Goal: Task Accomplishment & Management: Use online tool/utility

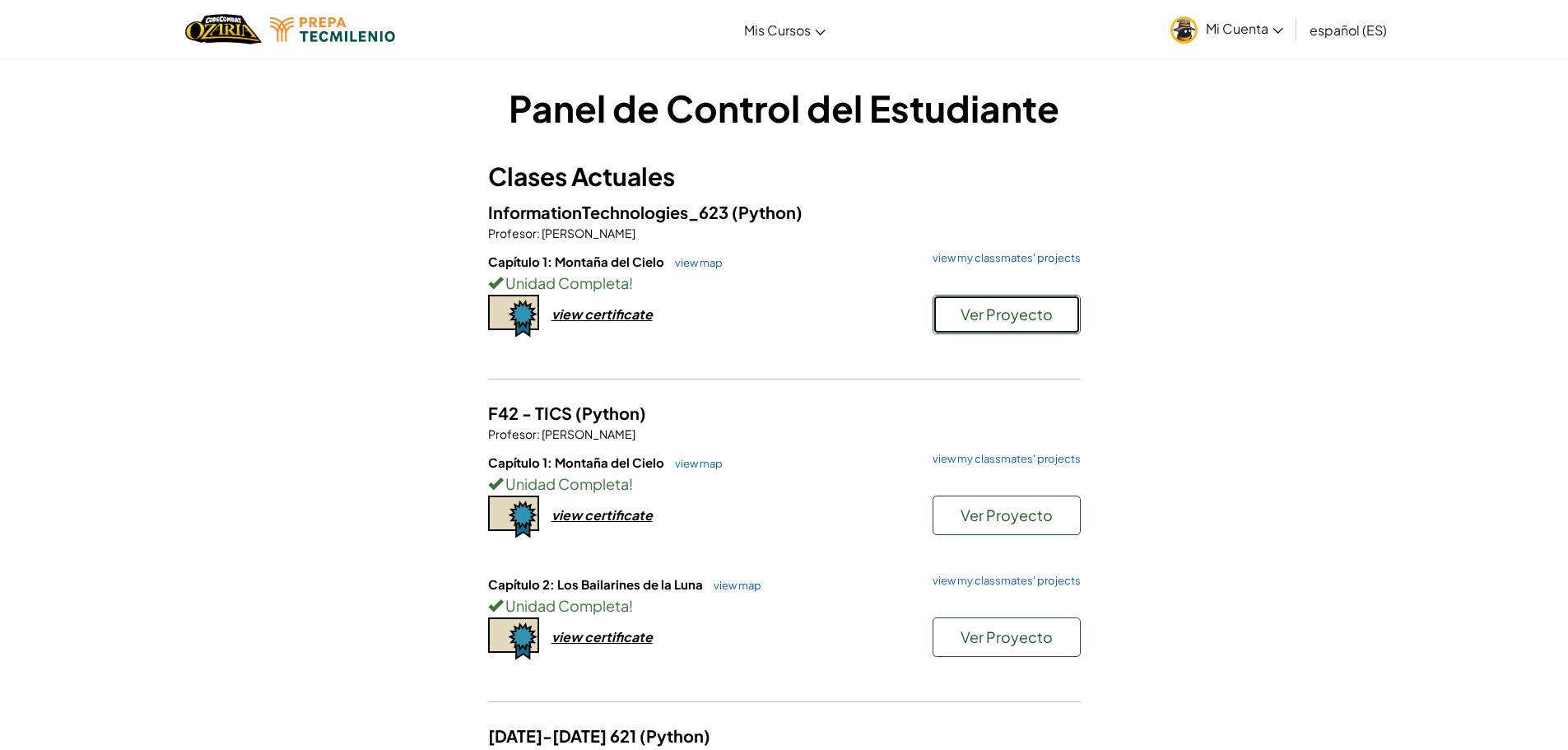
click at [972, 312] on span "Ver Proyecto" at bounding box center [1007, 314] width 92 height 19
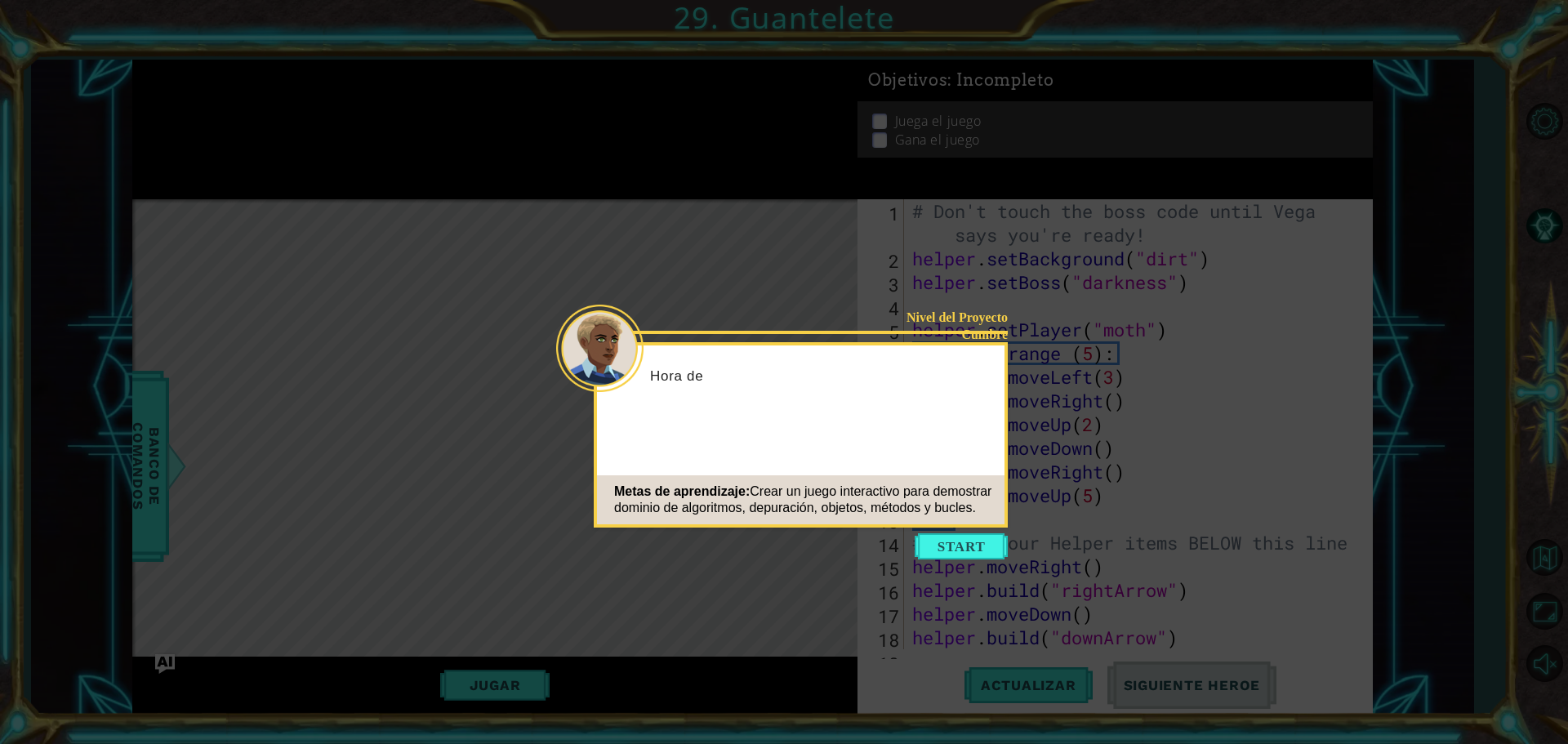
scroll to position [616, 0]
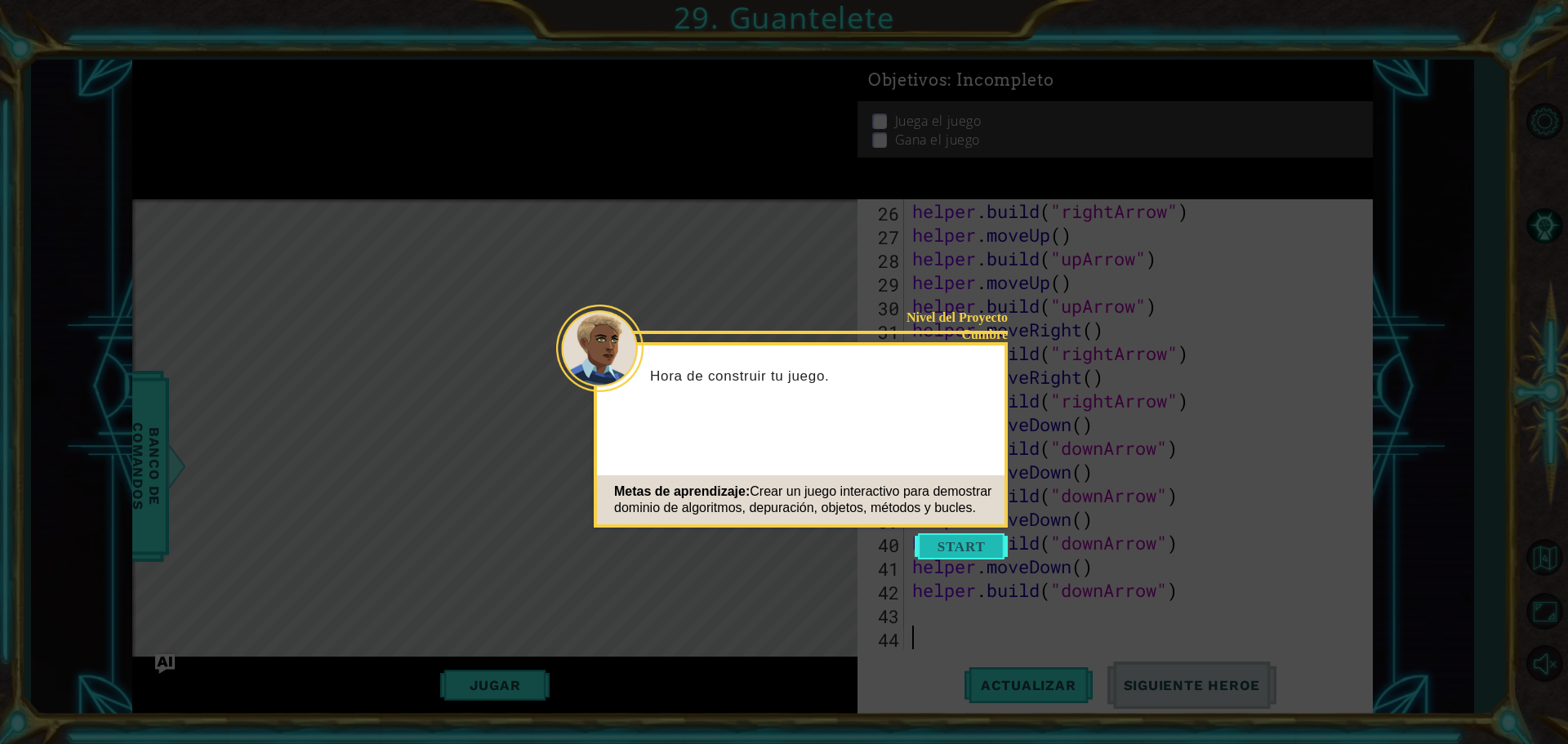
click at [973, 550] on button "Start" at bounding box center [961, 546] width 93 height 26
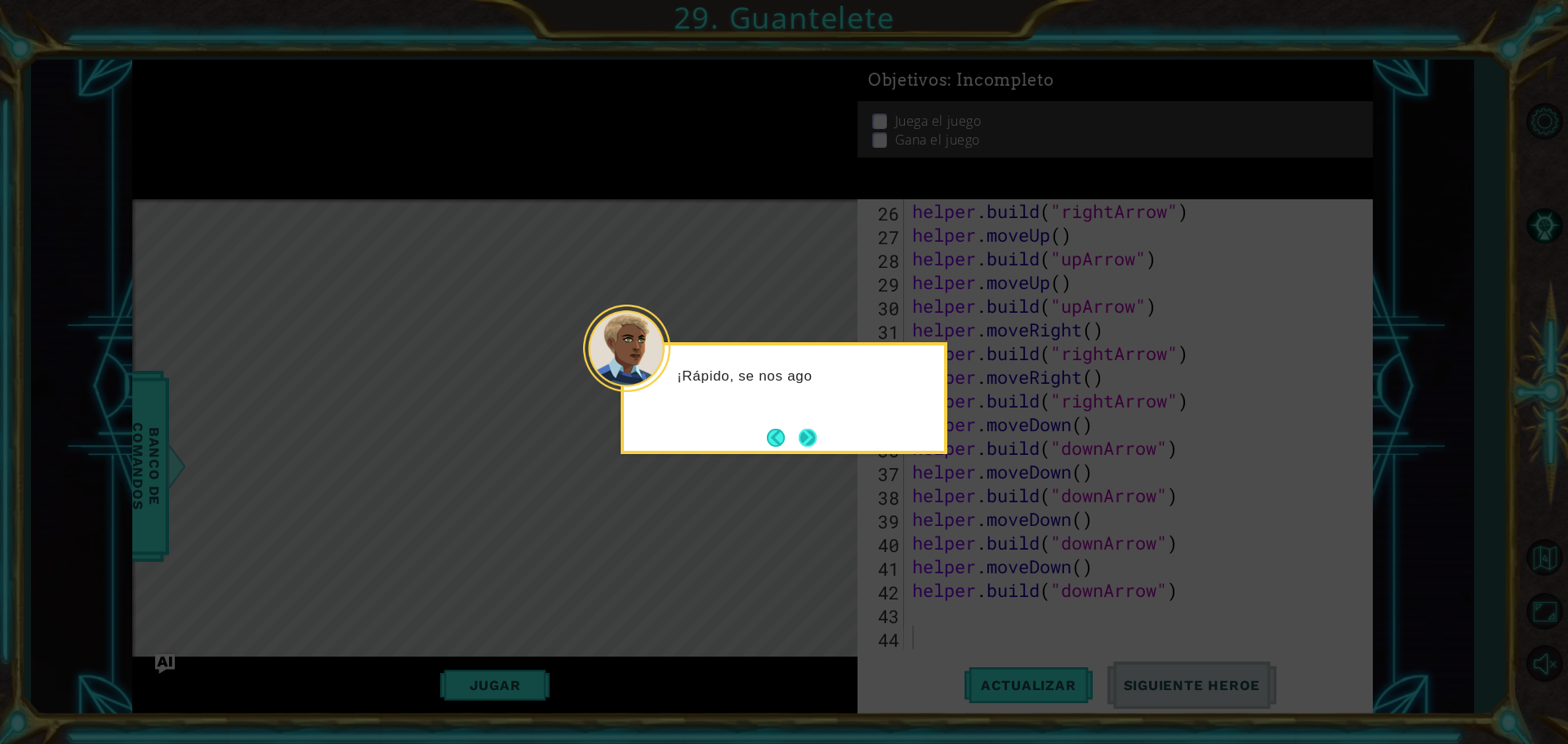
click at [802, 430] on button "Next" at bounding box center [807, 437] width 18 height 18
click at [815, 440] on button "Next" at bounding box center [807, 437] width 18 height 18
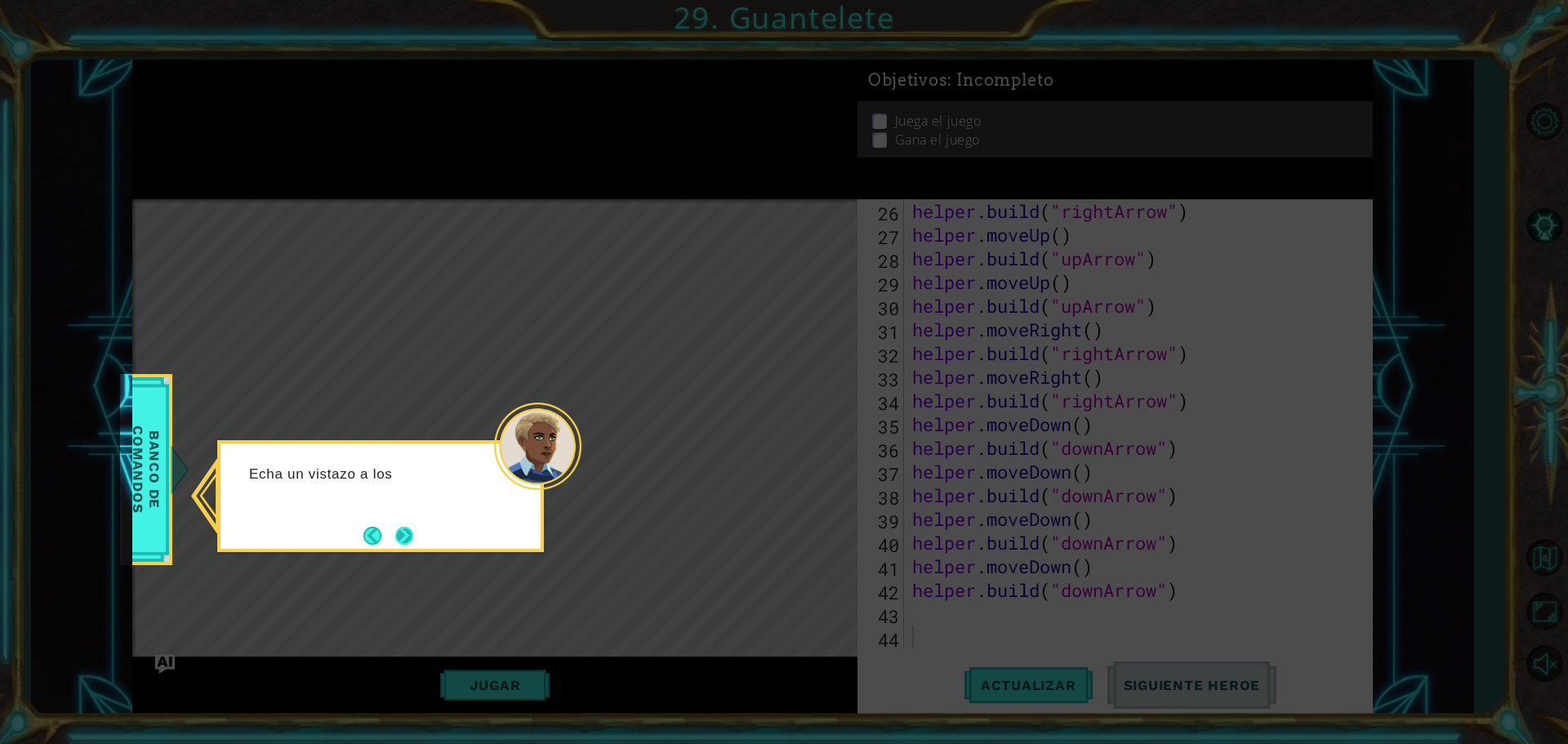
click at [408, 542] on button "Next" at bounding box center [404, 535] width 19 height 19
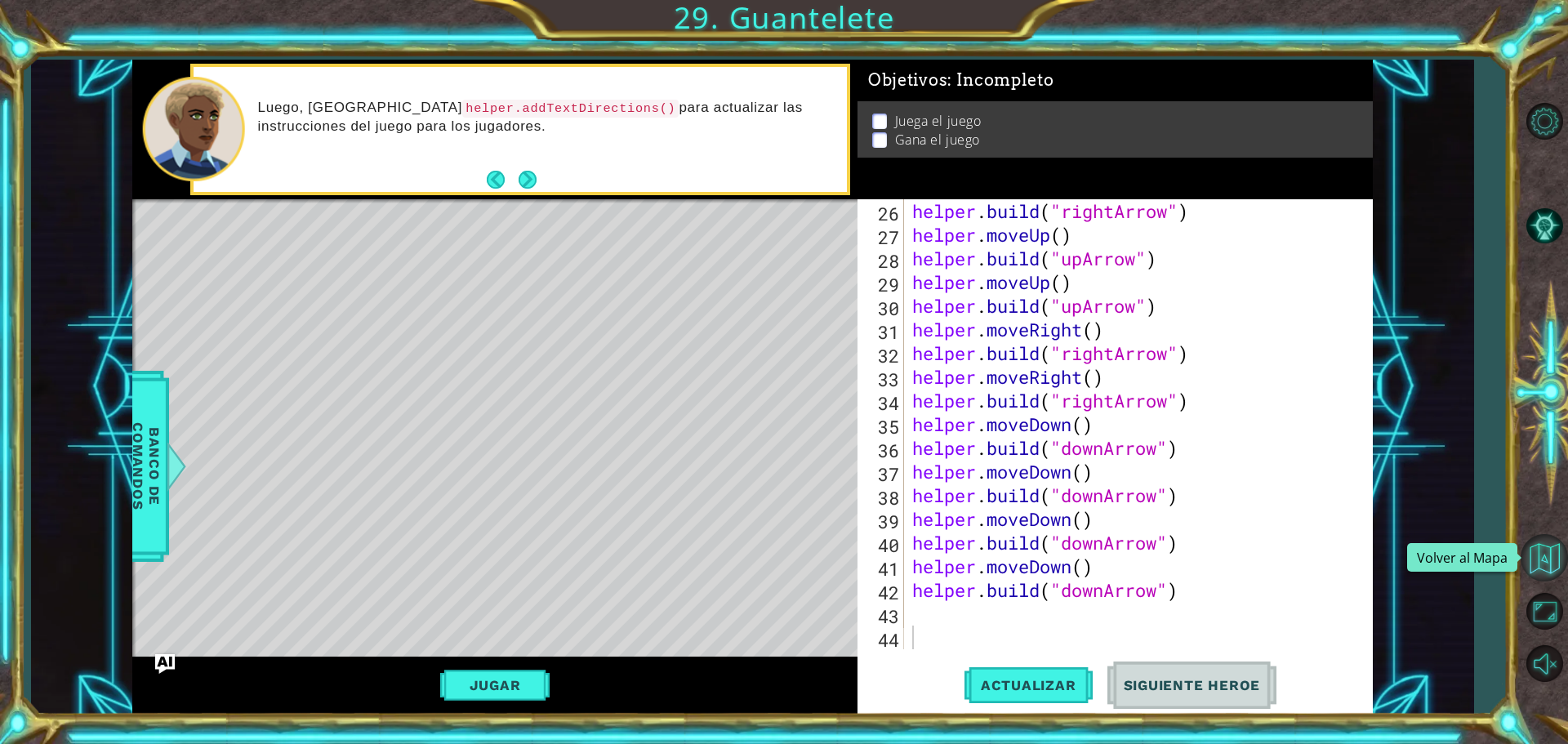
click at [1548, 556] on button "Volver al Mapa" at bounding box center [1544, 557] width 47 height 47
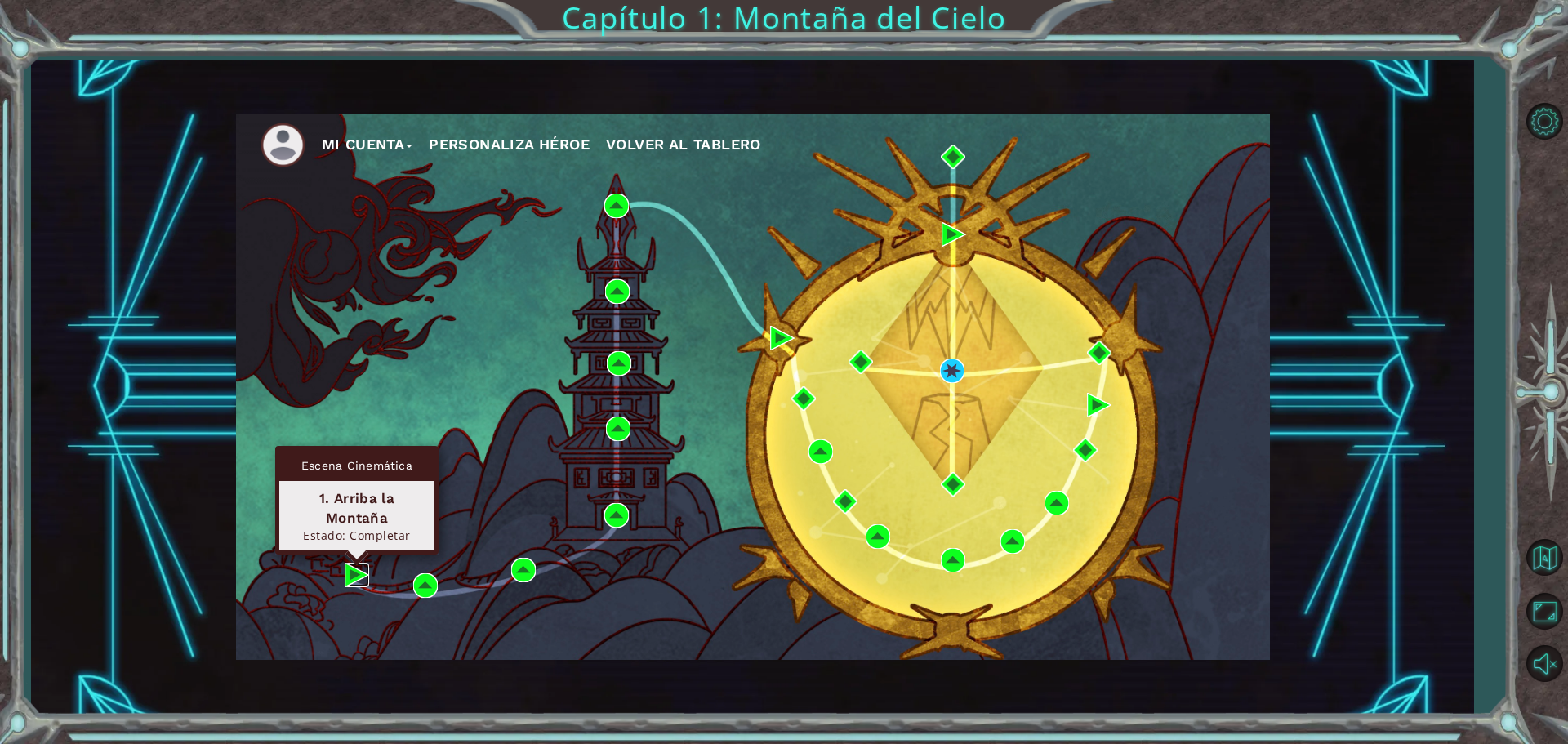
click at [351, 582] on img at bounding box center [357, 574] width 24 height 24
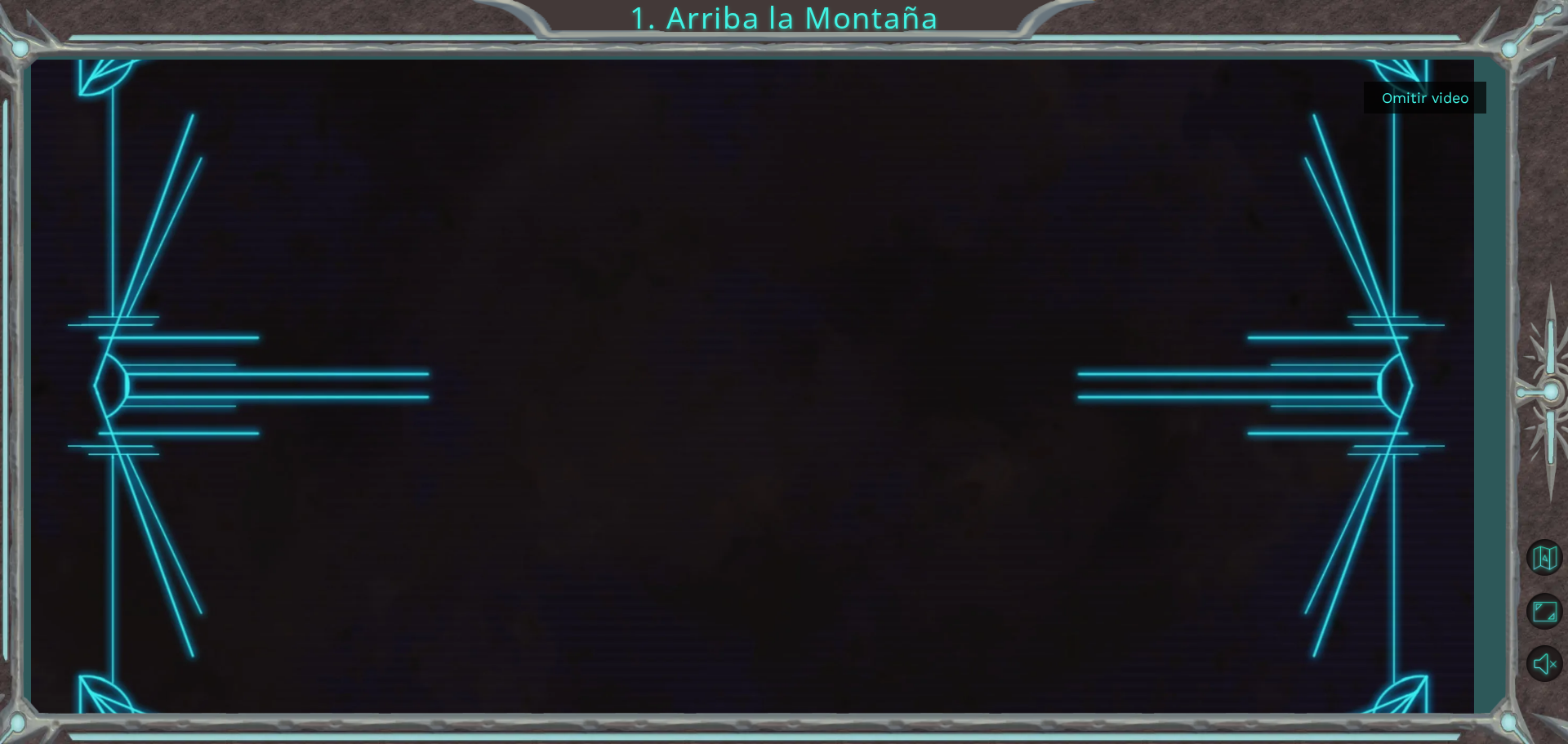
click at [1416, 100] on button "Omitir video" at bounding box center [1424, 98] width 122 height 32
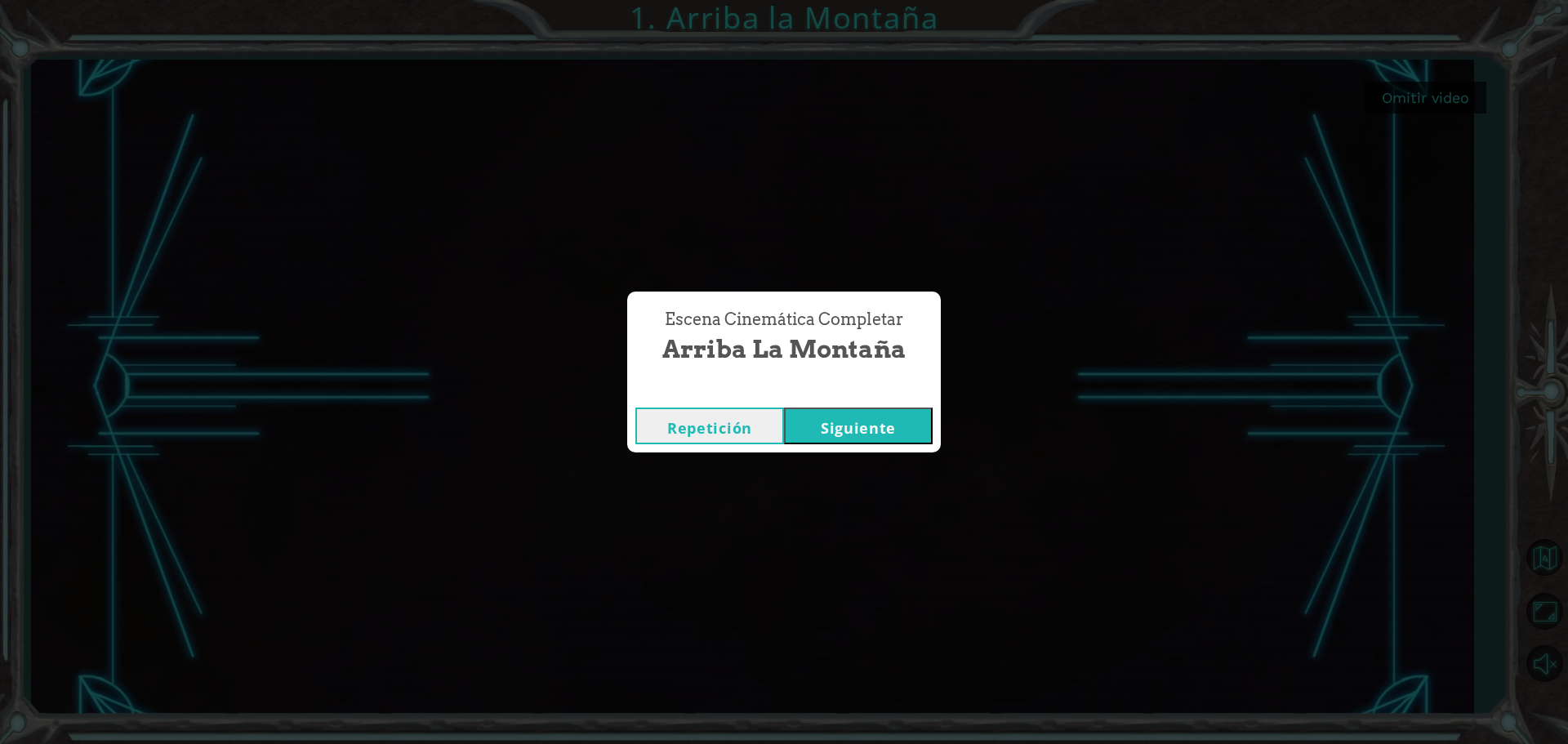
click at [843, 418] on button "Siguiente" at bounding box center [858, 425] width 149 height 36
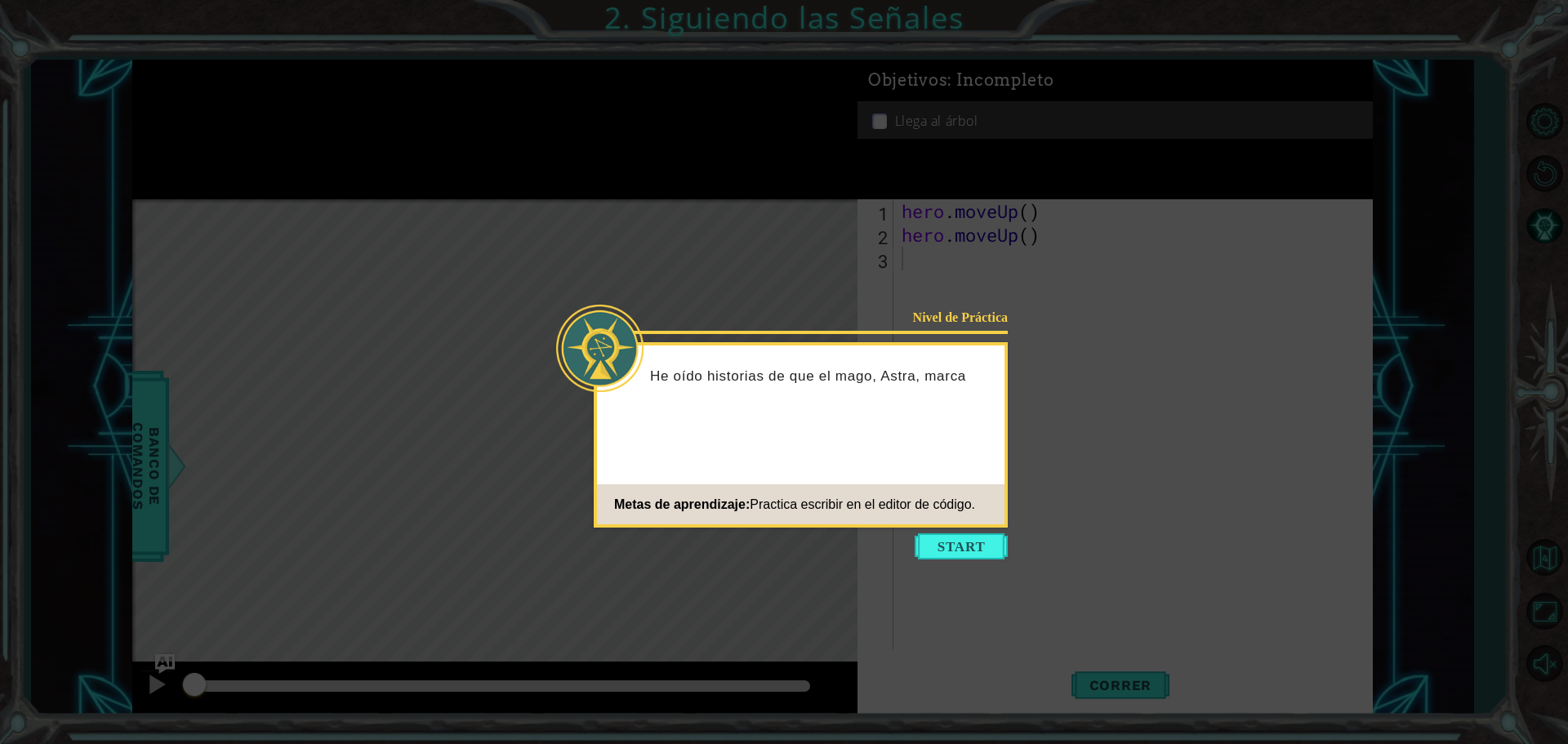
click at [990, 542] on button "Start" at bounding box center [961, 546] width 93 height 26
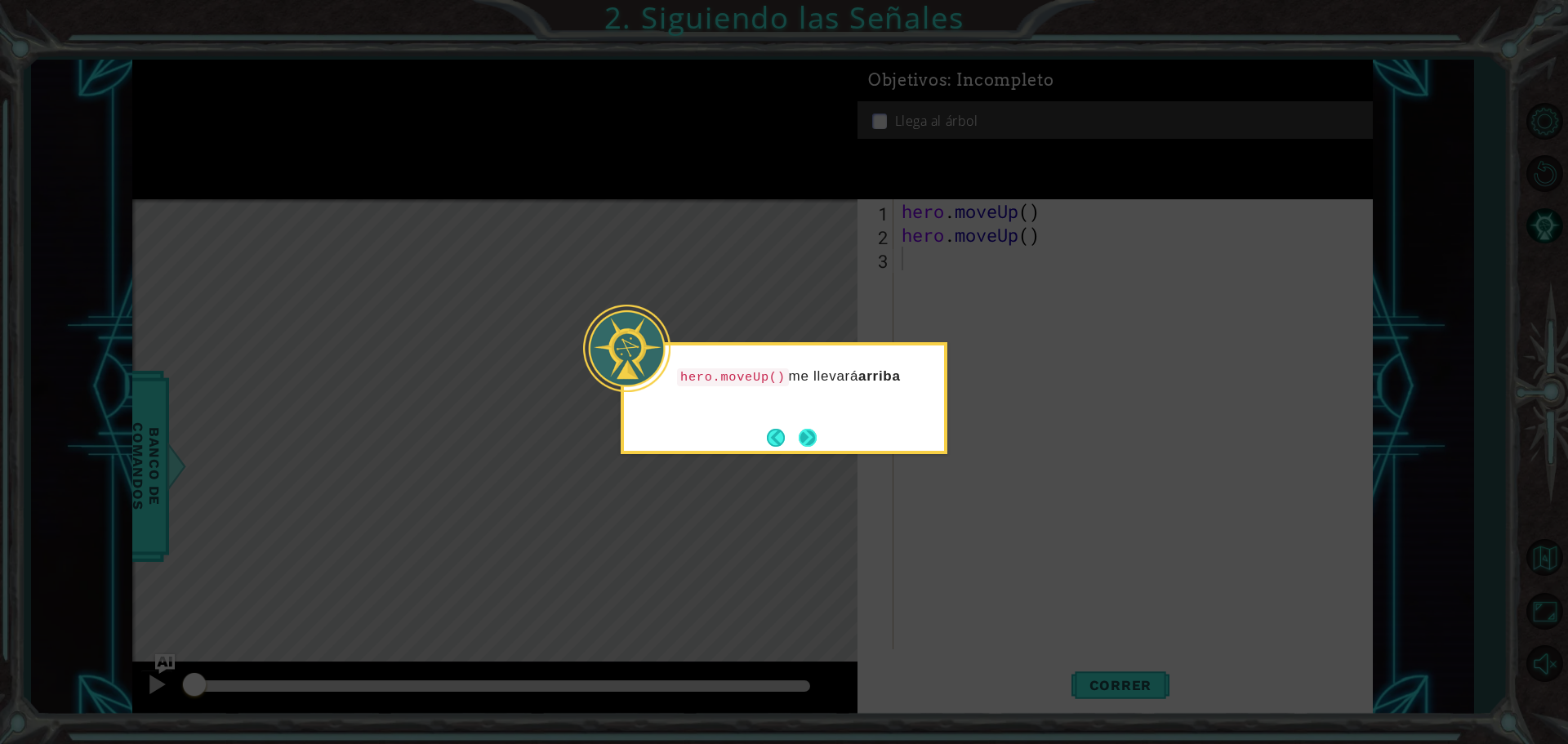
click at [798, 429] on button "Next" at bounding box center [807, 437] width 18 height 18
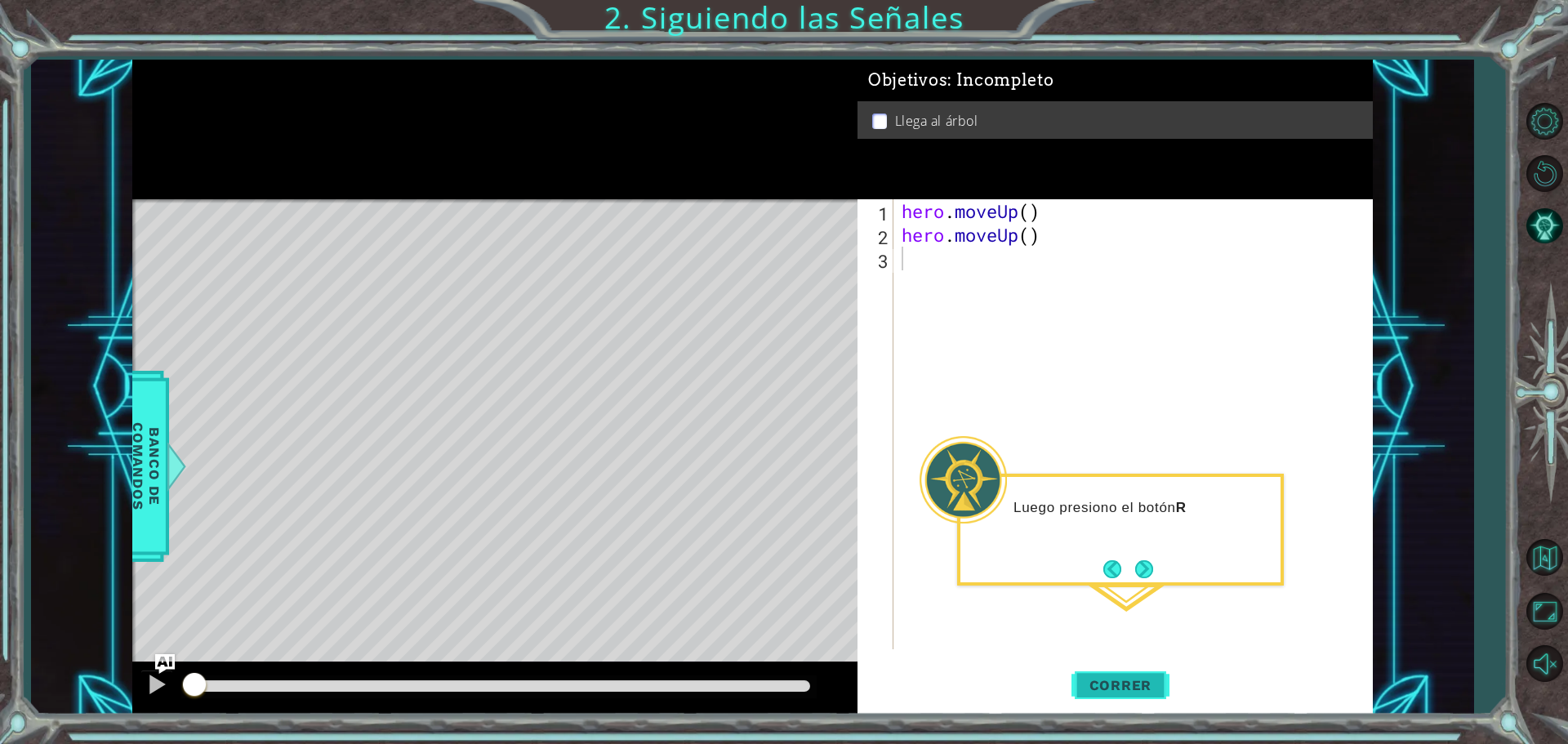
click at [1141, 676] on span "Correr" at bounding box center [1120, 684] width 95 height 16
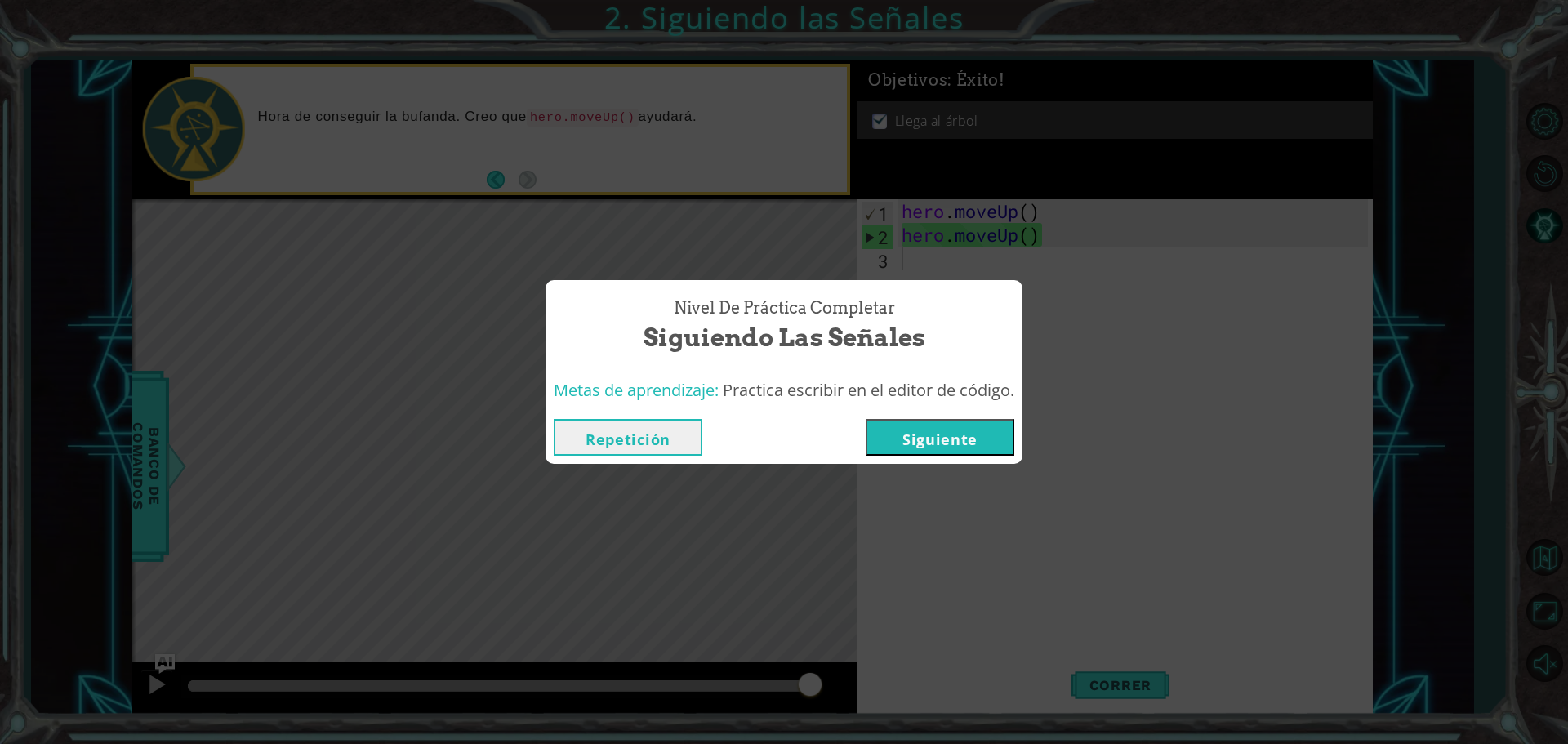
click at [1005, 444] on button "Siguiente" at bounding box center [940, 437] width 149 height 36
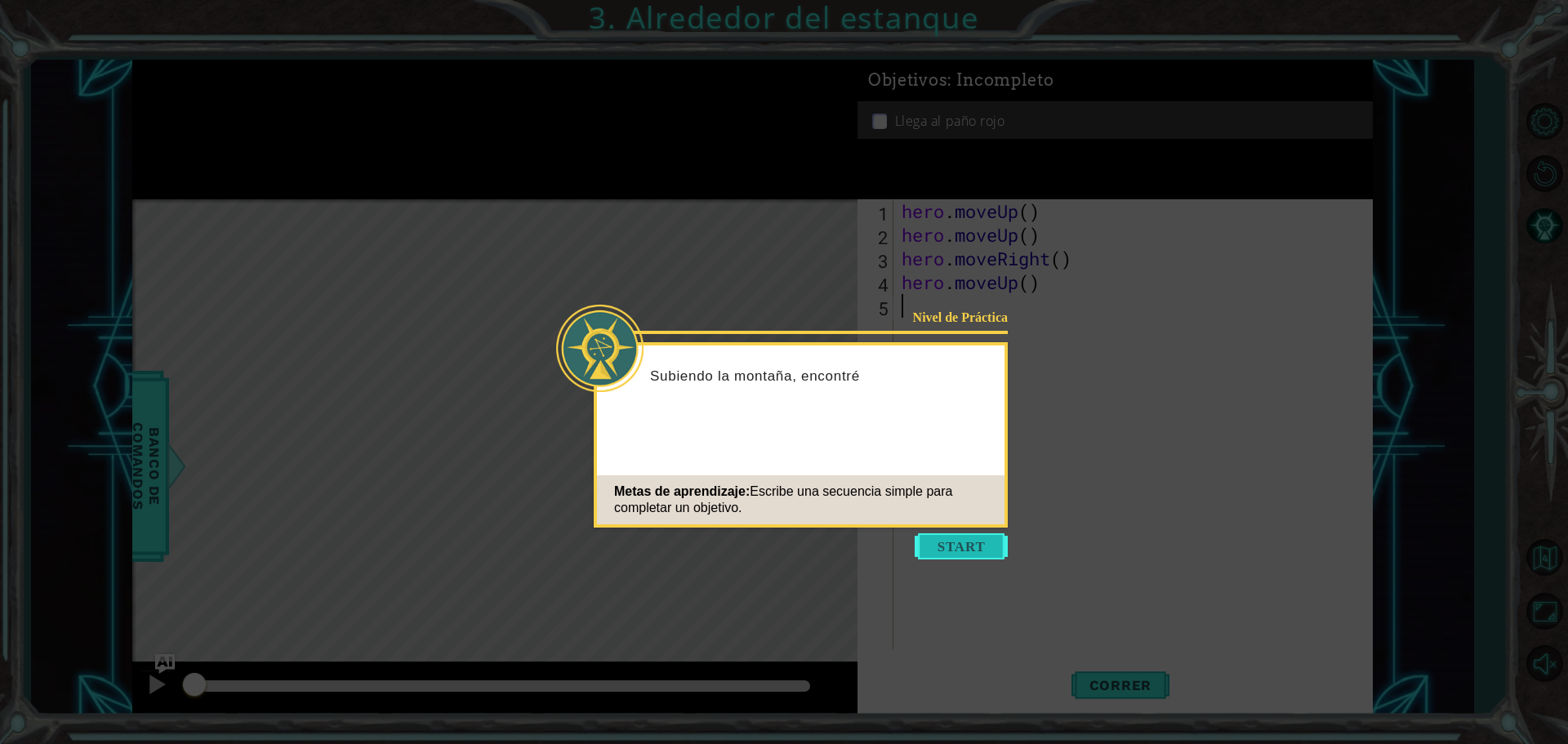
click at [956, 551] on button "Start" at bounding box center [961, 546] width 93 height 26
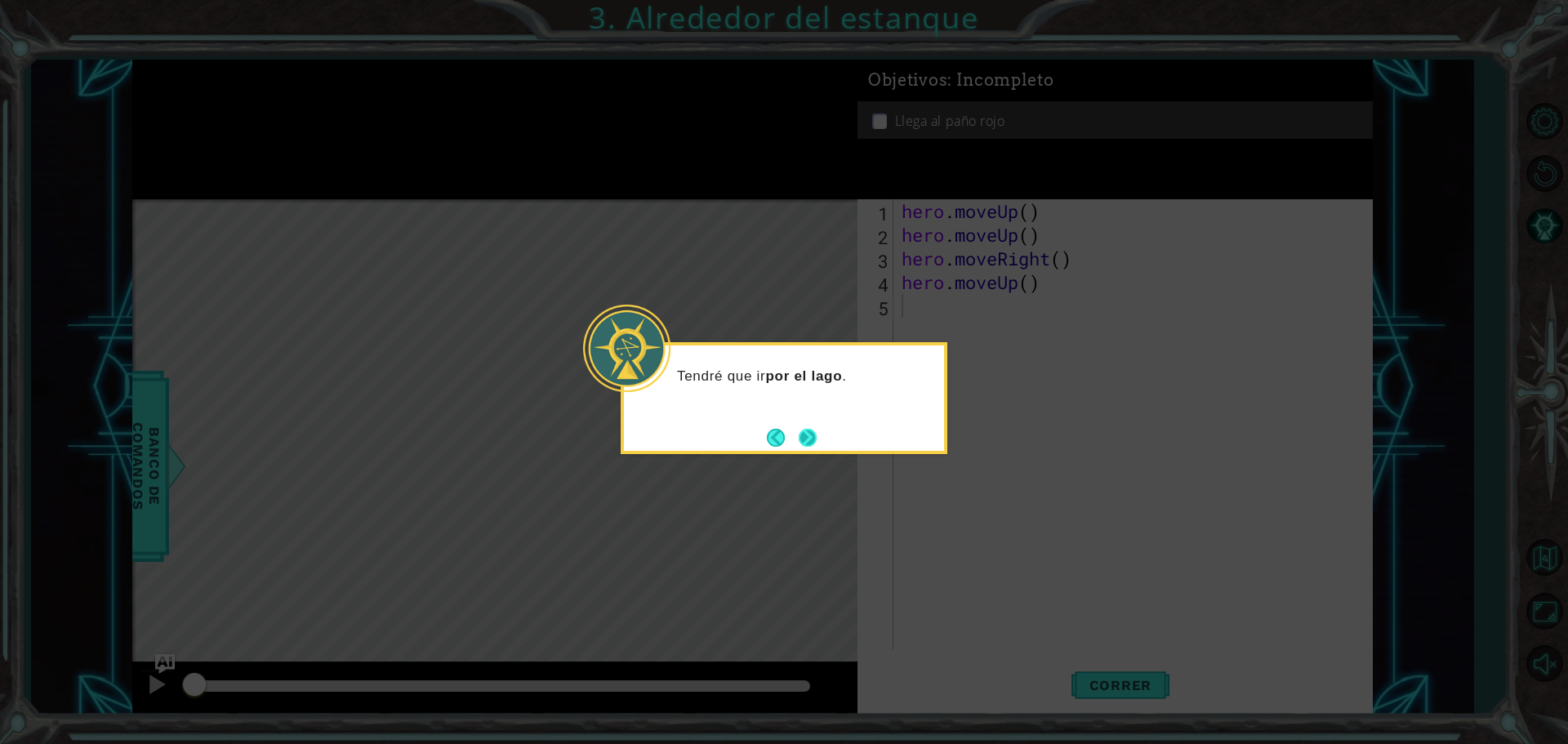
click at [815, 445] on button "Next" at bounding box center [807, 437] width 18 height 18
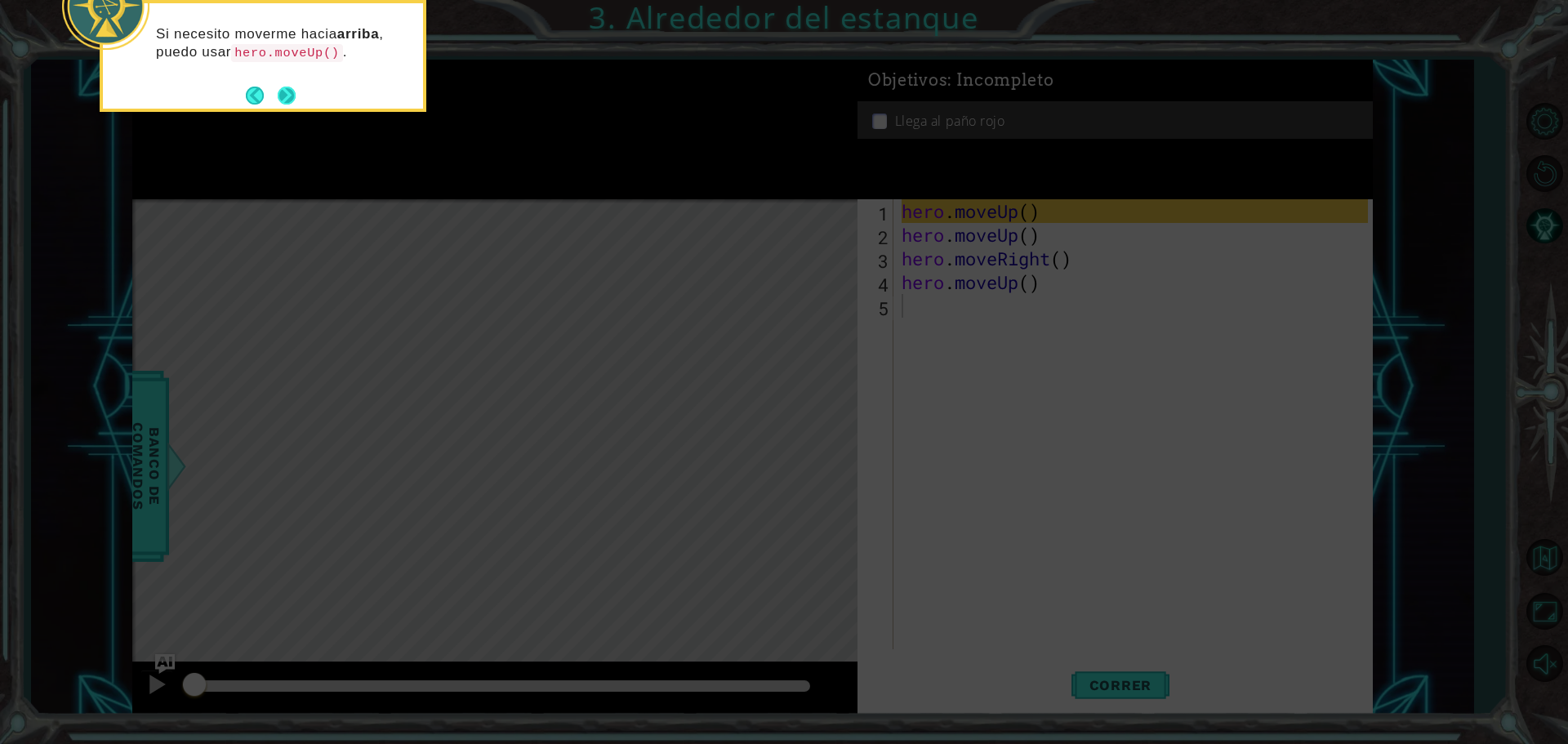
click at [278, 92] on button "Next" at bounding box center [286, 95] width 18 height 18
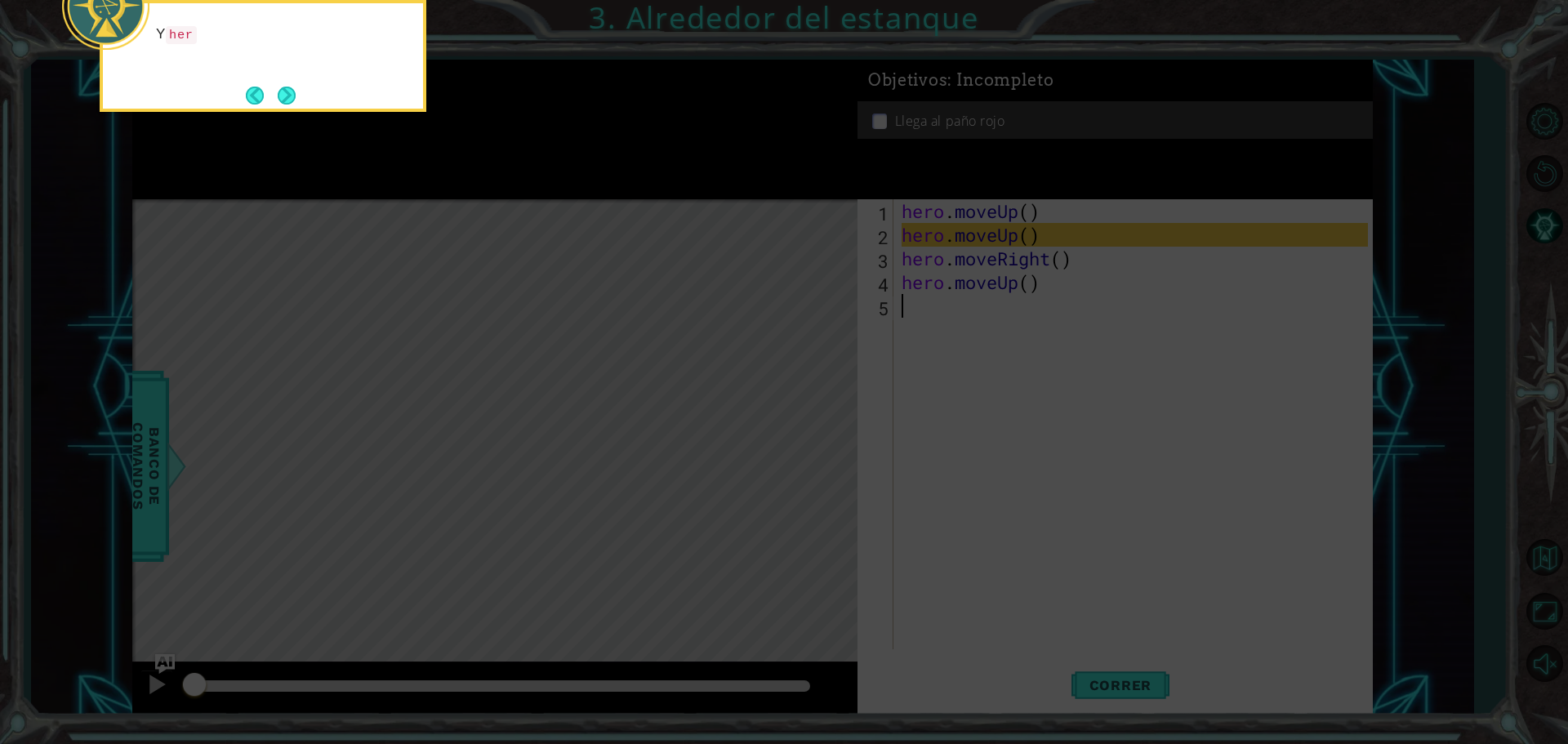
click at [278, 92] on button "Next" at bounding box center [286, 95] width 18 height 18
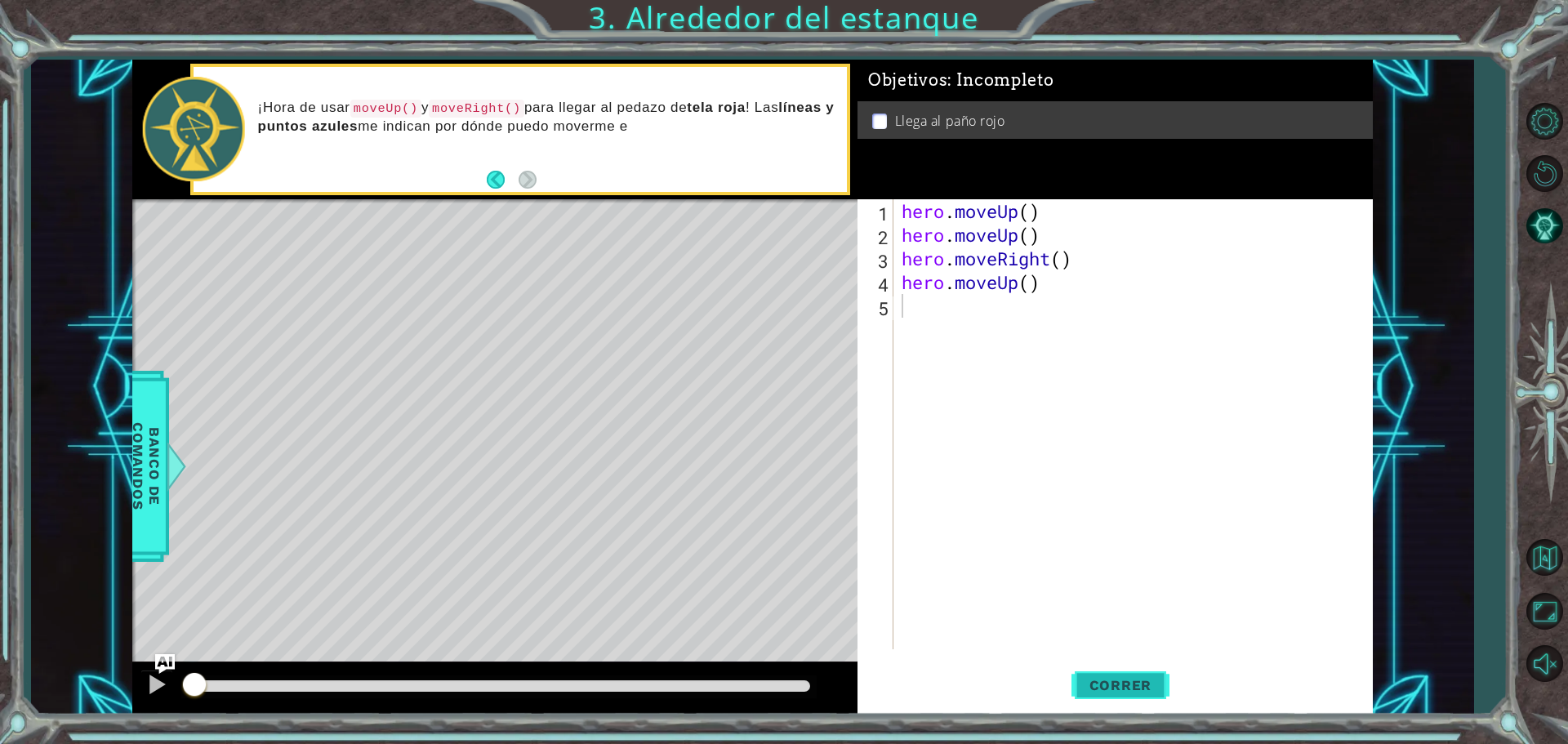
click at [1157, 689] on span "Correr" at bounding box center [1120, 684] width 95 height 16
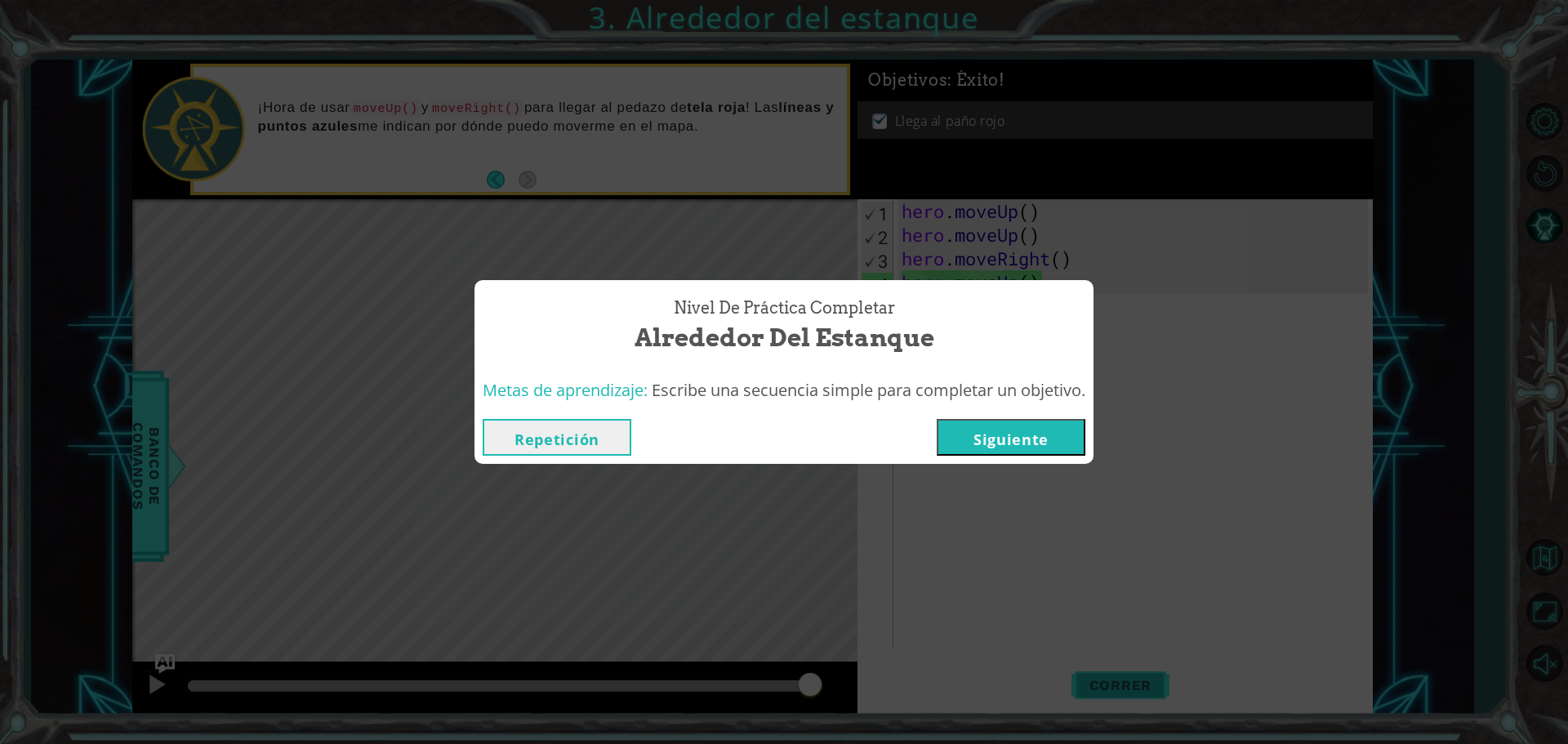
click button "Siguiente" at bounding box center [1011, 437] width 149 height 36
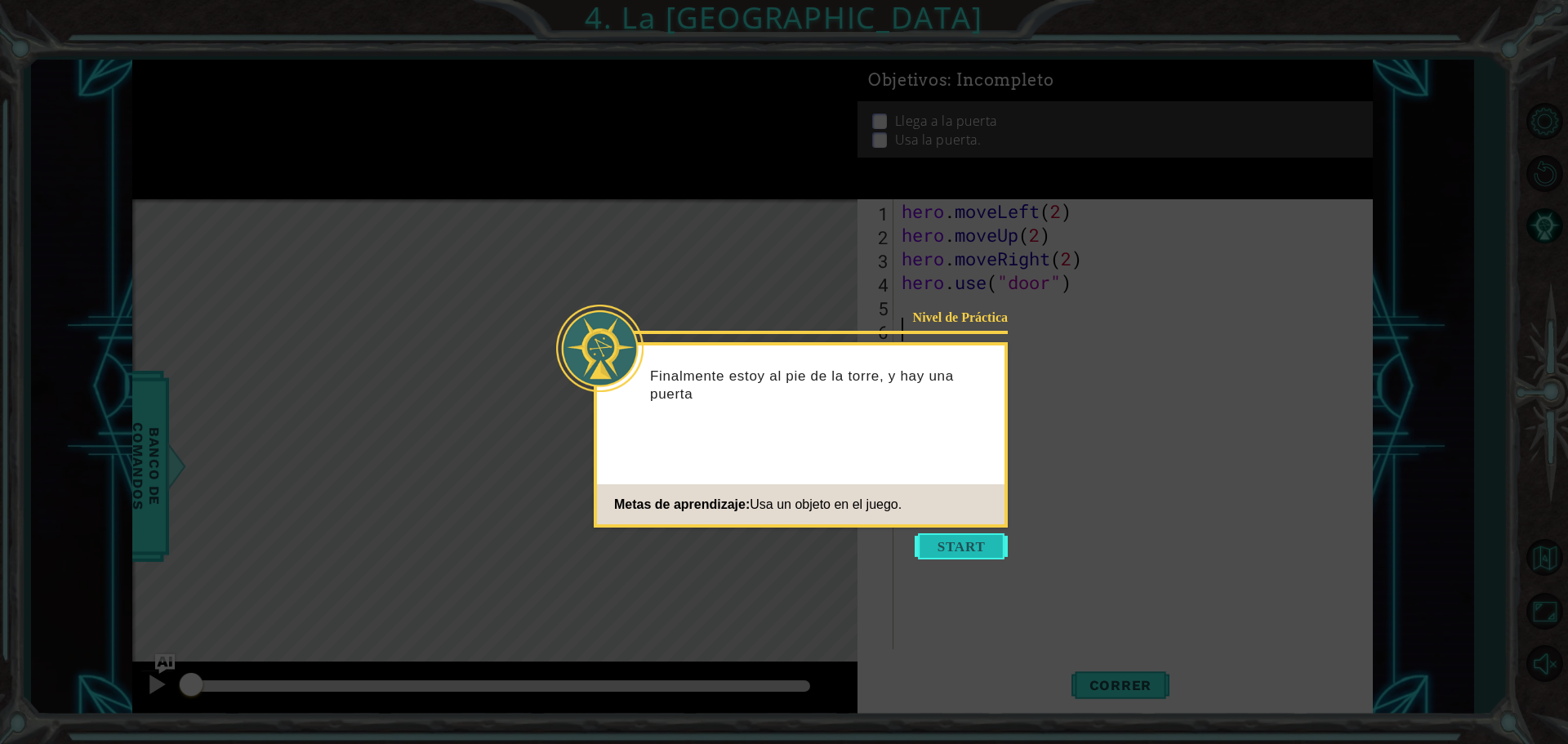
click at [973, 555] on button "Start" at bounding box center [961, 546] width 93 height 26
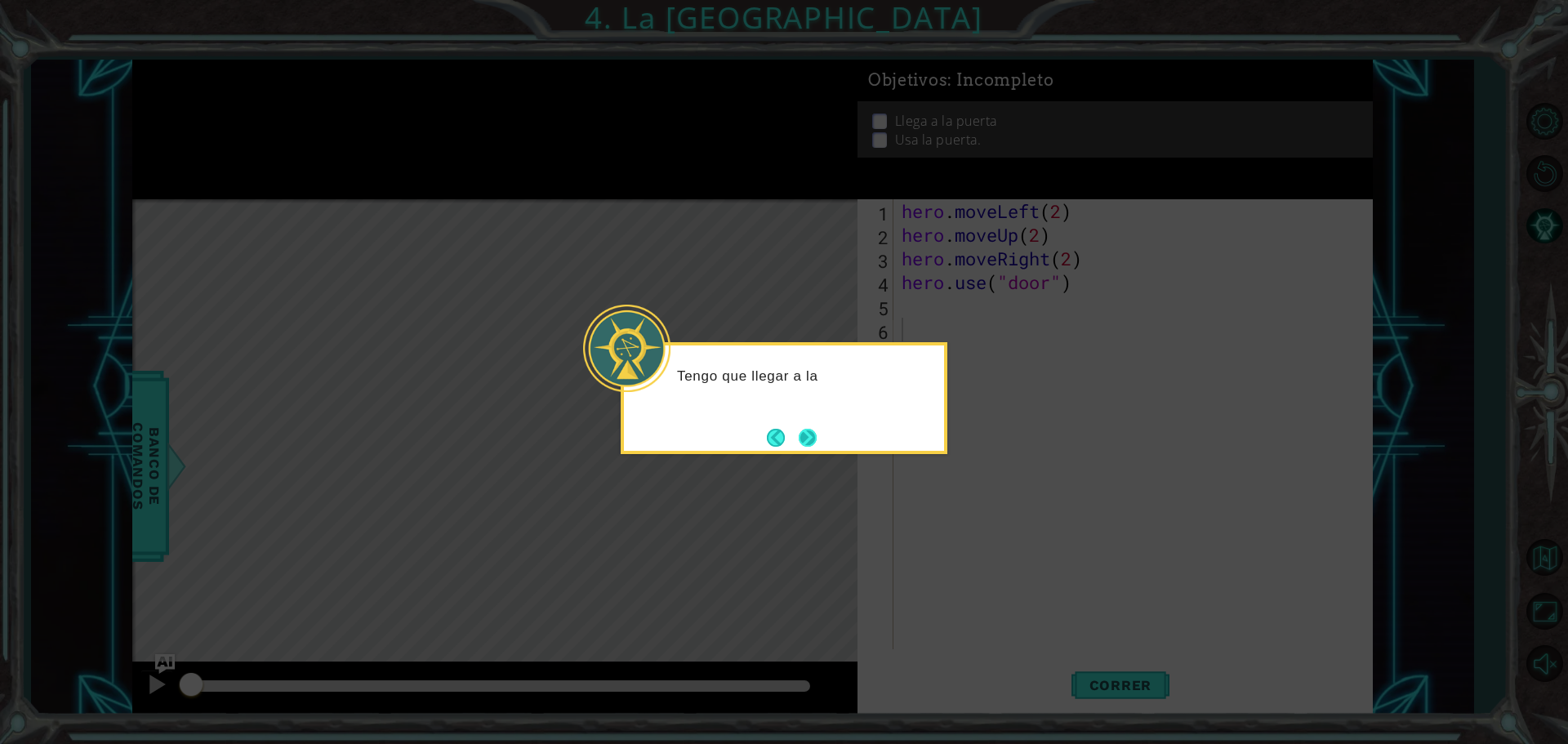
click at [805, 428] on button "Next" at bounding box center [807, 437] width 18 height 18
click at [808, 430] on button "Next" at bounding box center [807, 437] width 18 height 18
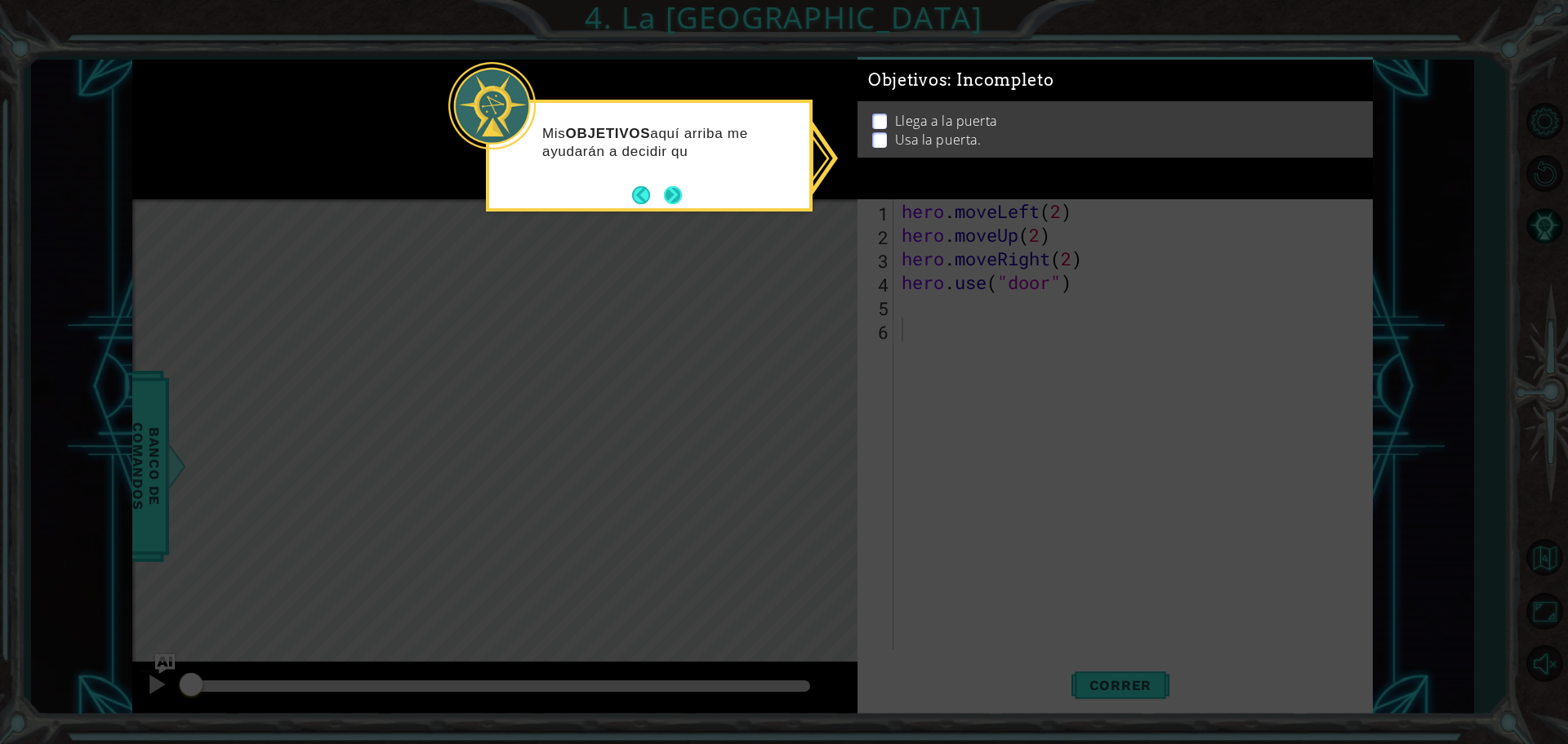
click at [664, 194] on button "Next" at bounding box center [672, 194] width 18 height 18
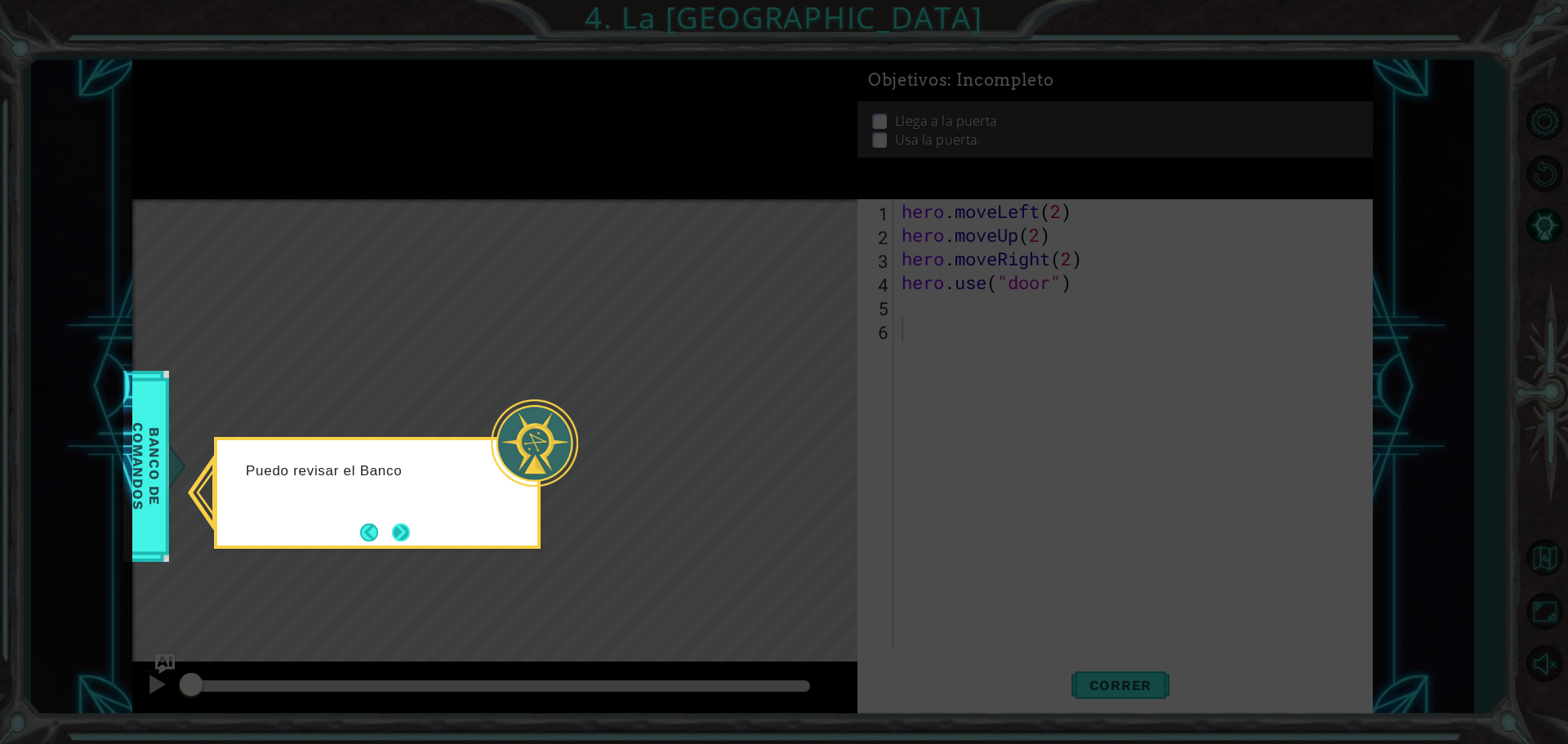
click at [410, 540] on button "Next" at bounding box center [400, 532] width 18 height 18
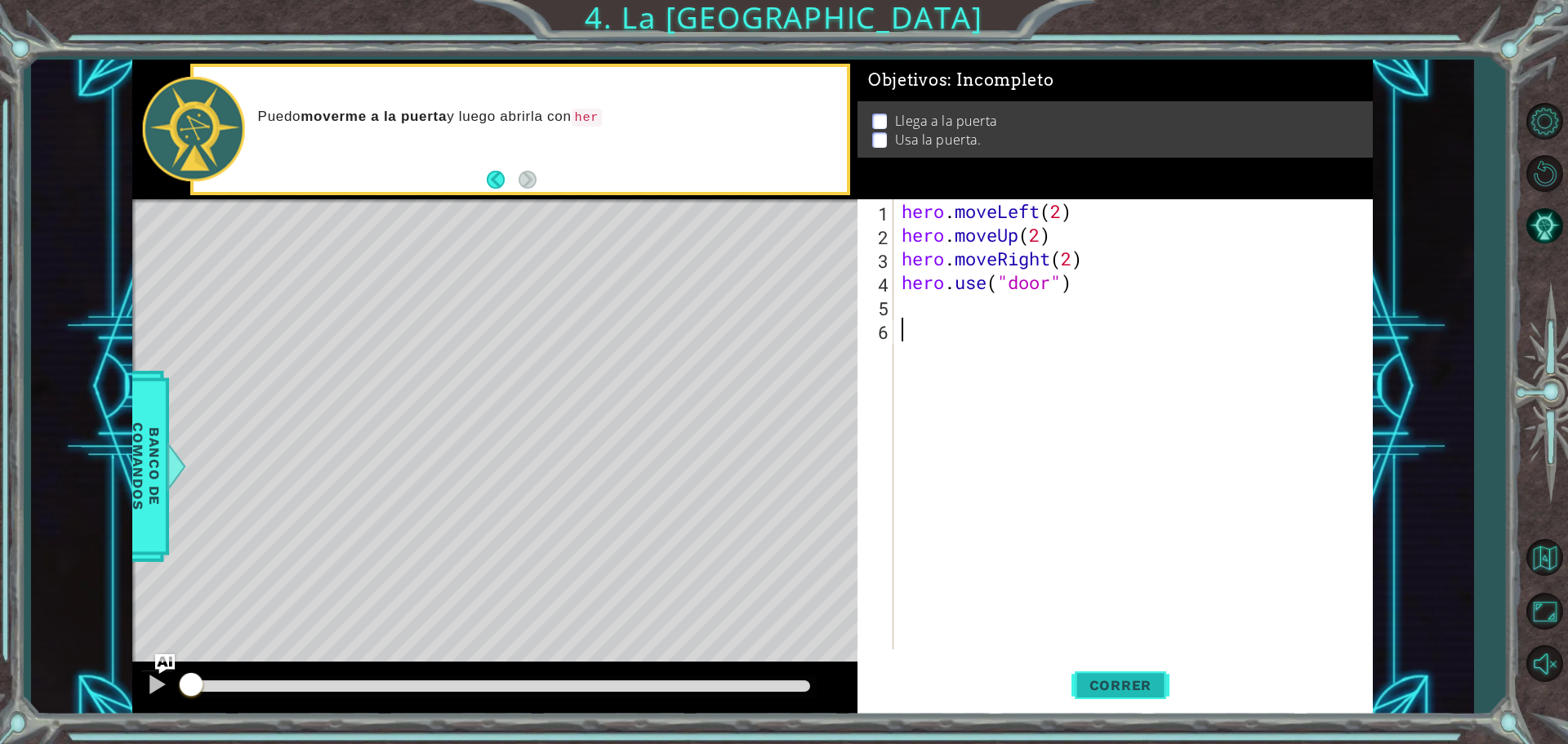
click at [1129, 682] on span "Correr" at bounding box center [1120, 684] width 95 height 16
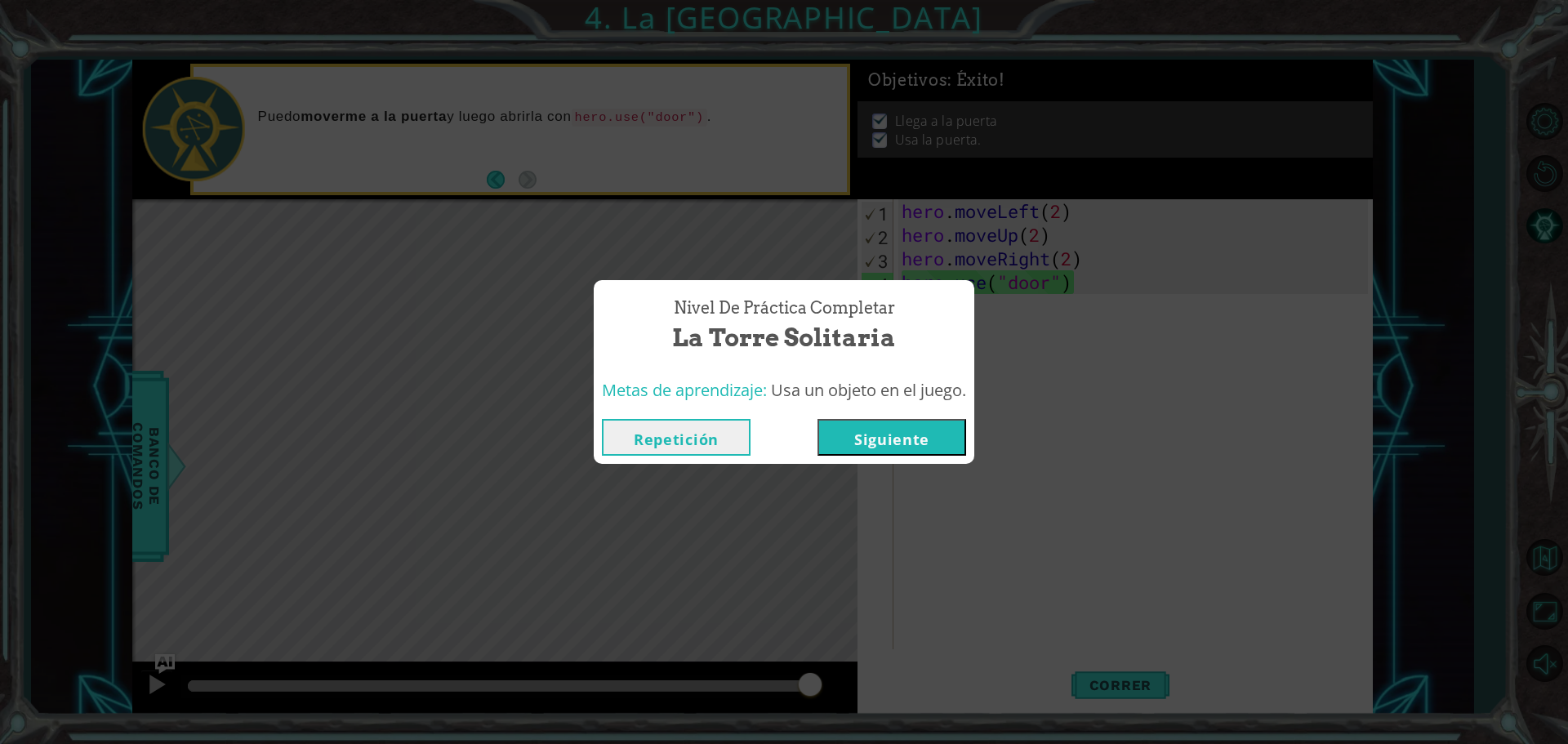
click at [872, 427] on button "Siguiente" at bounding box center [892, 437] width 149 height 36
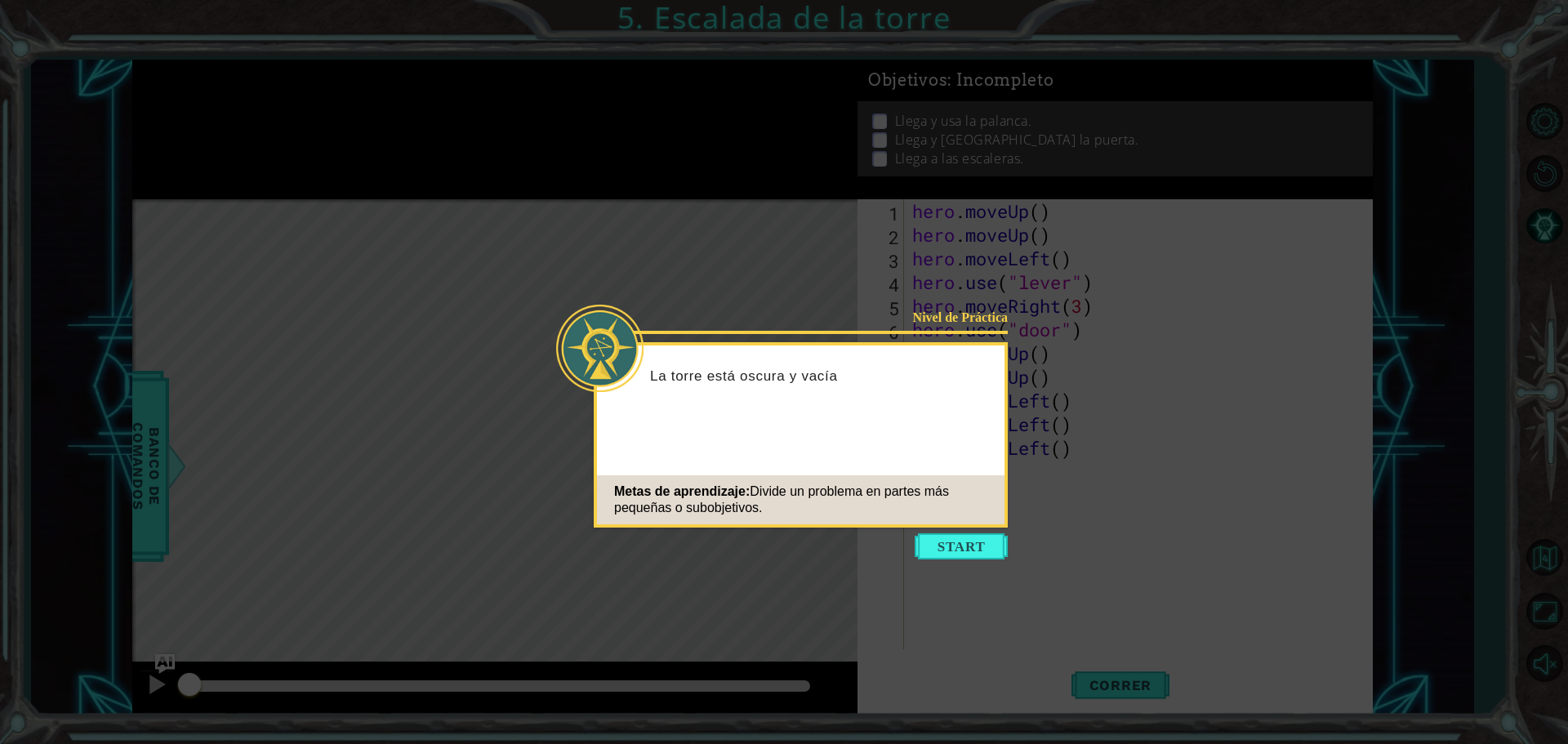
click at [964, 549] on button "Start" at bounding box center [961, 546] width 93 height 26
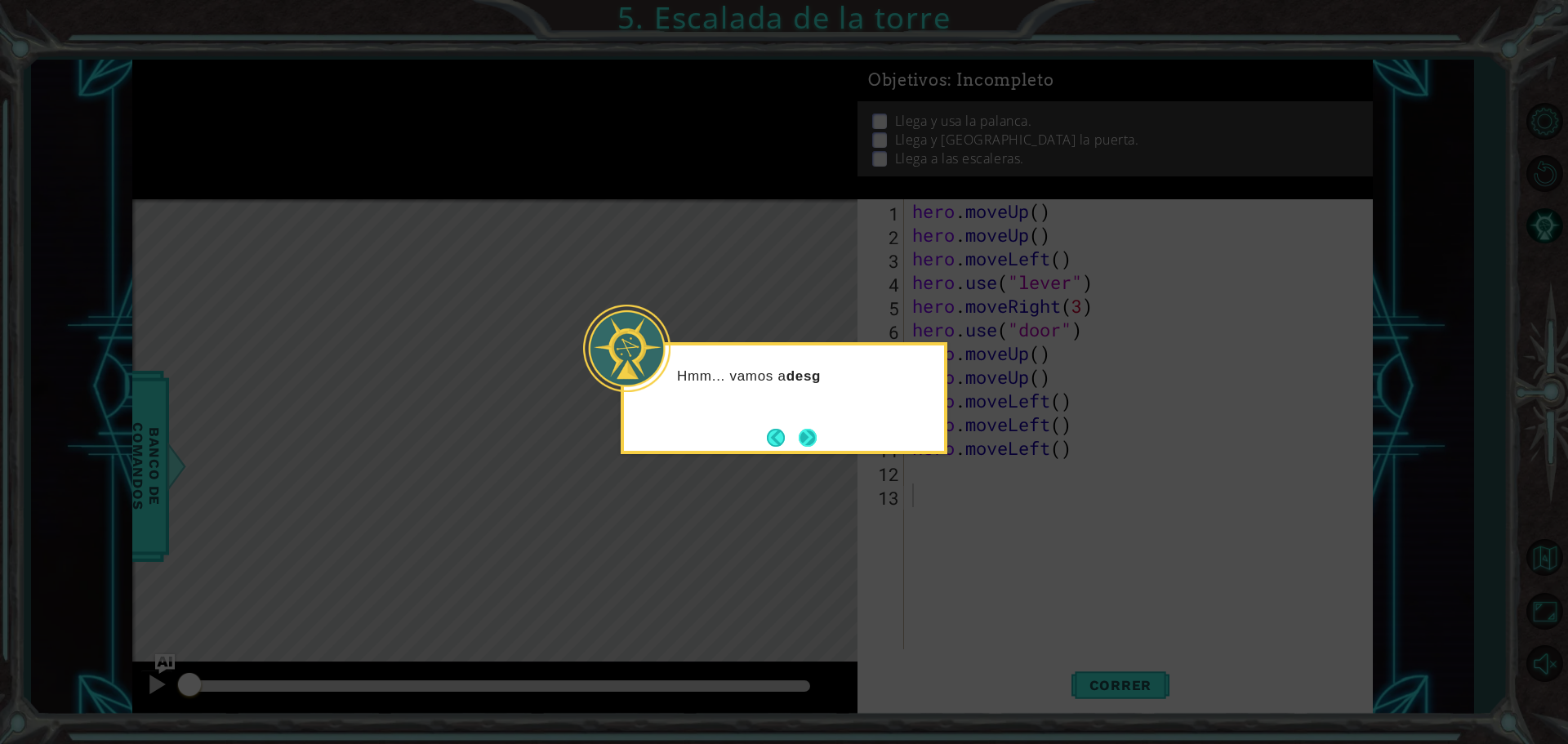
click at [805, 428] on button "Next" at bounding box center [807, 437] width 18 height 18
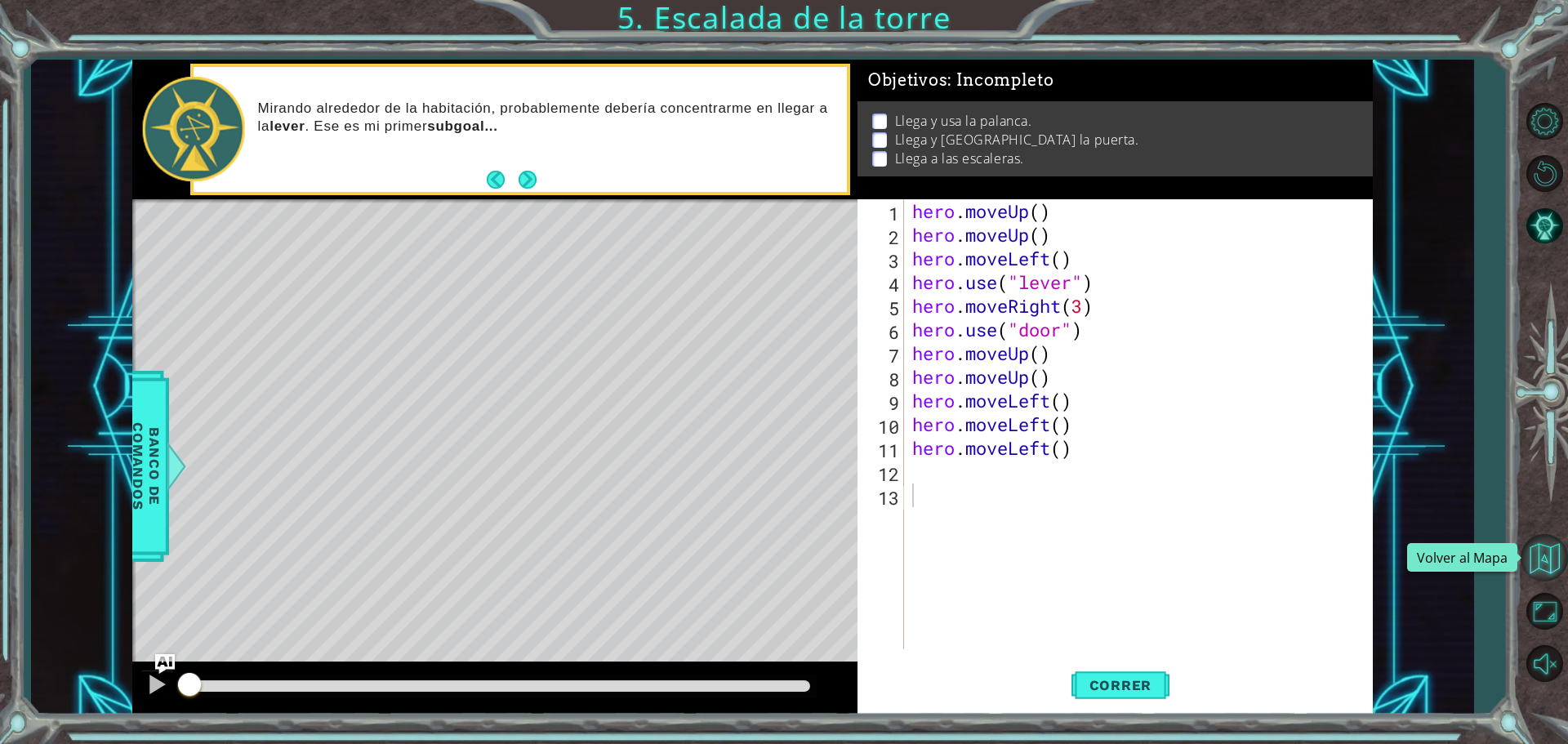
click at [1537, 551] on button "Volver al Mapa" at bounding box center [1544, 557] width 47 height 47
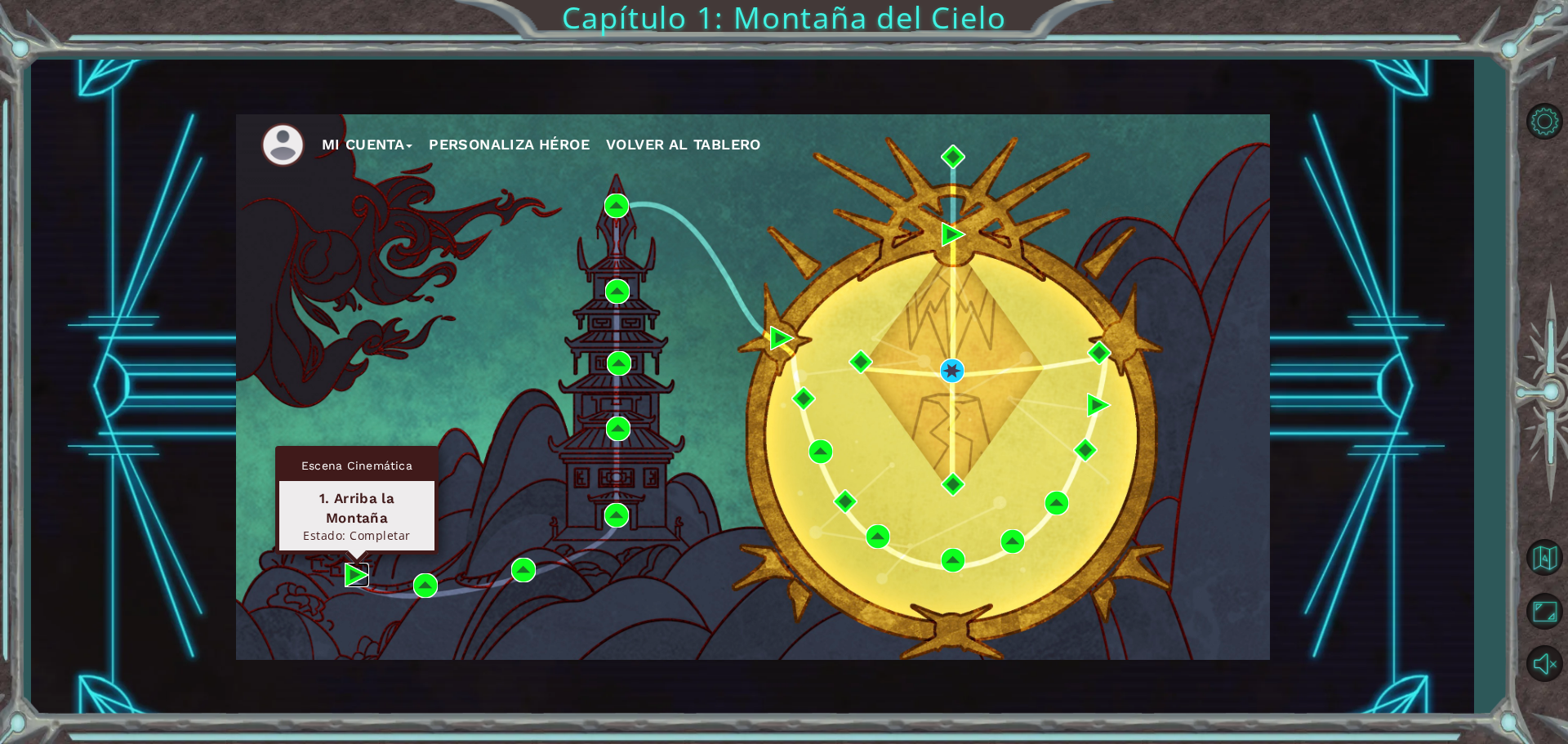
click at [362, 570] on img at bounding box center [357, 574] width 24 height 24
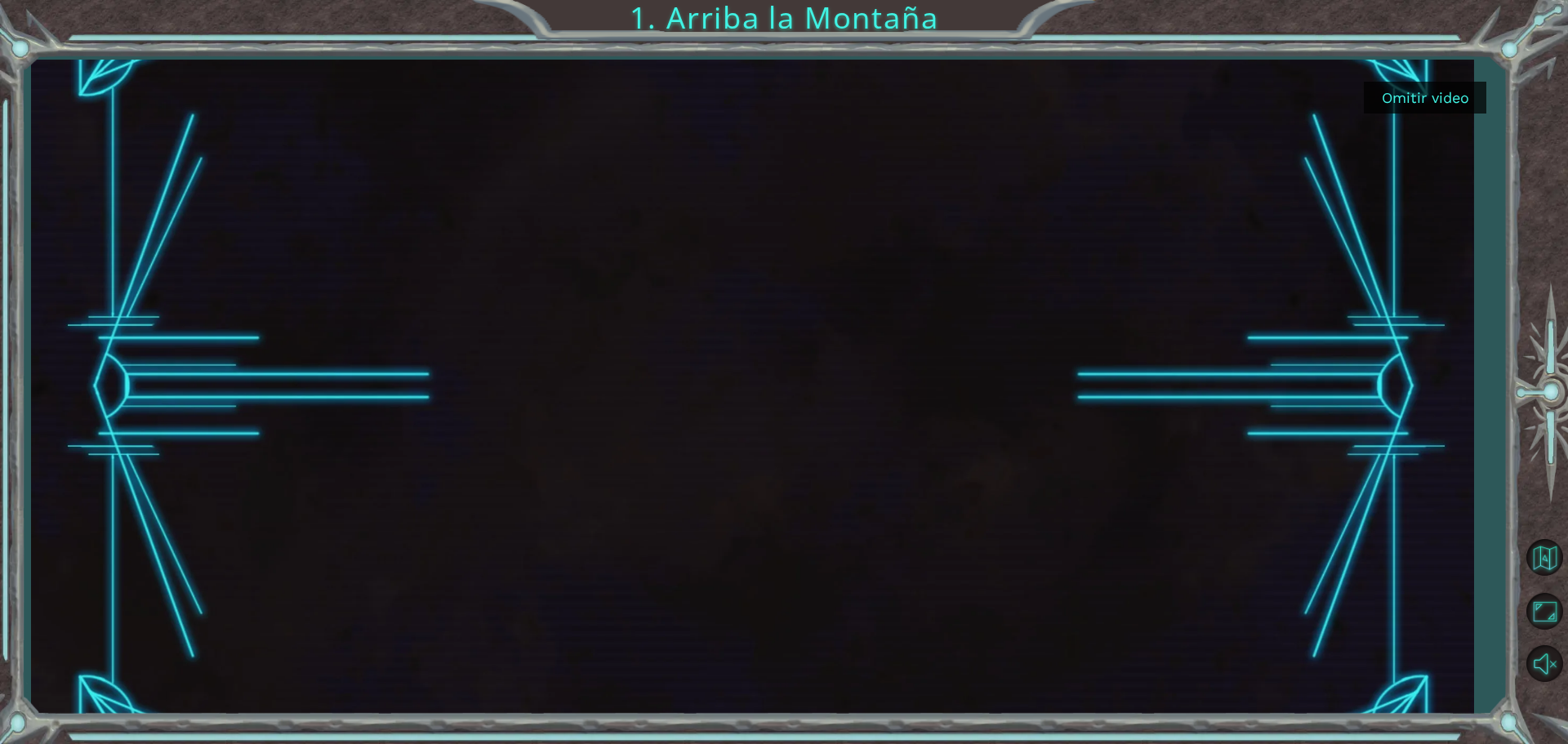
click at [1421, 100] on button "Omitir video" at bounding box center [1424, 98] width 122 height 32
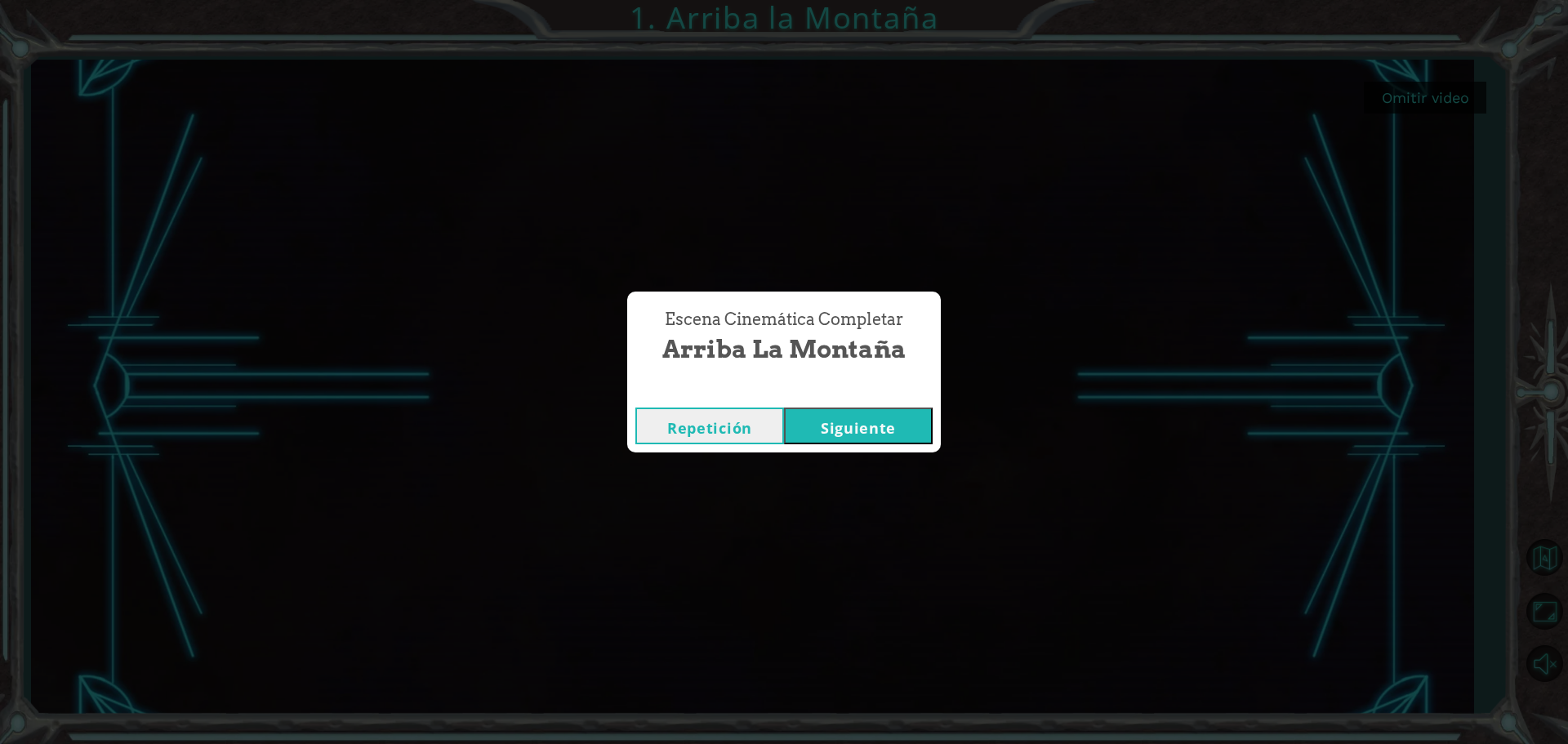
click at [890, 422] on button "Siguiente" at bounding box center [858, 425] width 149 height 36
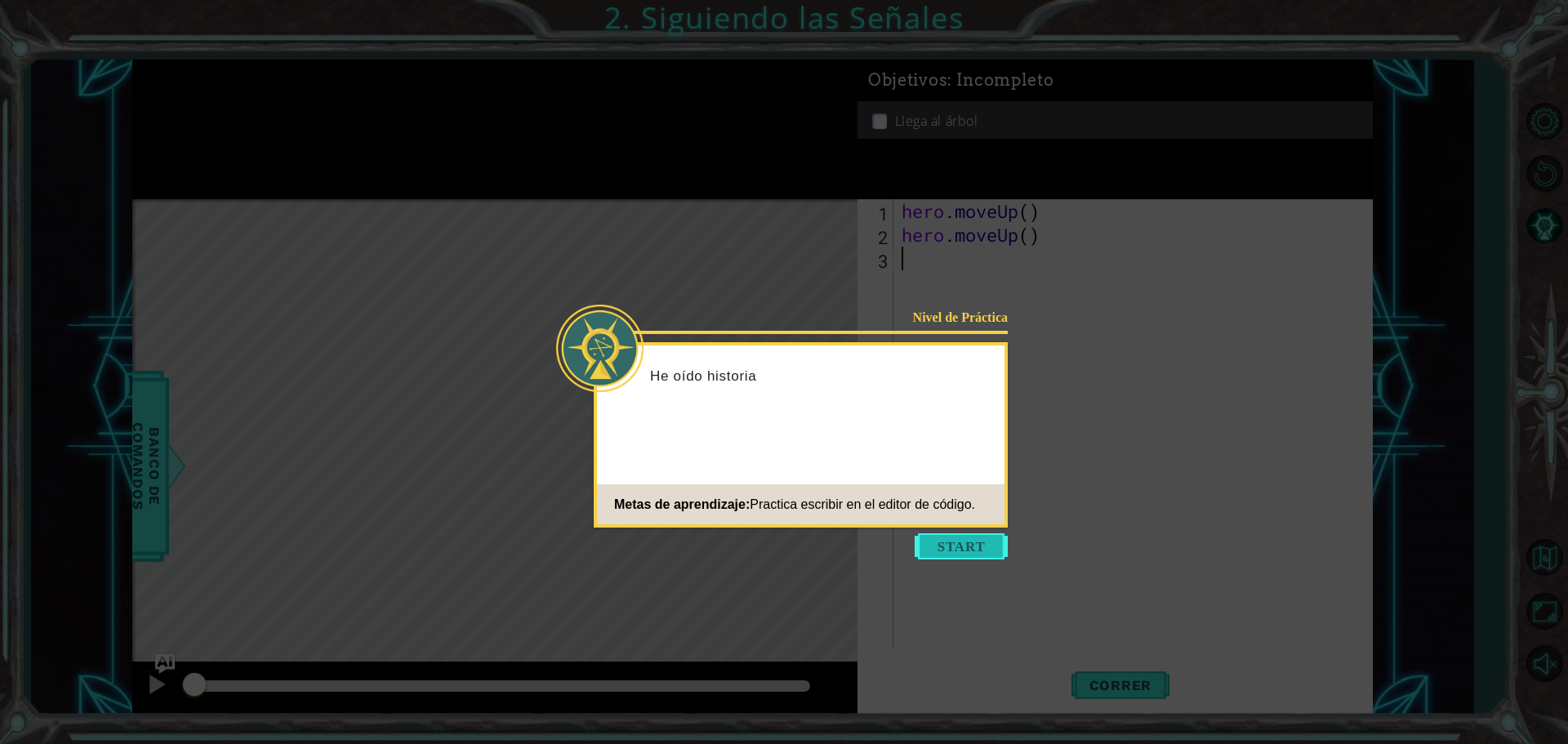
click at [984, 552] on button "Start" at bounding box center [961, 546] width 93 height 26
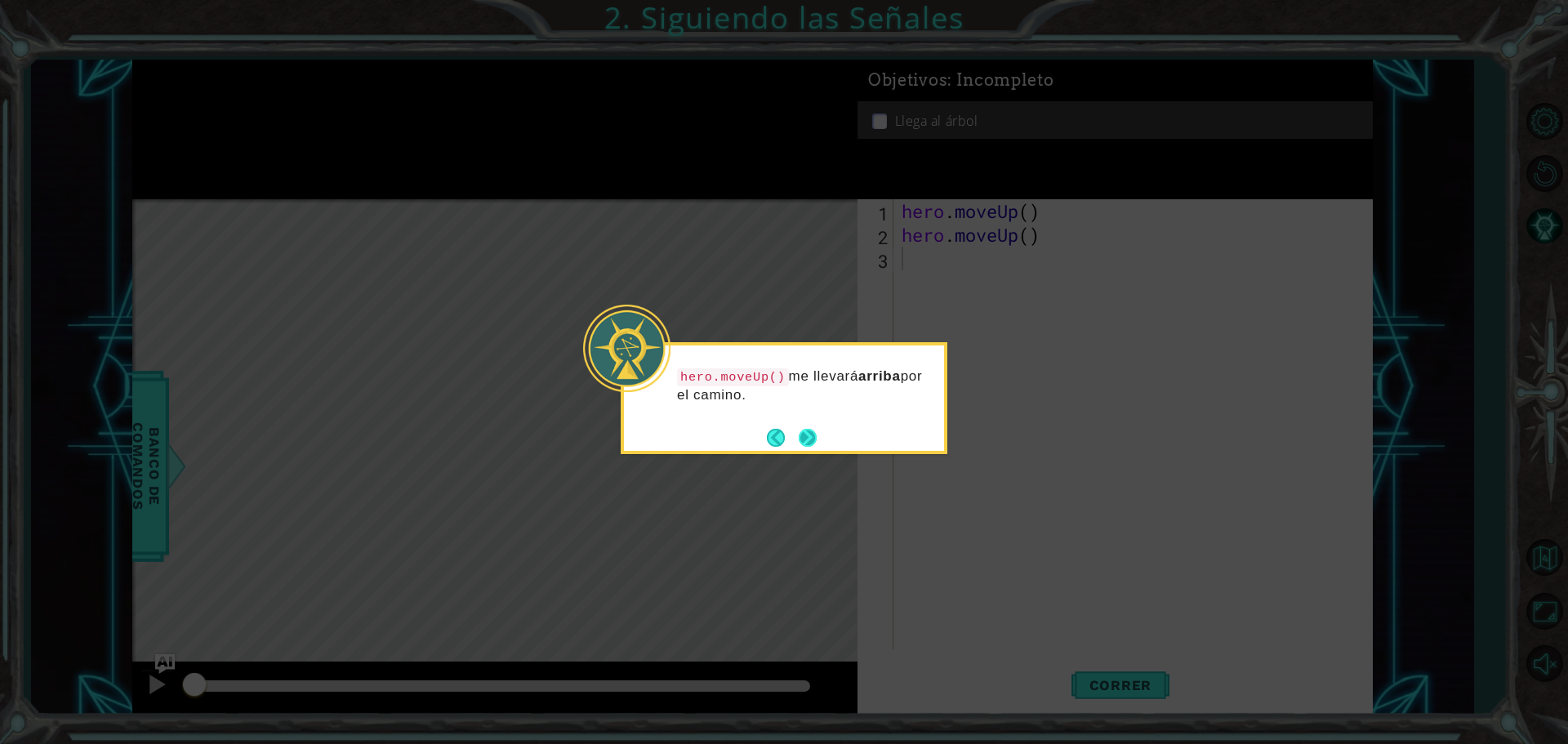
click at [816, 436] on button "Next" at bounding box center [807, 437] width 18 height 18
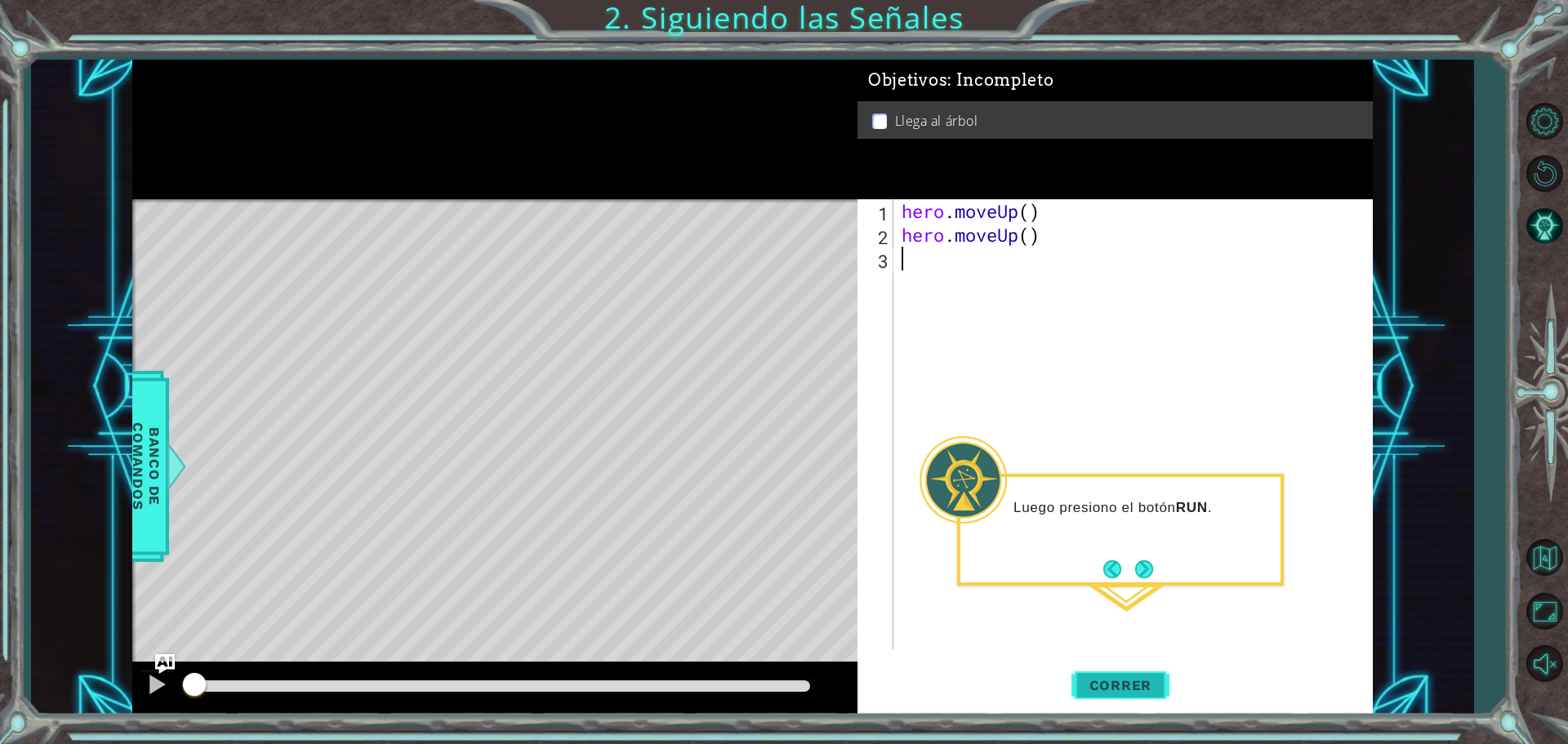
click at [1149, 677] on span "Correr" at bounding box center [1120, 684] width 95 height 16
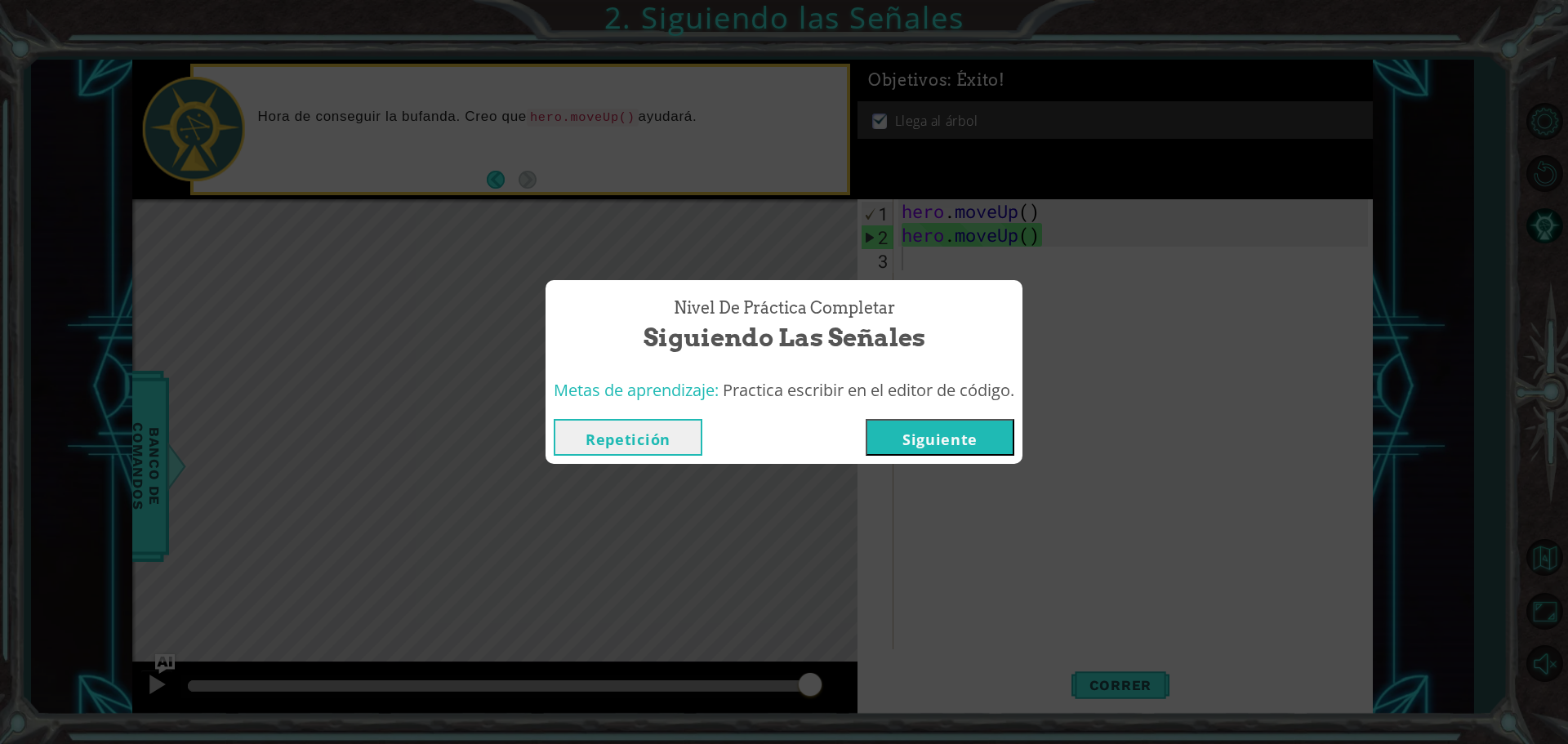
click at [972, 436] on button "Siguiente" at bounding box center [940, 437] width 149 height 36
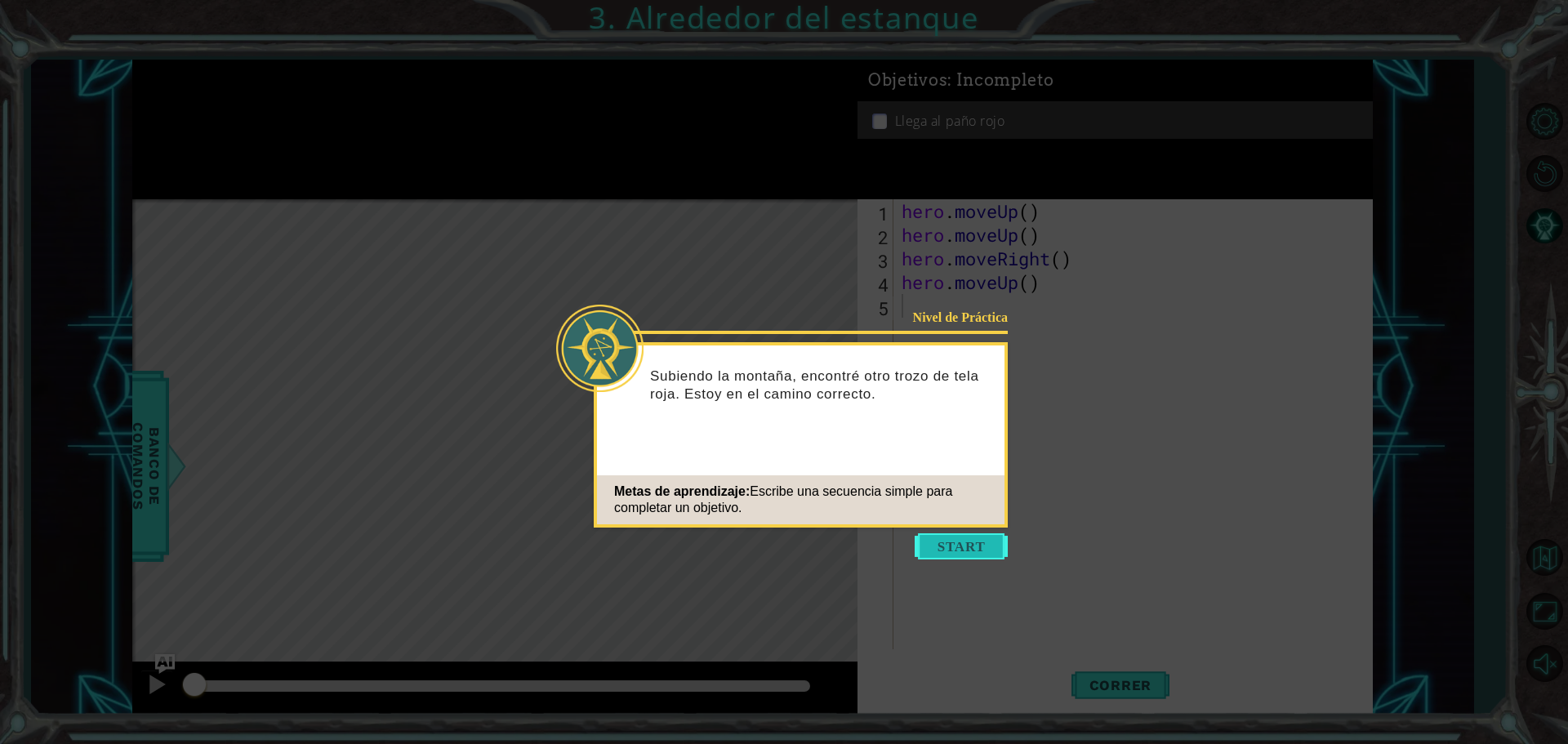
click at [943, 557] on button "Start" at bounding box center [961, 546] width 93 height 26
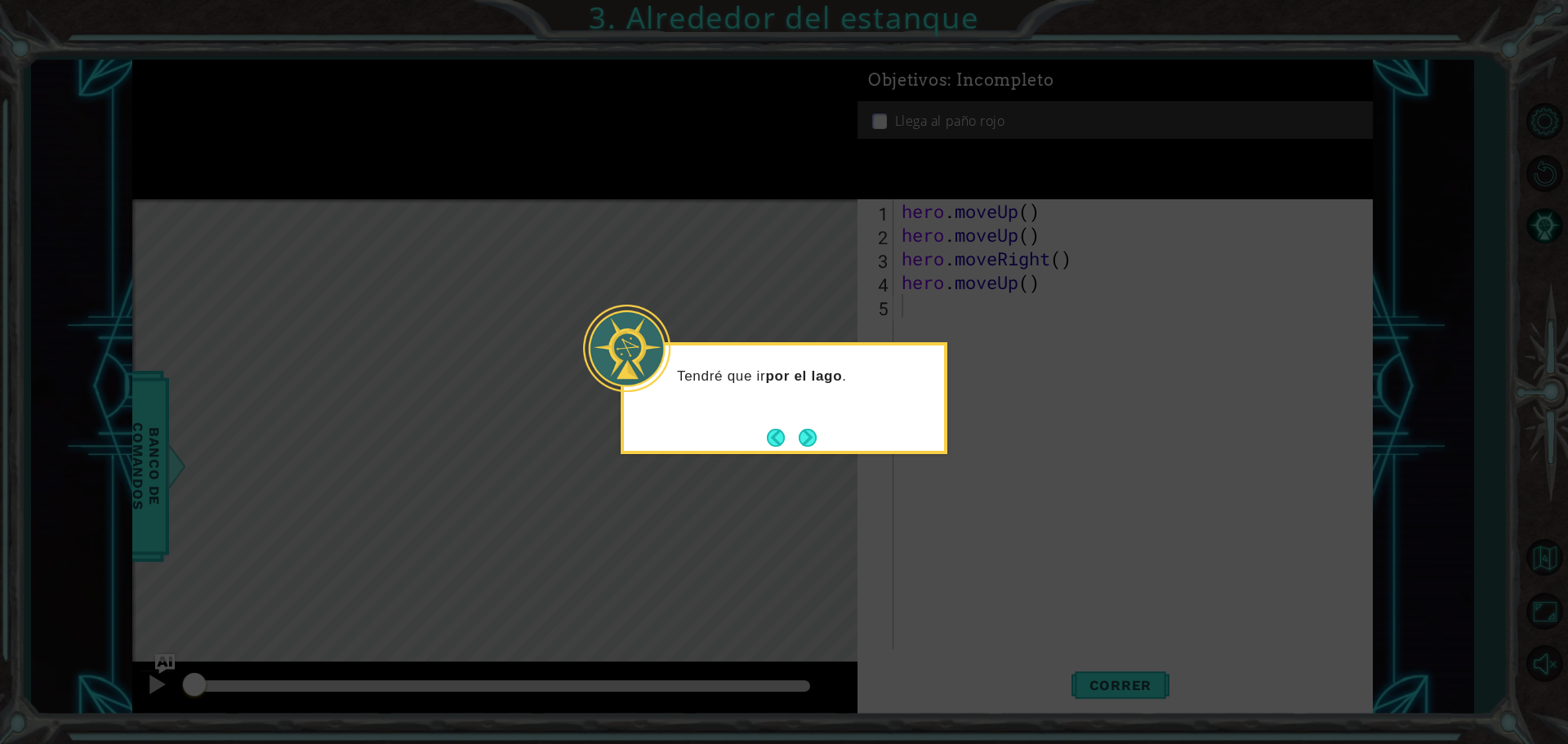
click at [806, 421] on div "Tendré que ir por el lago ." at bounding box center [784, 398] width 327 height 111
click at [811, 433] on button "Next" at bounding box center [807, 437] width 18 height 18
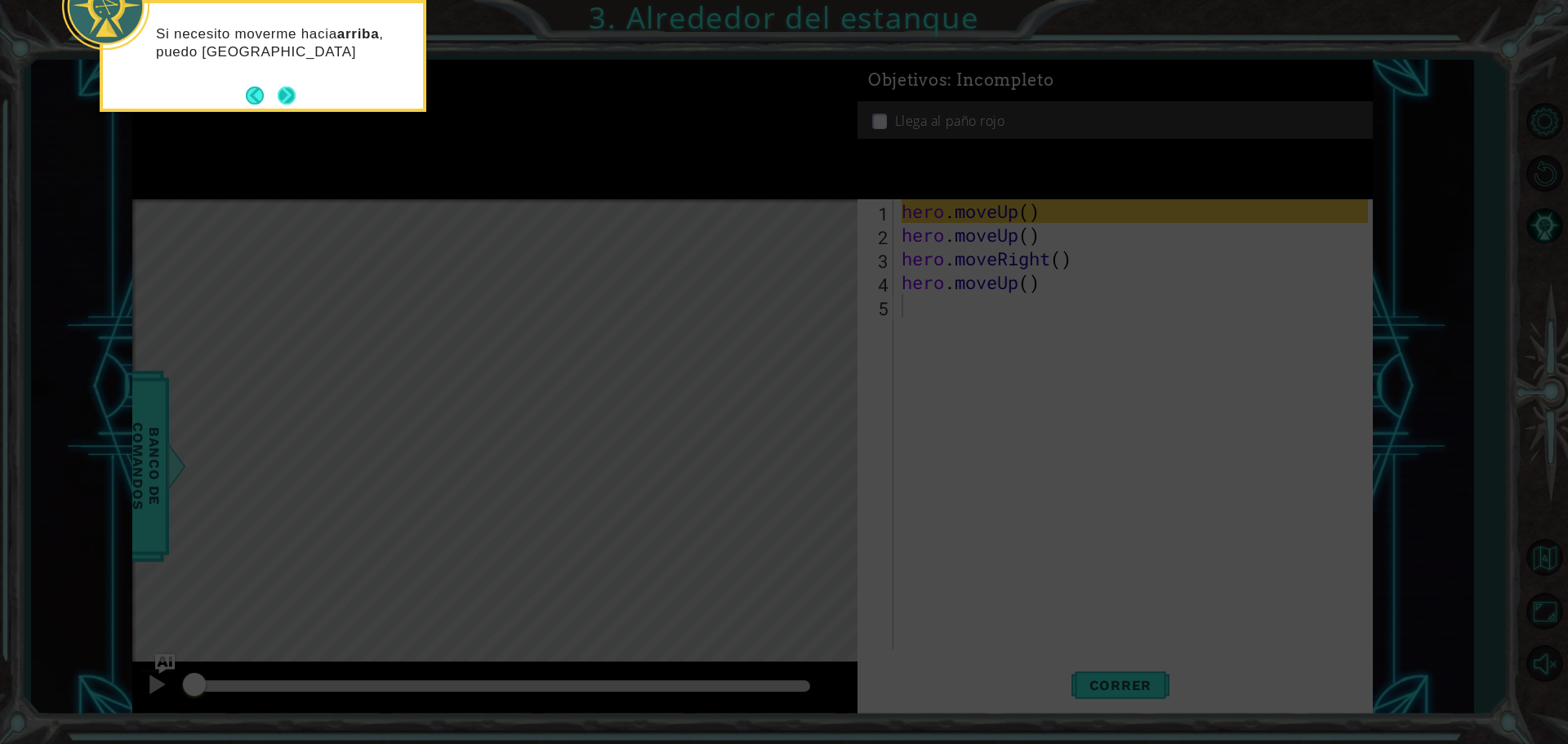
click at [286, 105] on button "Next" at bounding box center [286, 95] width 18 height 18
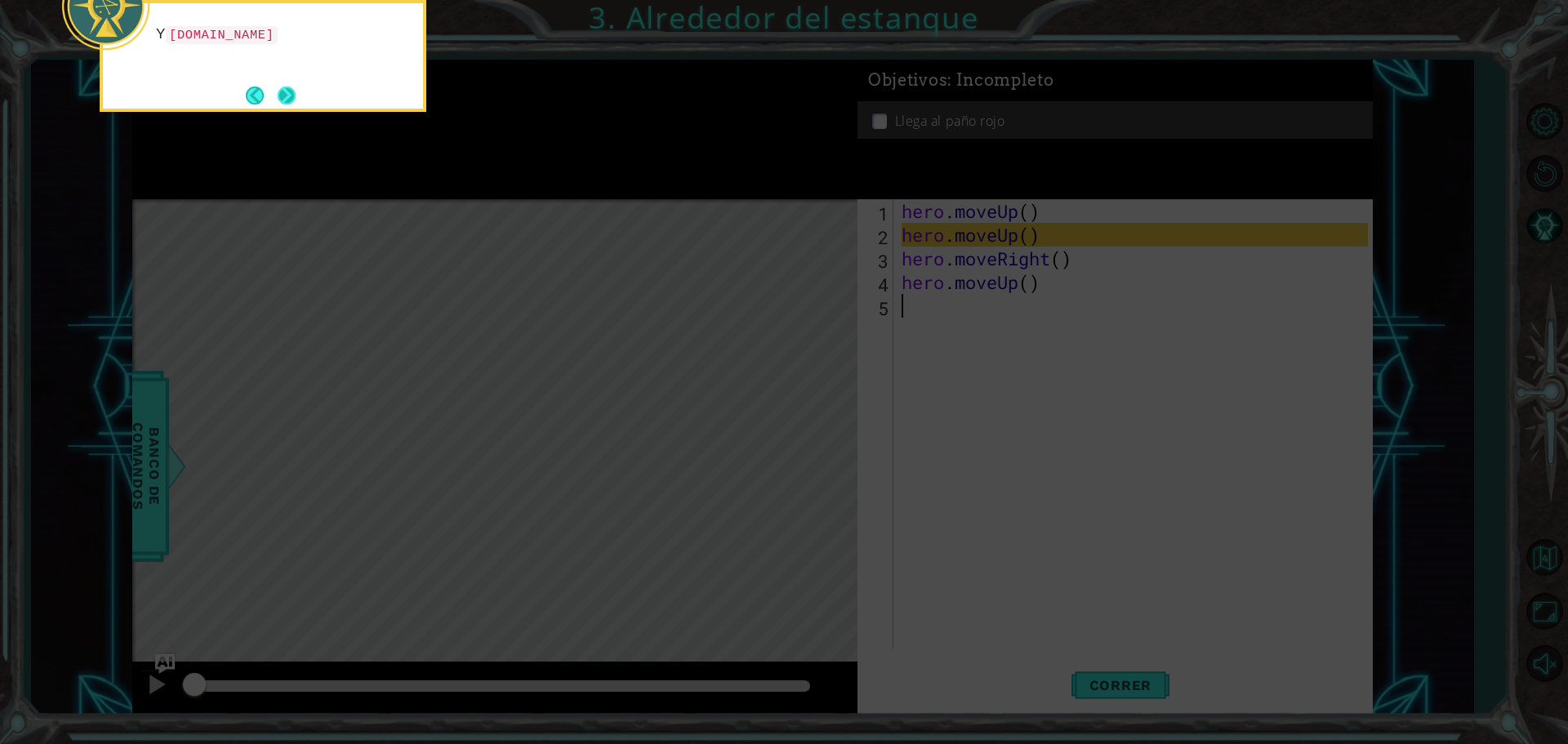
click at [287, 105] on button "Next" at bounding box center [286, 95] width 18 height 18
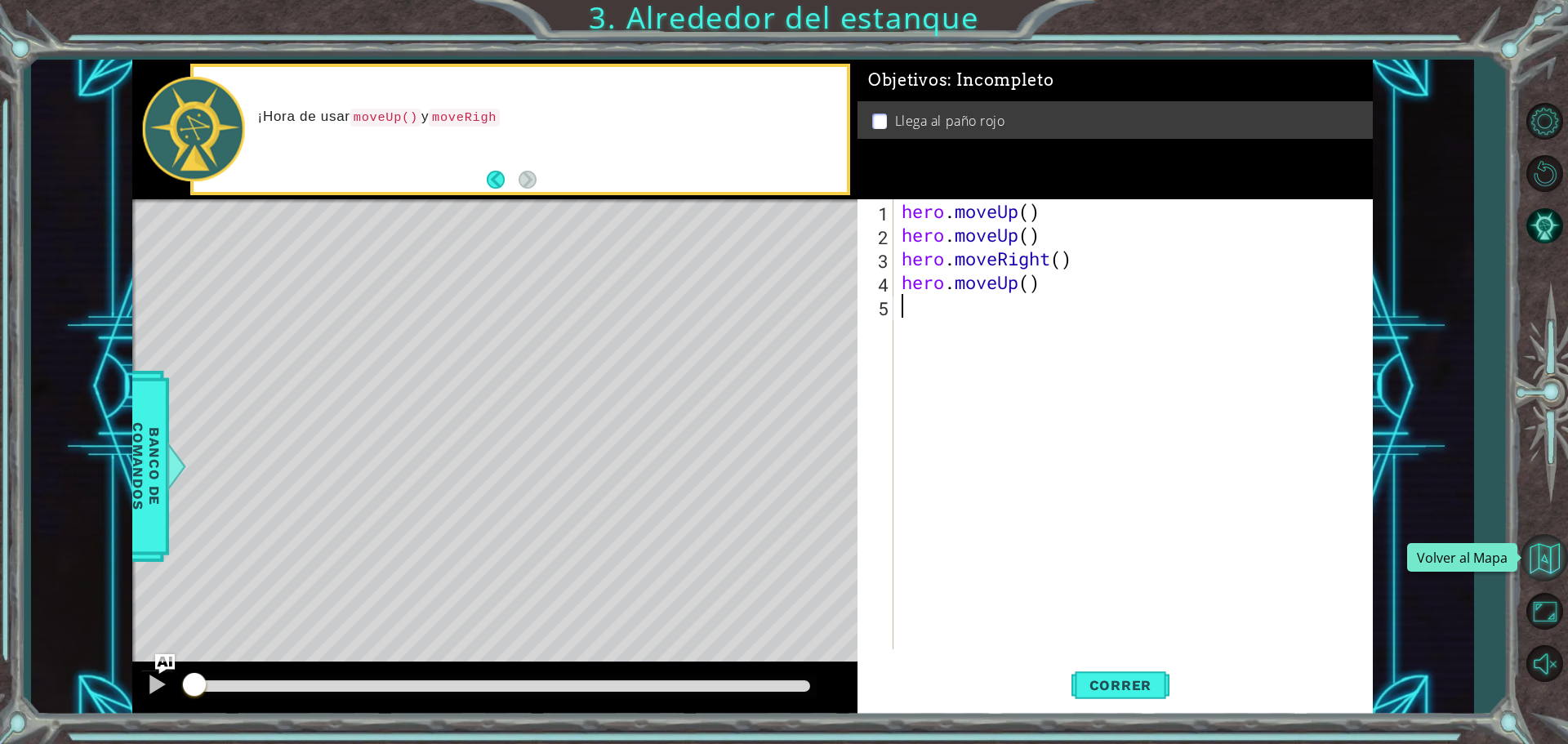
click at [1548, 546] on button "Volver al Mapa" at bounding box center [1544, 557] width 47 height 47
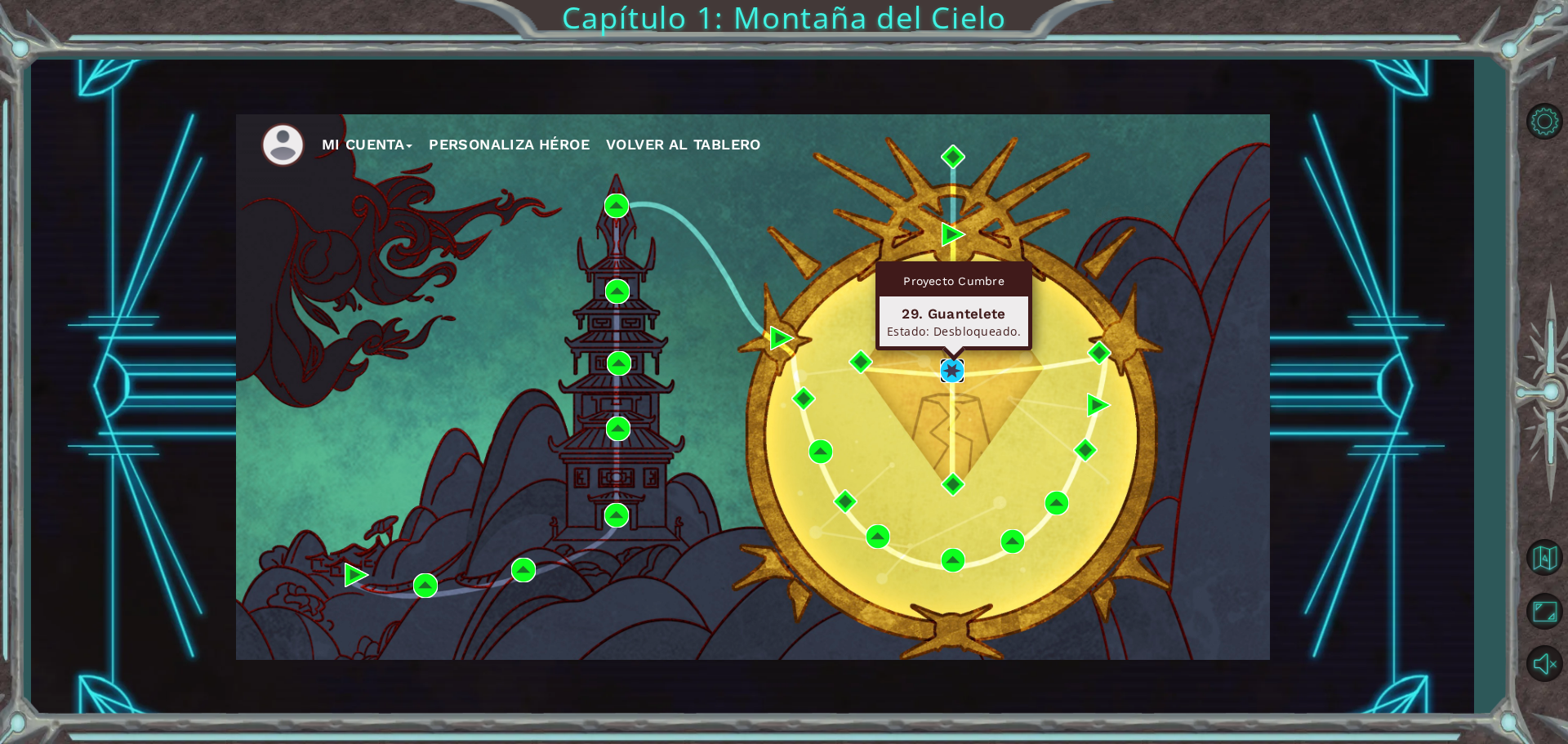
click at [943, 362] on img at bounding box center [952, 370] width 24 height 24
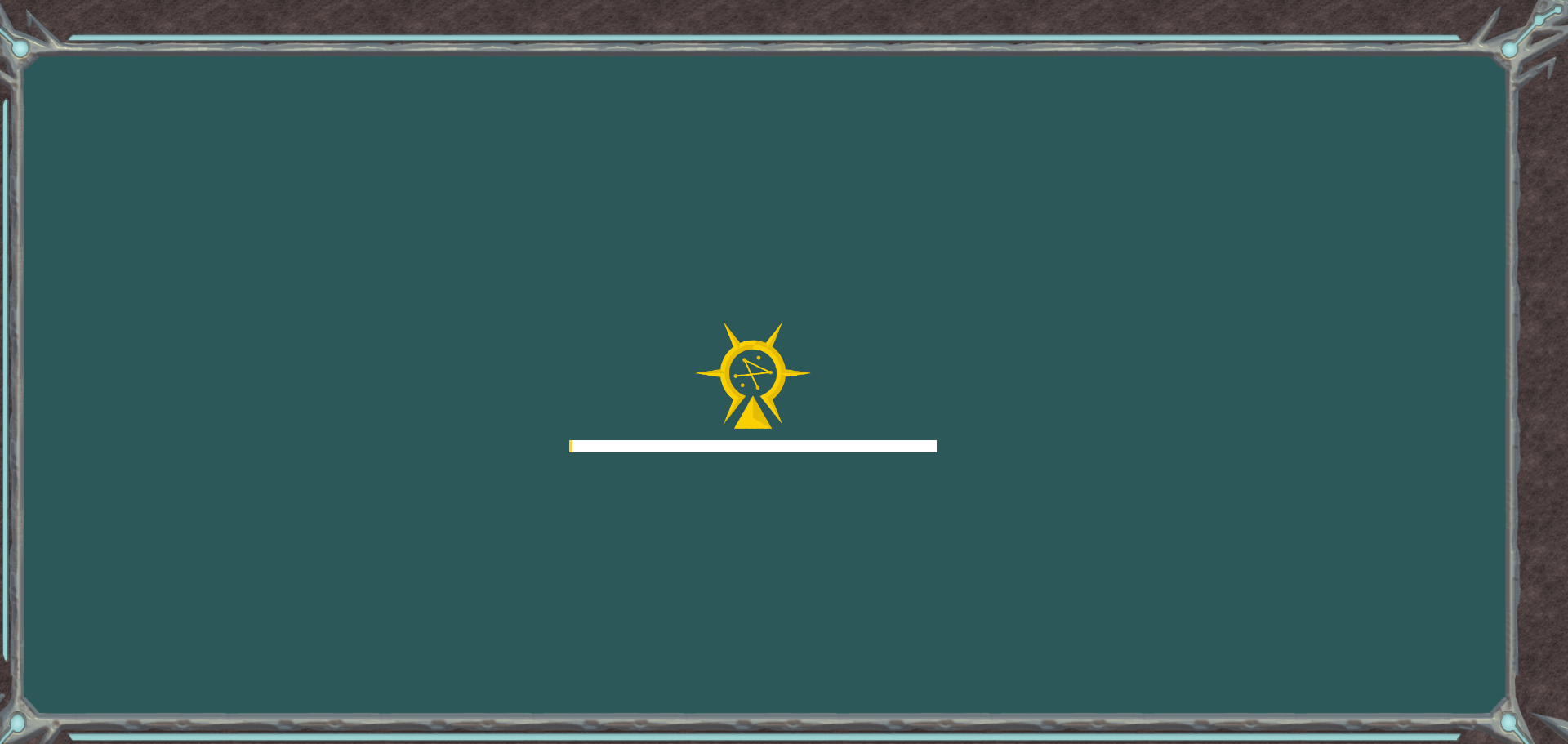
click at [943, 362] on div "Goals Error al cargar desde el servidor. Intenta refrescar la página. Necesitar…" at bounding box center [784, 372] width 1568 height 744
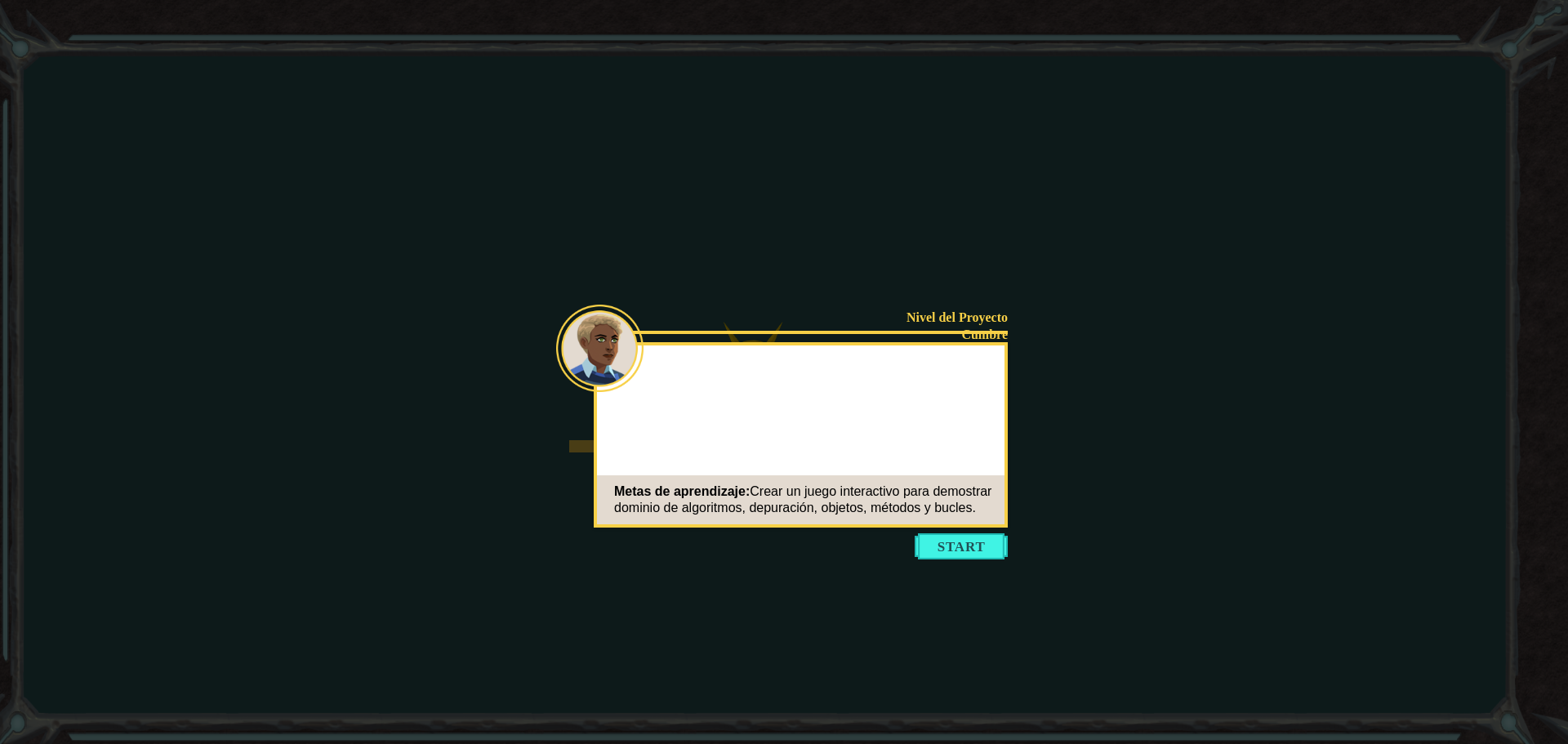
click at [956, 567] on icon at bounding box center [784, 372] width 1568 height 744
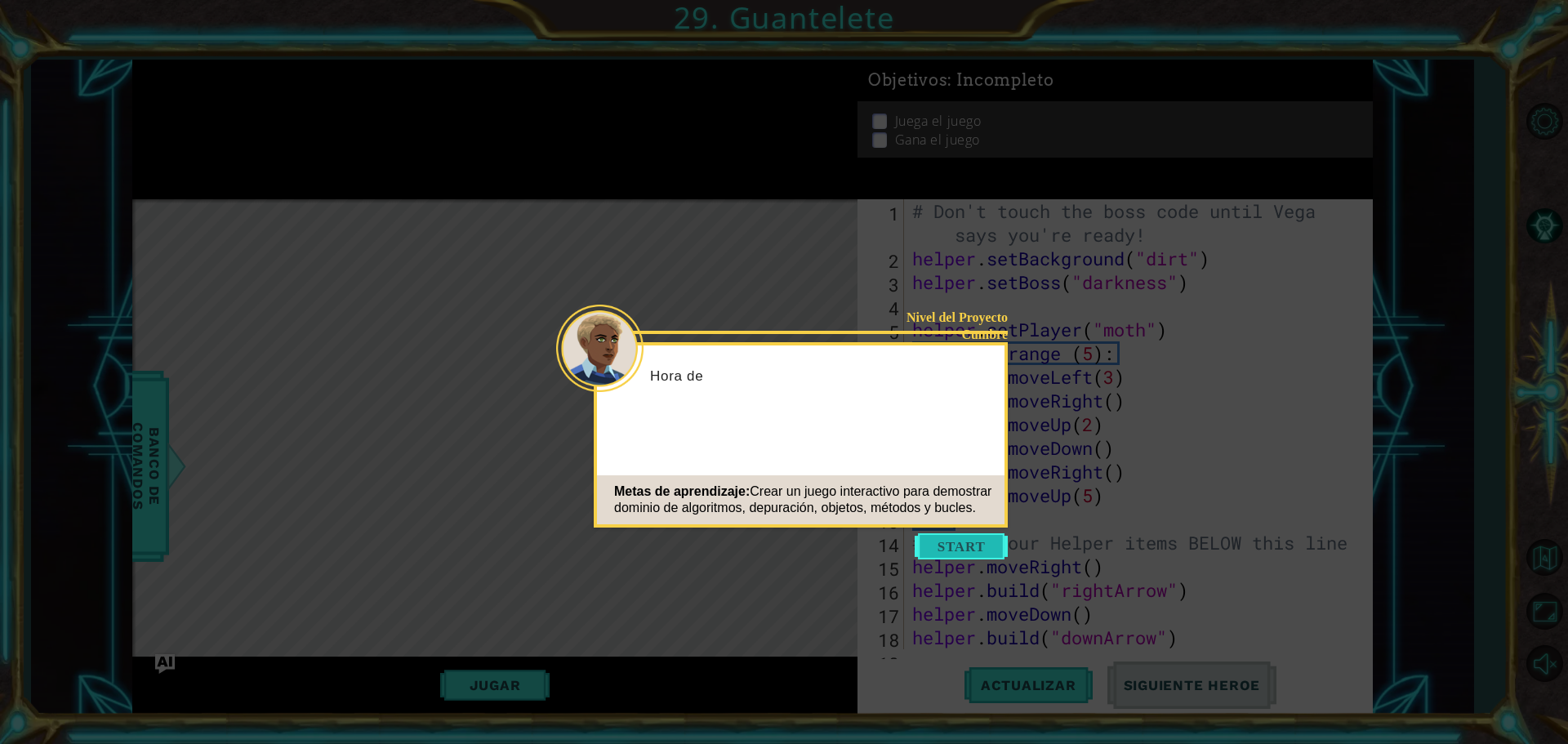
click at [955, 551] on button "Start" at bounding box center [961, 546] width 93 height 26
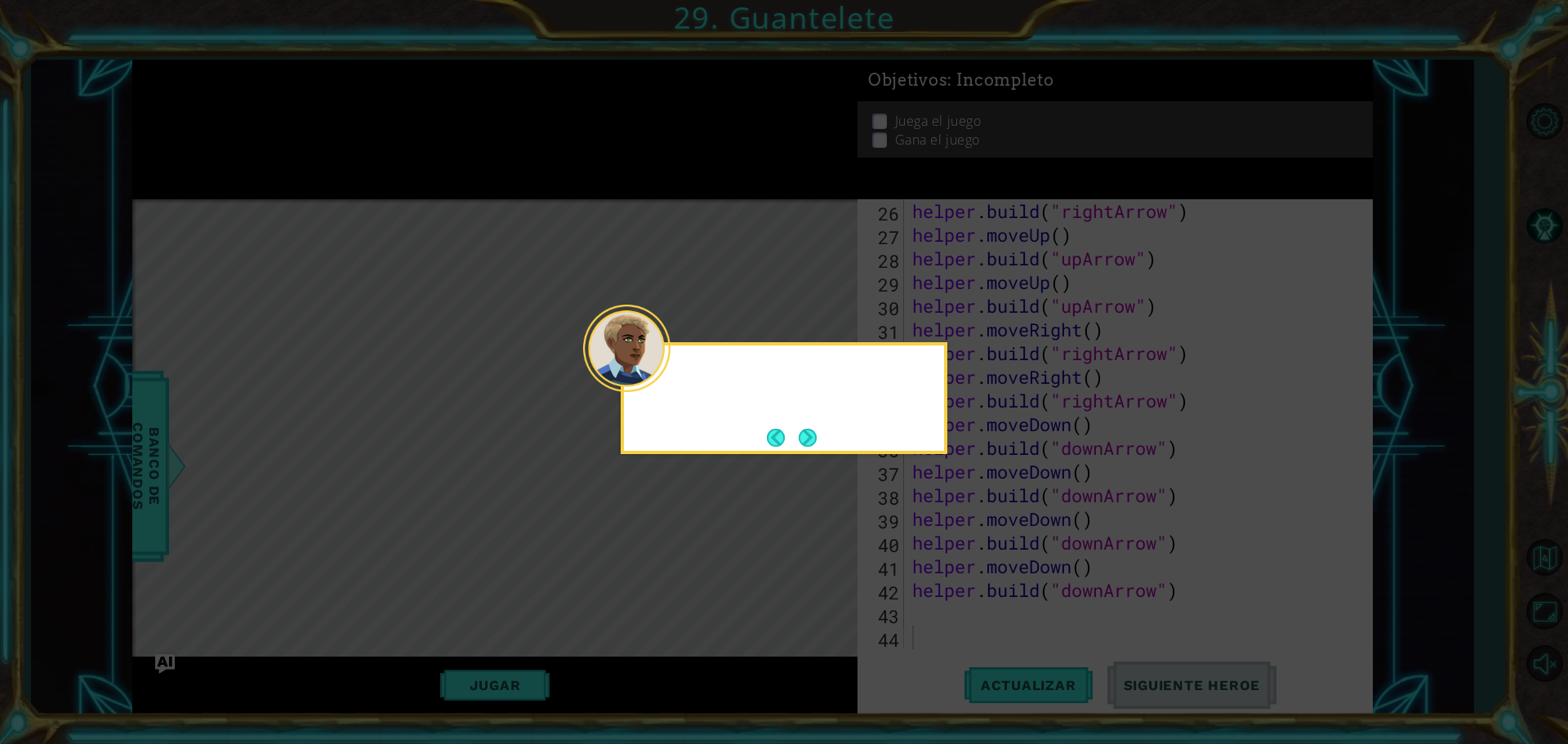
scroll to position [616, 0]
click at [804, 432] on button "Next" at bounding box center [807, 437] width 18 height 18
click at [800, 411] on div "El último paso es personalizar tu juego para que s" at bounding box center [783, 394] width 320 height 83
click at [813, 442] on button "Next" at bounding box center [807, 437] width 18 height 18
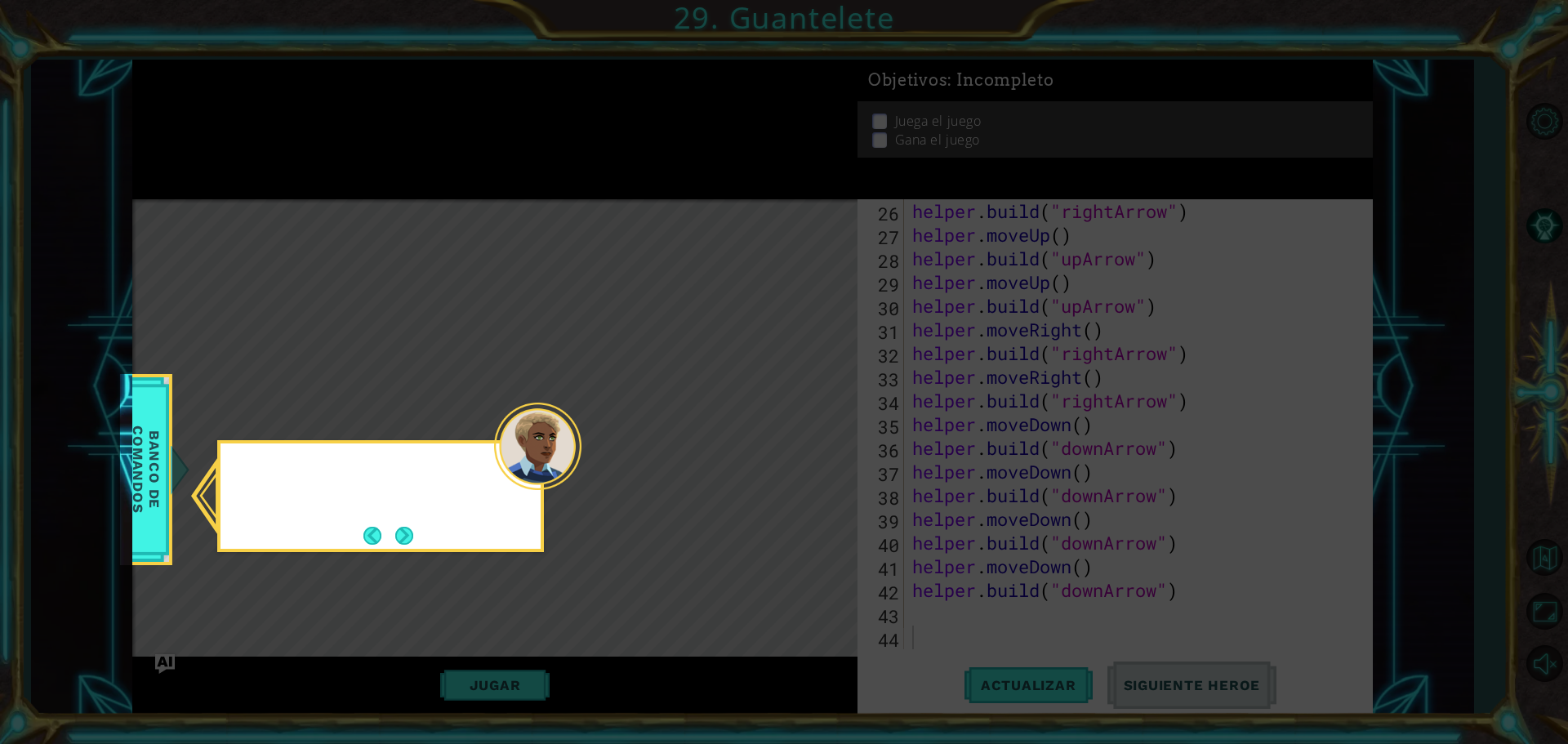
click at [813, 442] on icon at bounding box center [784, 372] width 1568 height 744
click at [400, 532] on button "Next" at bounding box center [404, 535] width 18 height 18
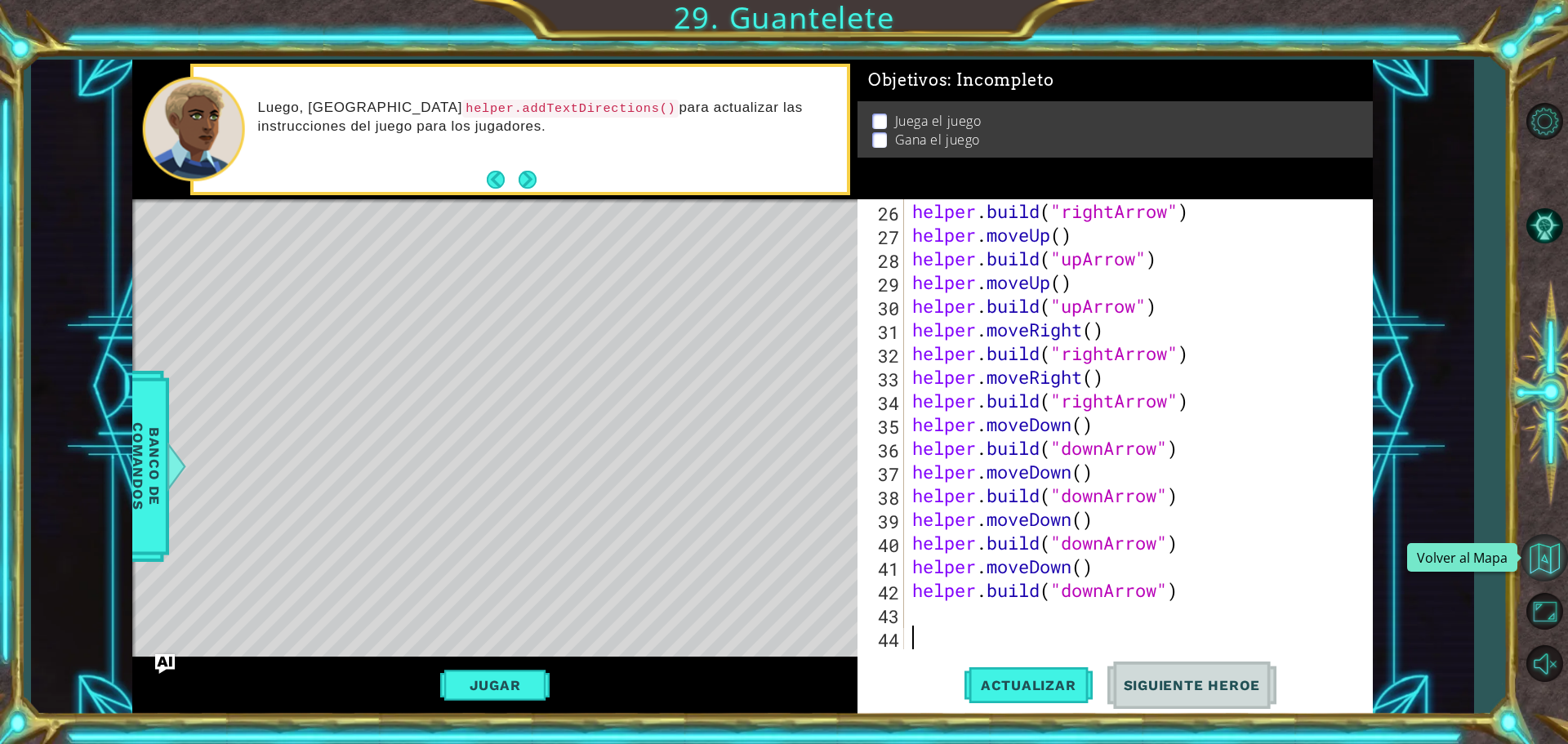
click at [1554, 552] on button "Volver al Mapa" at bounding box center [1544, 557] width 47 height 47
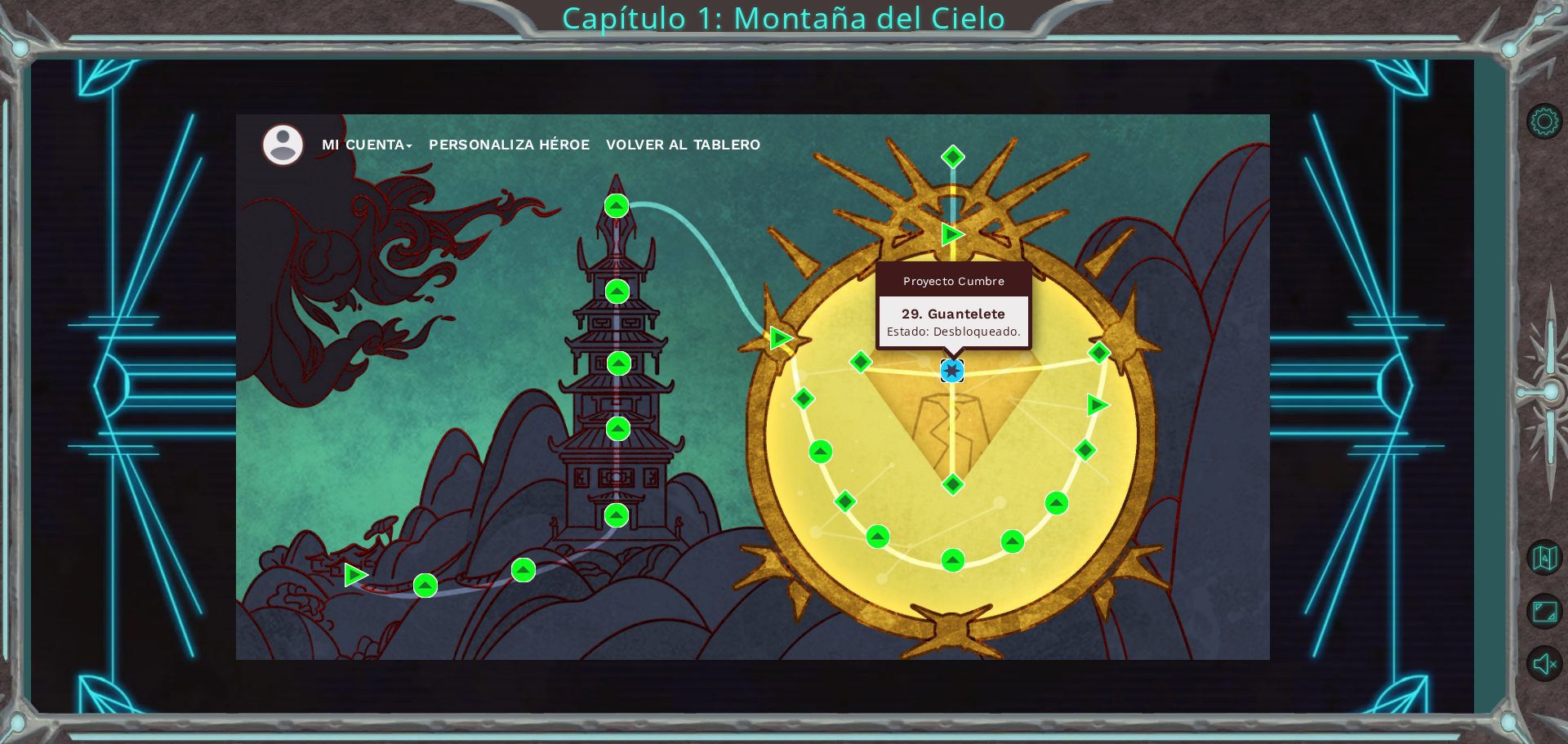
click at [940, 371] on img at bounding box center [952, 370] width 24 height 24
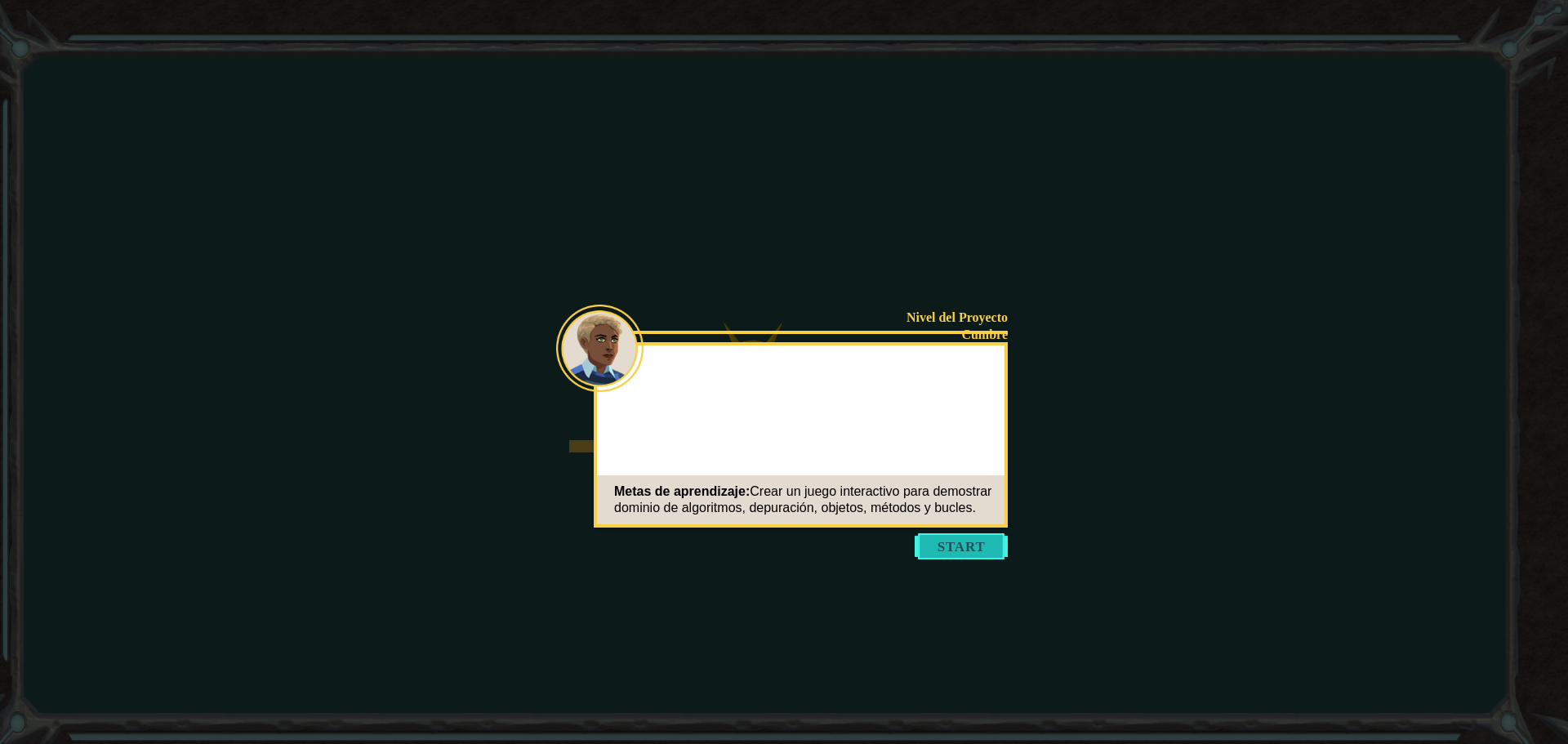
click at [972, 553] on button "Start" at bounding box center [961, 546] width 93 height 26
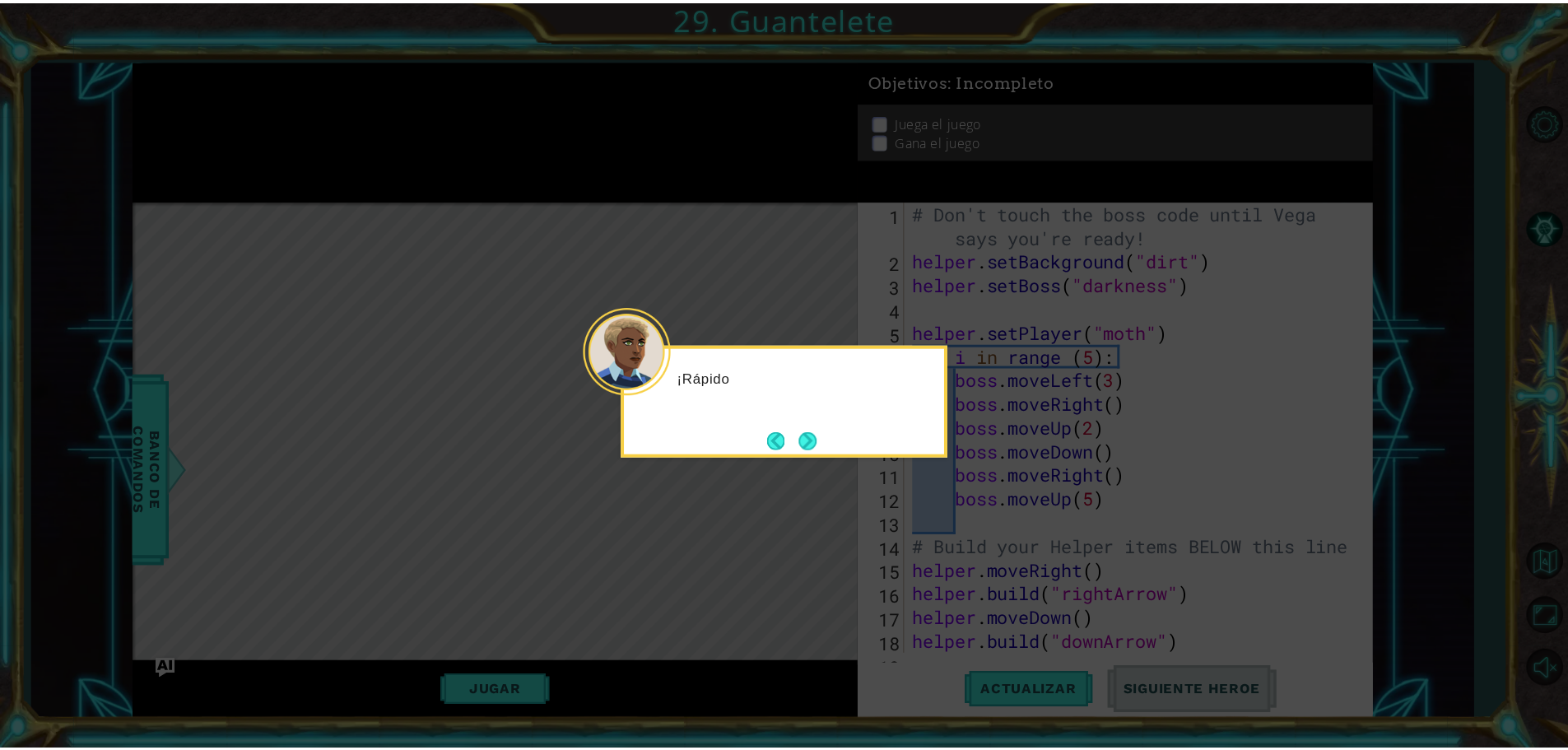
scroll to position [621, 0]
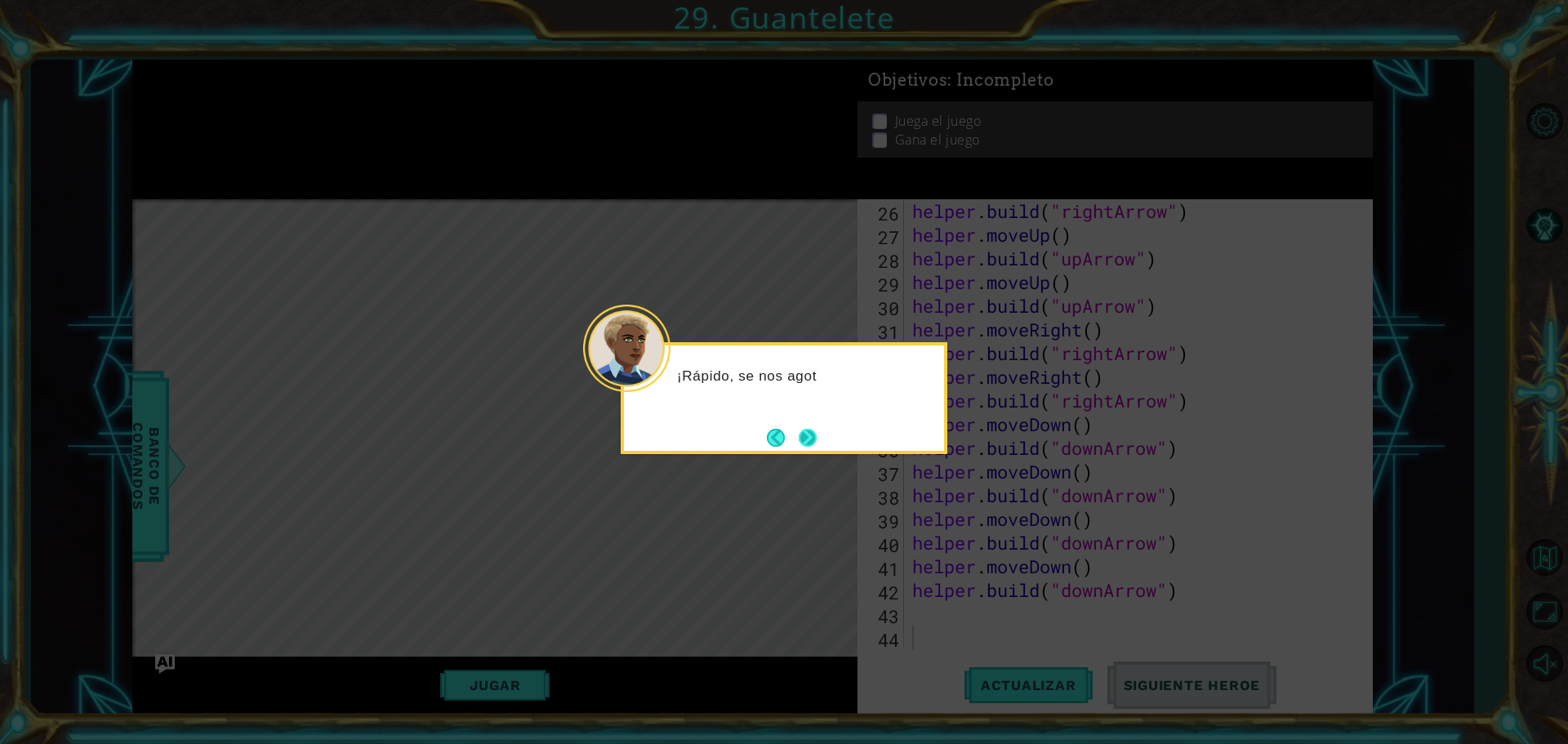
click at [812, 443] on button "Next" at bounding box center [807, 437] width 18 height 18
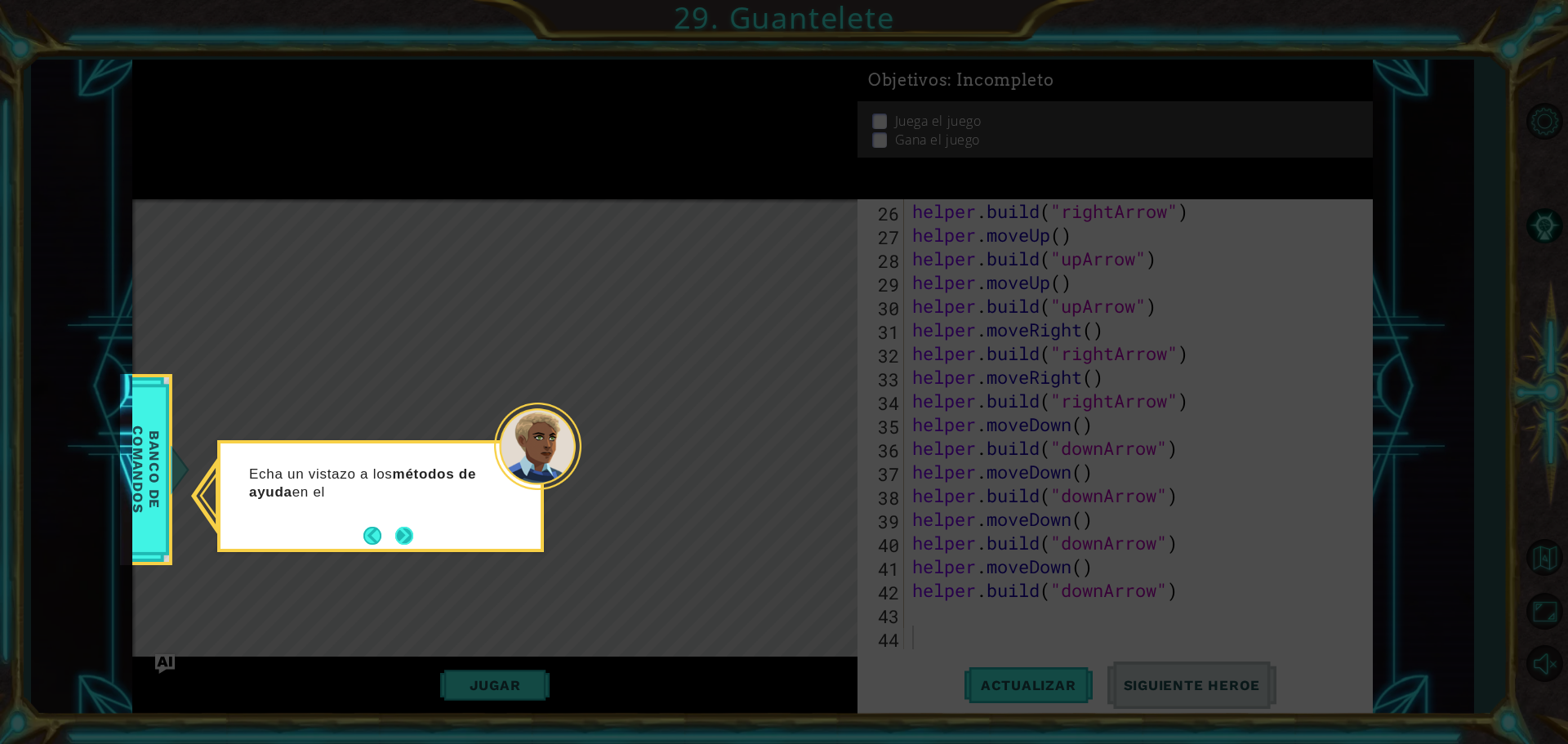
click at [397, 526] on button "Next" at bounding box center [404, 535] width 18 height 18
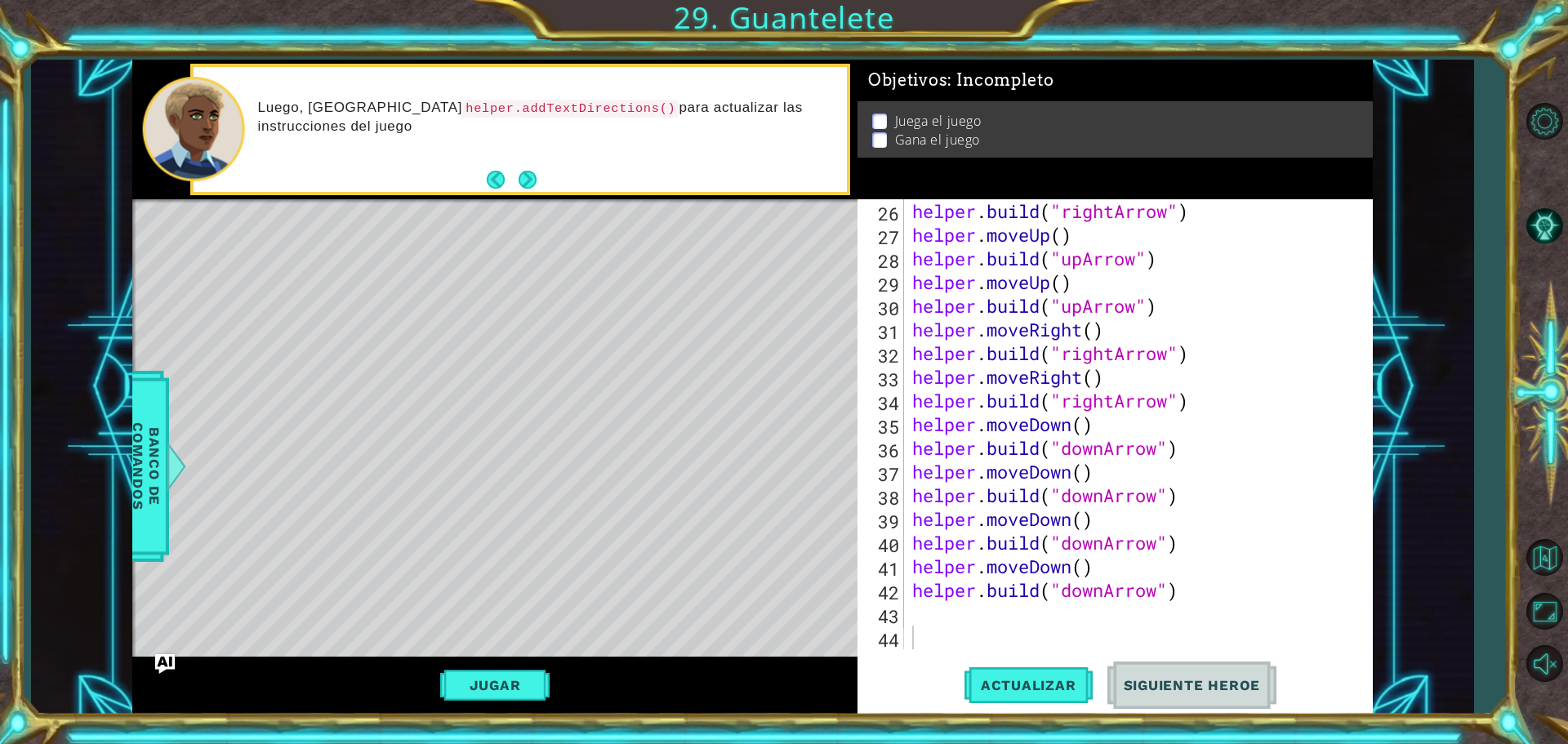
click at [1185, 687] on span "Siguiente Heroe" at bounding box center [1192, 684] width 170 height 16
click at [1065, 674] on button "Actualizar" at bounding box center [1029, 684] width 128 height 52
click at [1024, 682] on span "Actualizar" at bounding box center [1029, 684] width 128 height 16
click at [539, 672] on button "Jugar" at bounding box center [495, 685] width 110 height 31
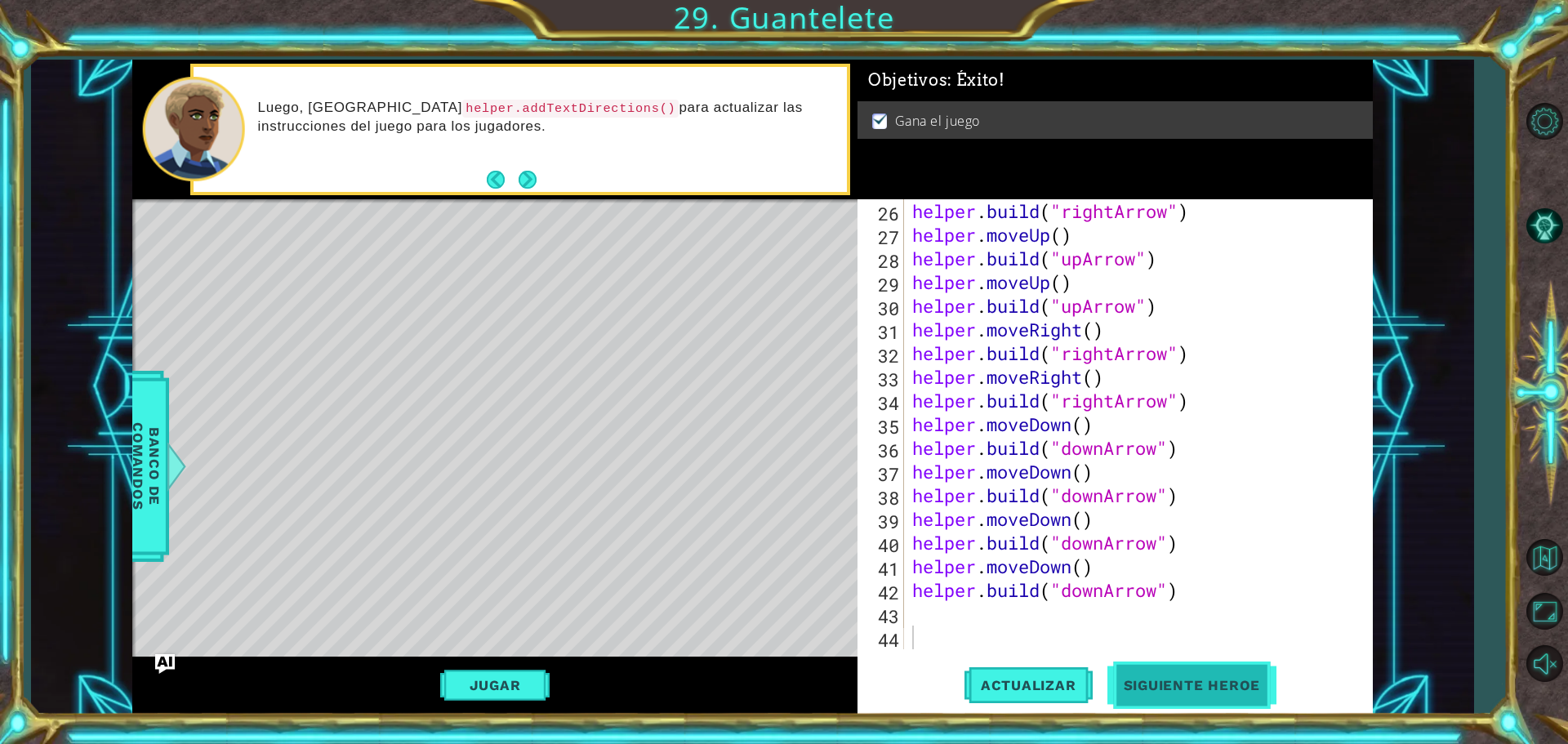
click at [1270, 677] on span "Siguiente Heroe" at bounding box center [1192, 685] width 170 height 16
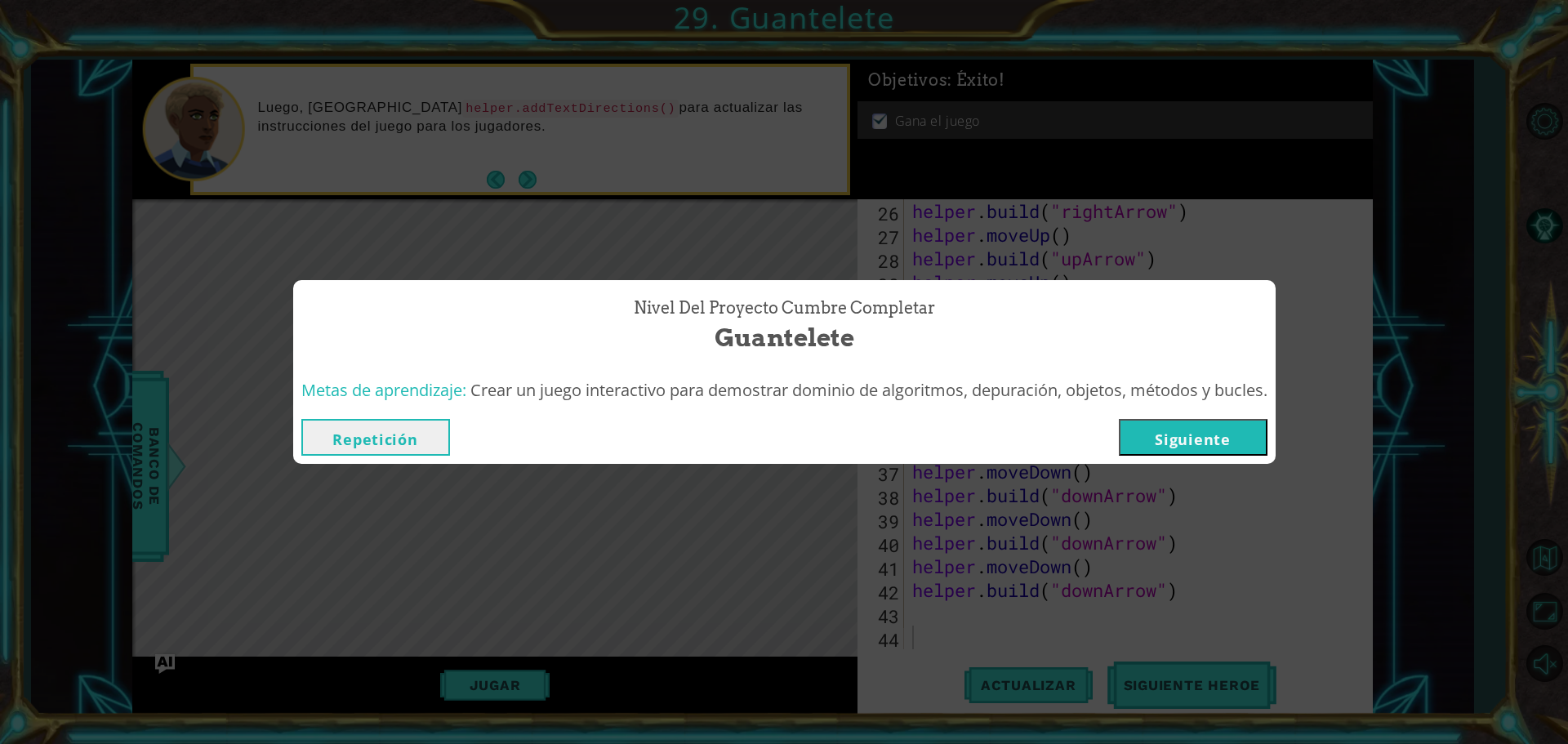
click at [1184, 441] on button "Siguiente" at bounding box center [1193, 437] width 149 height 36
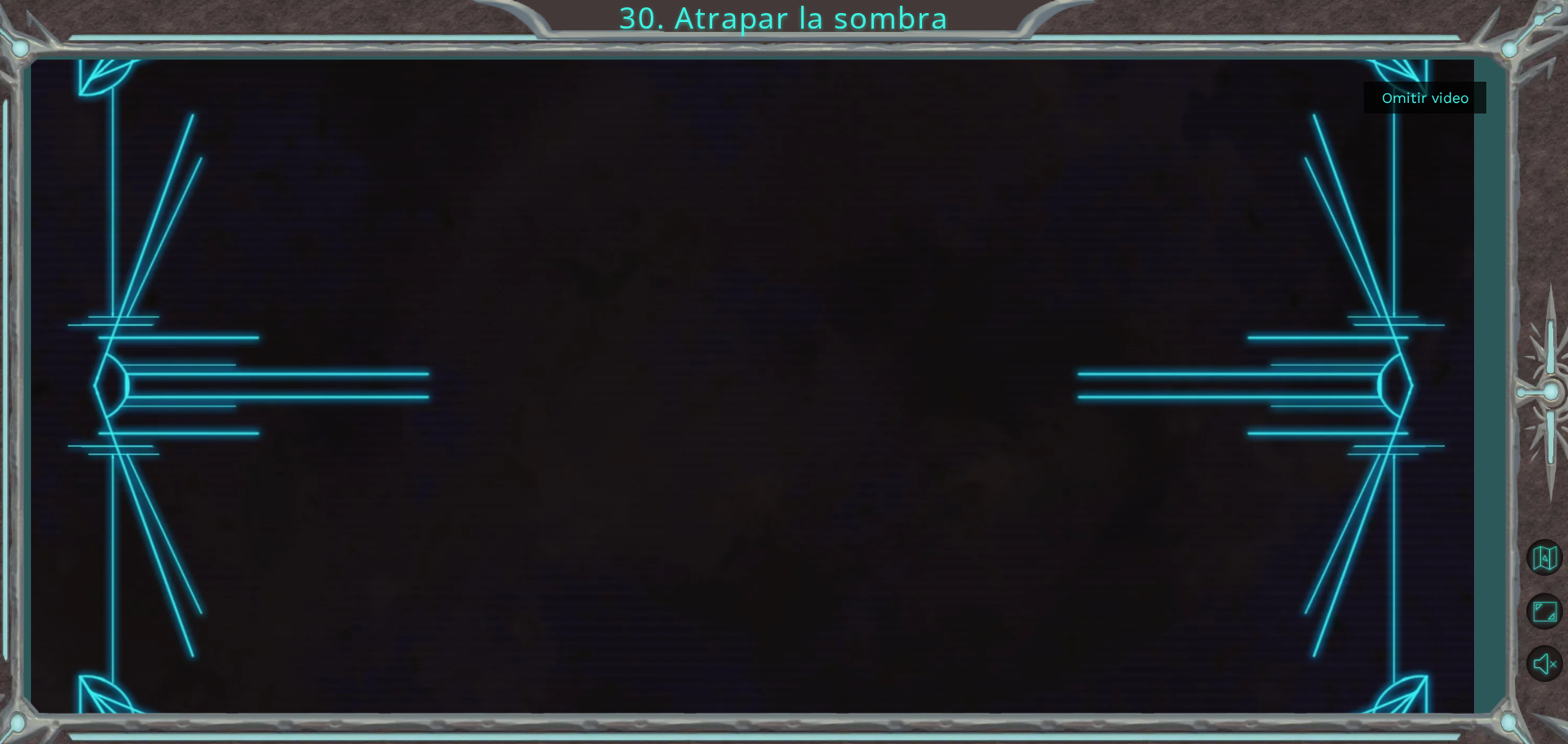
click at [1478, 100] on button "Omitir video" at bounding box center [1424, 98] width 122 height 32
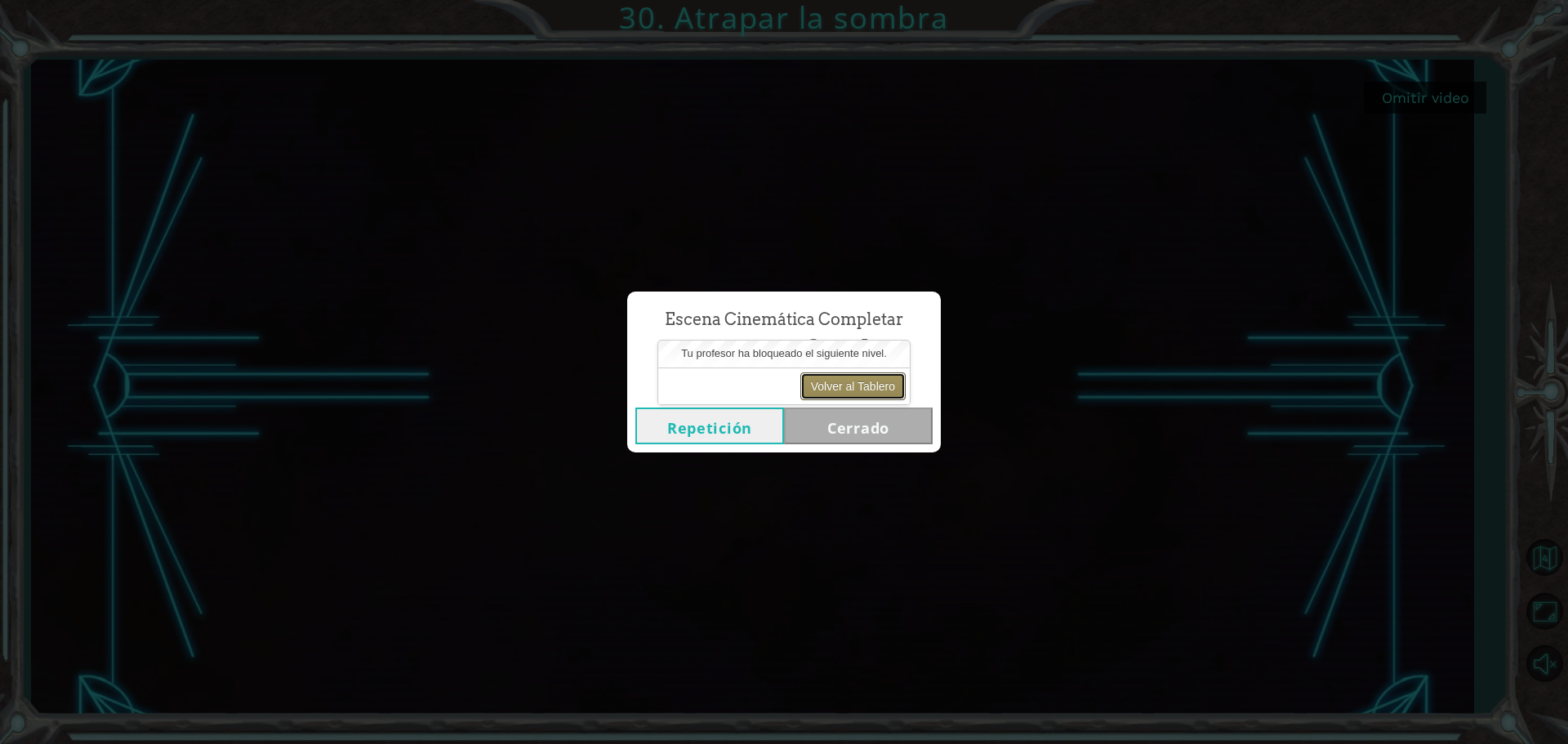
click at [872, 393] on button "Volver al Tablero" at bounding box center [852, 386] width 106 height 28
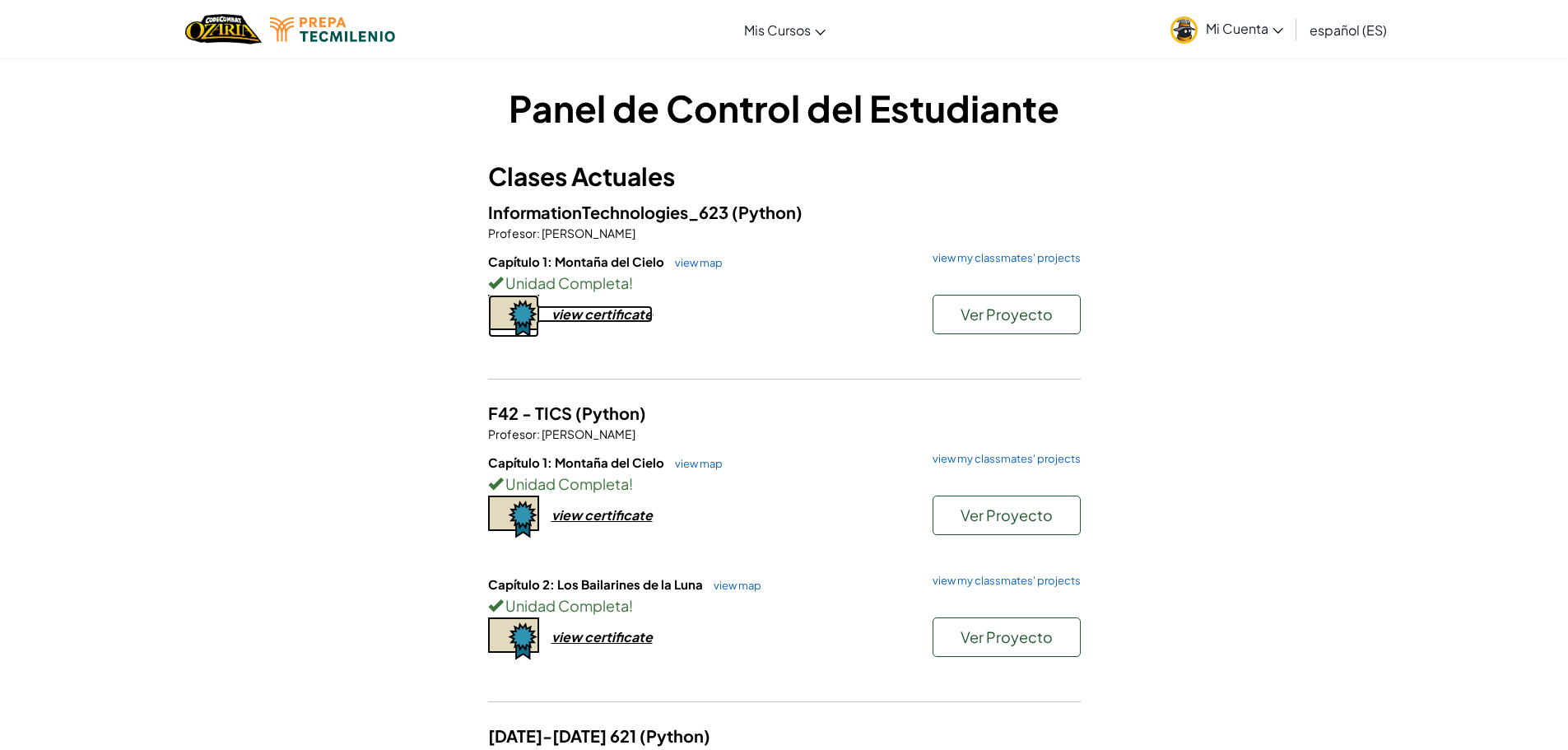
click at [588, 309] on div "view certificate" at bounding box center [602, 314] width 101 height 17
click at [1009, 255] on link "view my classmates' projects" at bounding box center [1002, 258] width 157 height 11
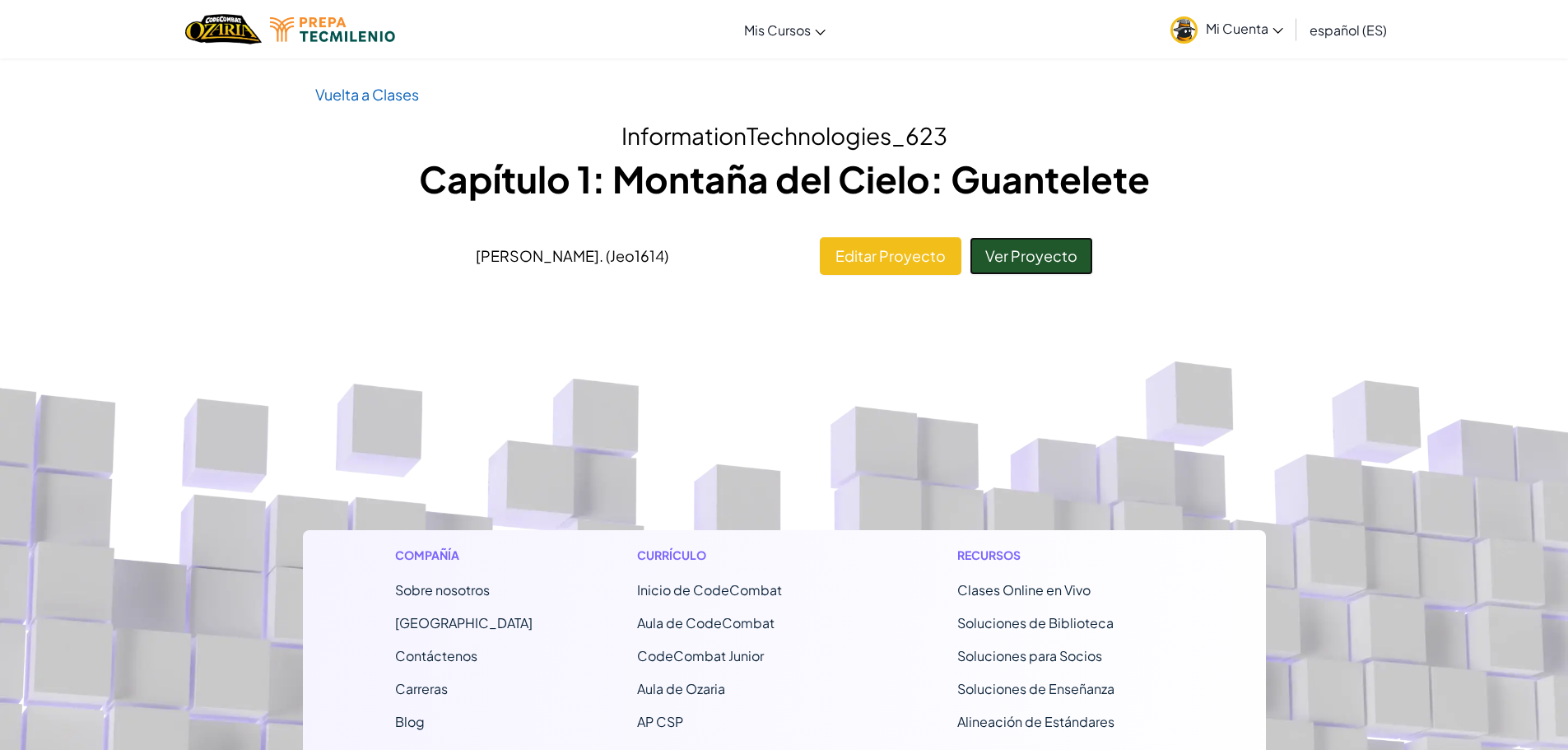
click at [1013, 251] on link "Ver Proyecto" at bounding box center [1031, 255] width 123 height 37
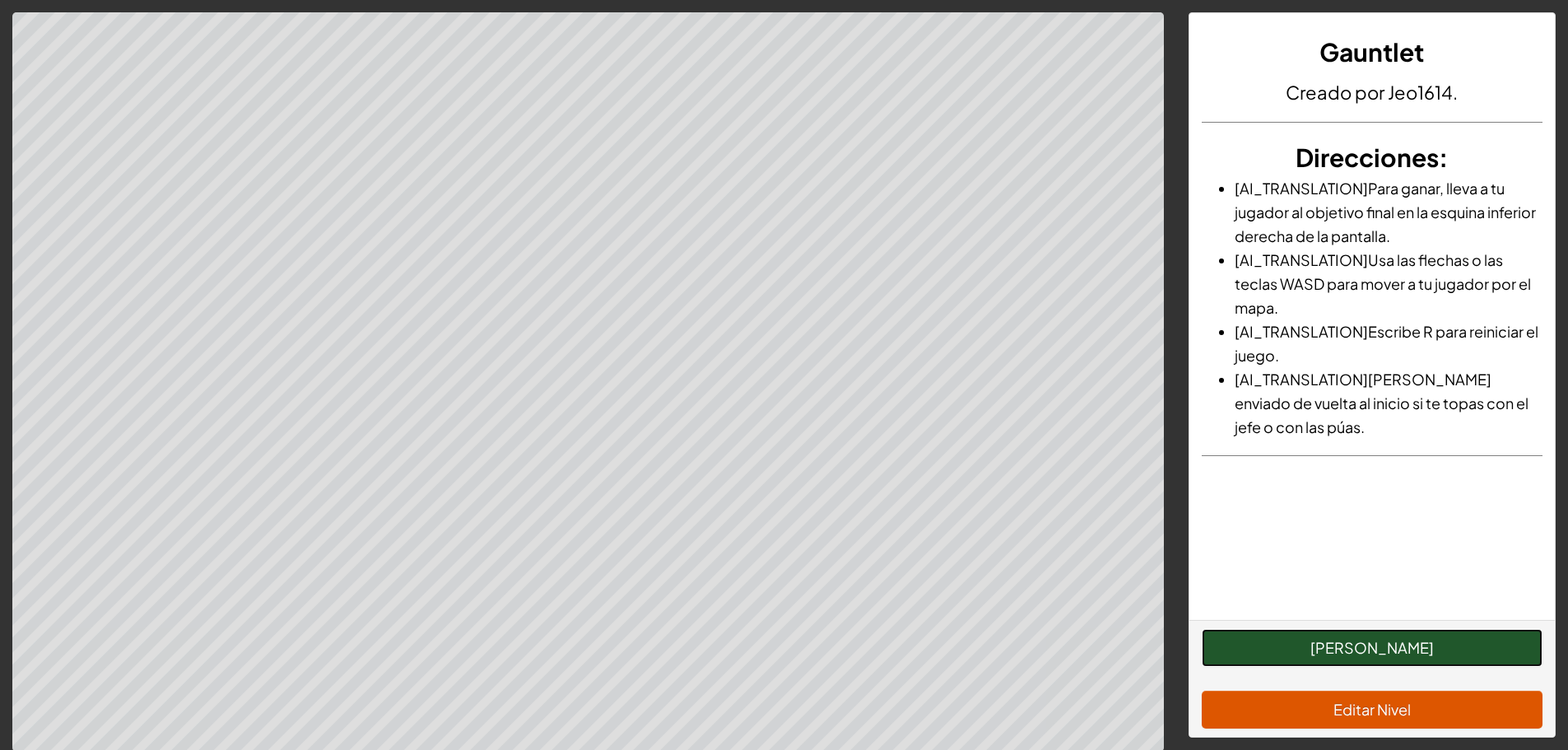
click at [1376, 648] on button "[PERSON_NAME]" at bounding box center [1372, 647] width 341 height 37
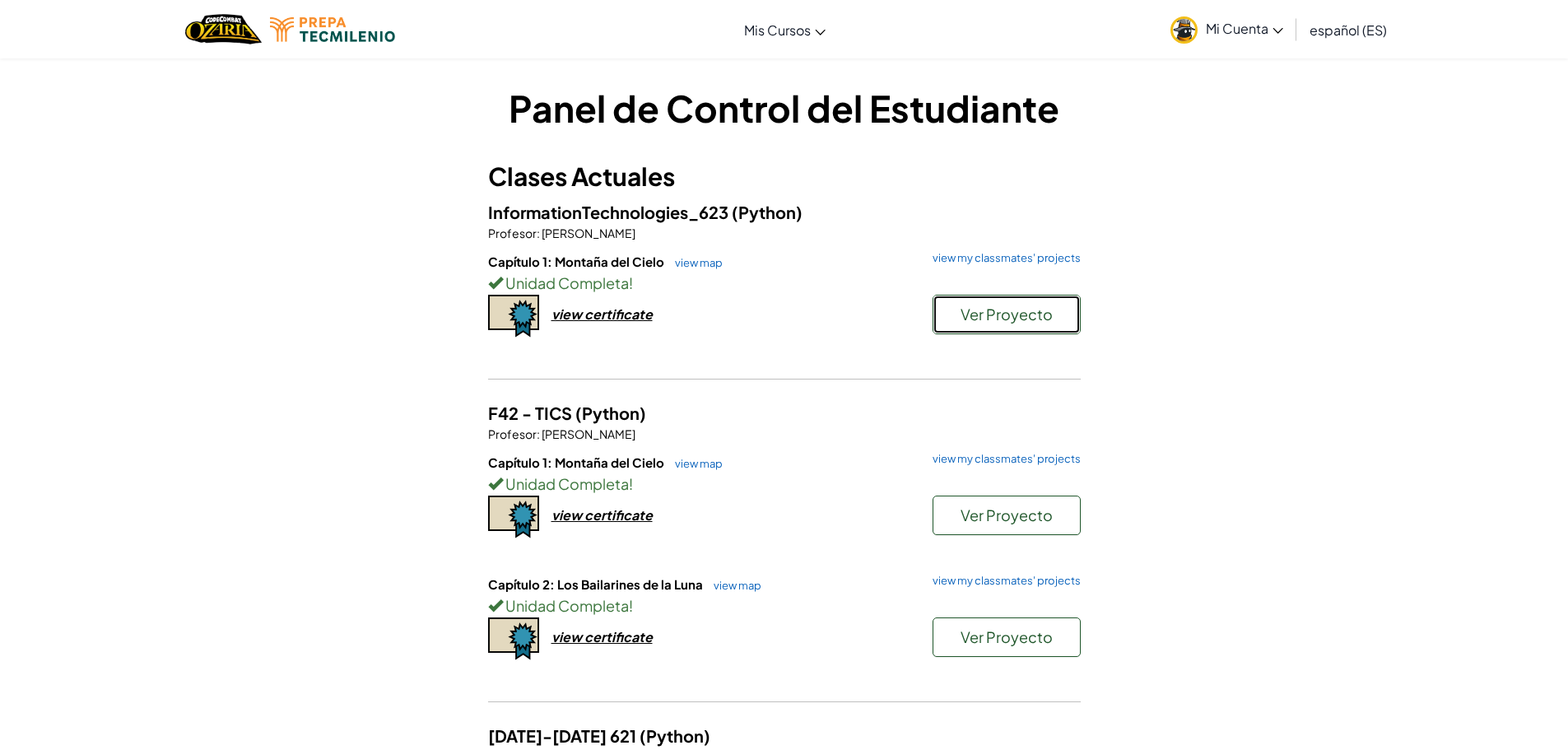
click at [1007, 326] on button "Ver Proyecto" at bounding box center [1007, 314] width 148 height 39
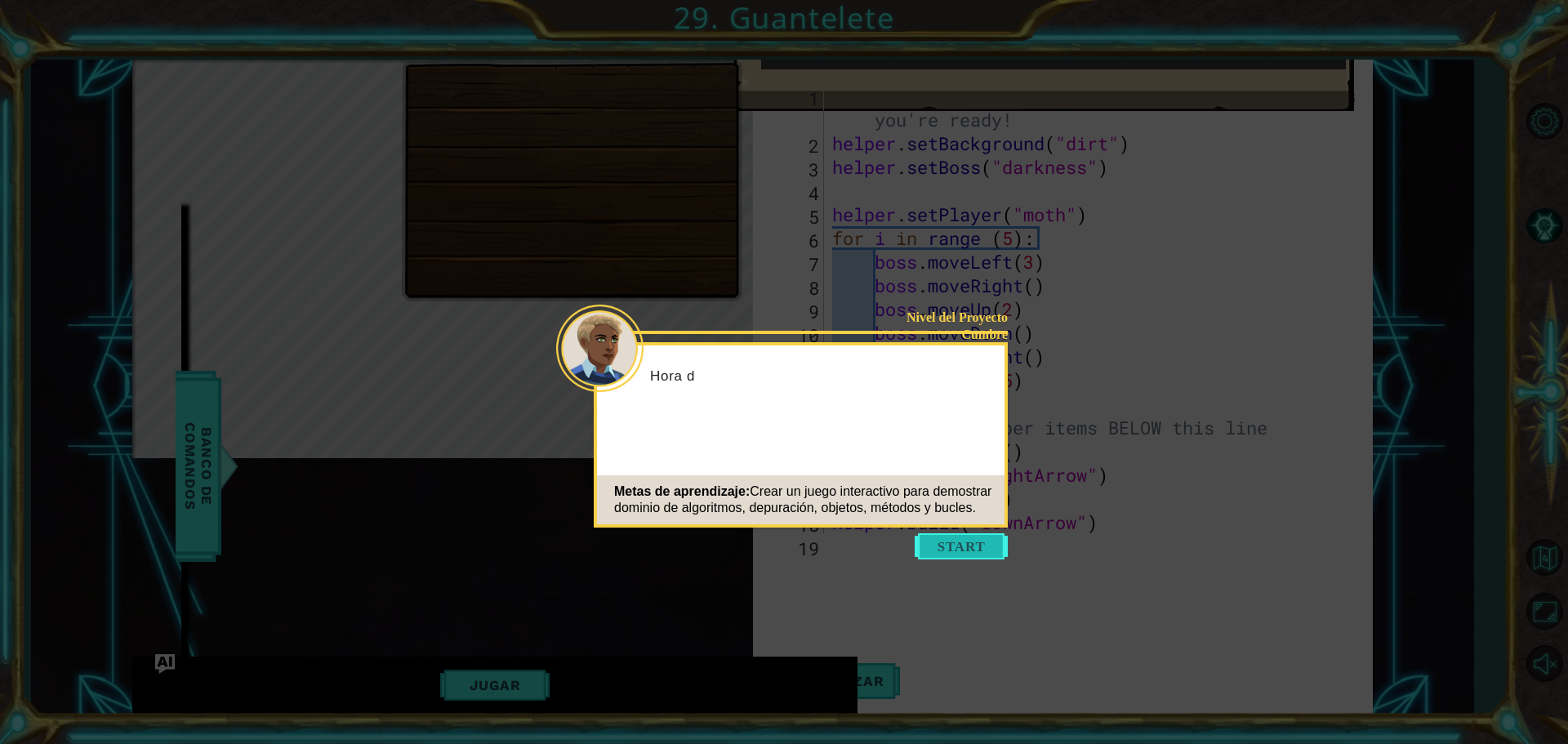
click at [977, 535] on button "Start" at bounding box center [961, 546] width 93 height 26
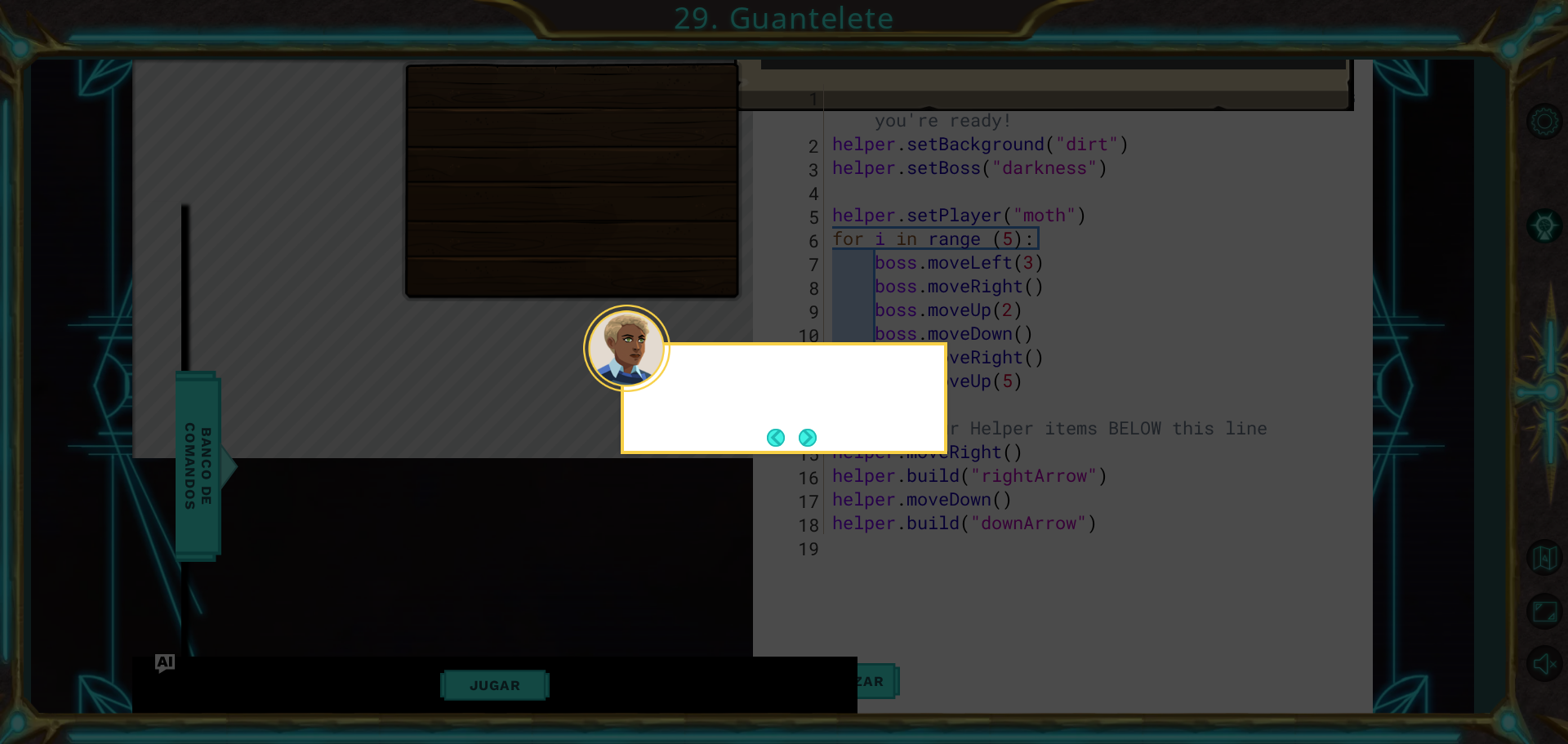
scroll to position [616, 0]
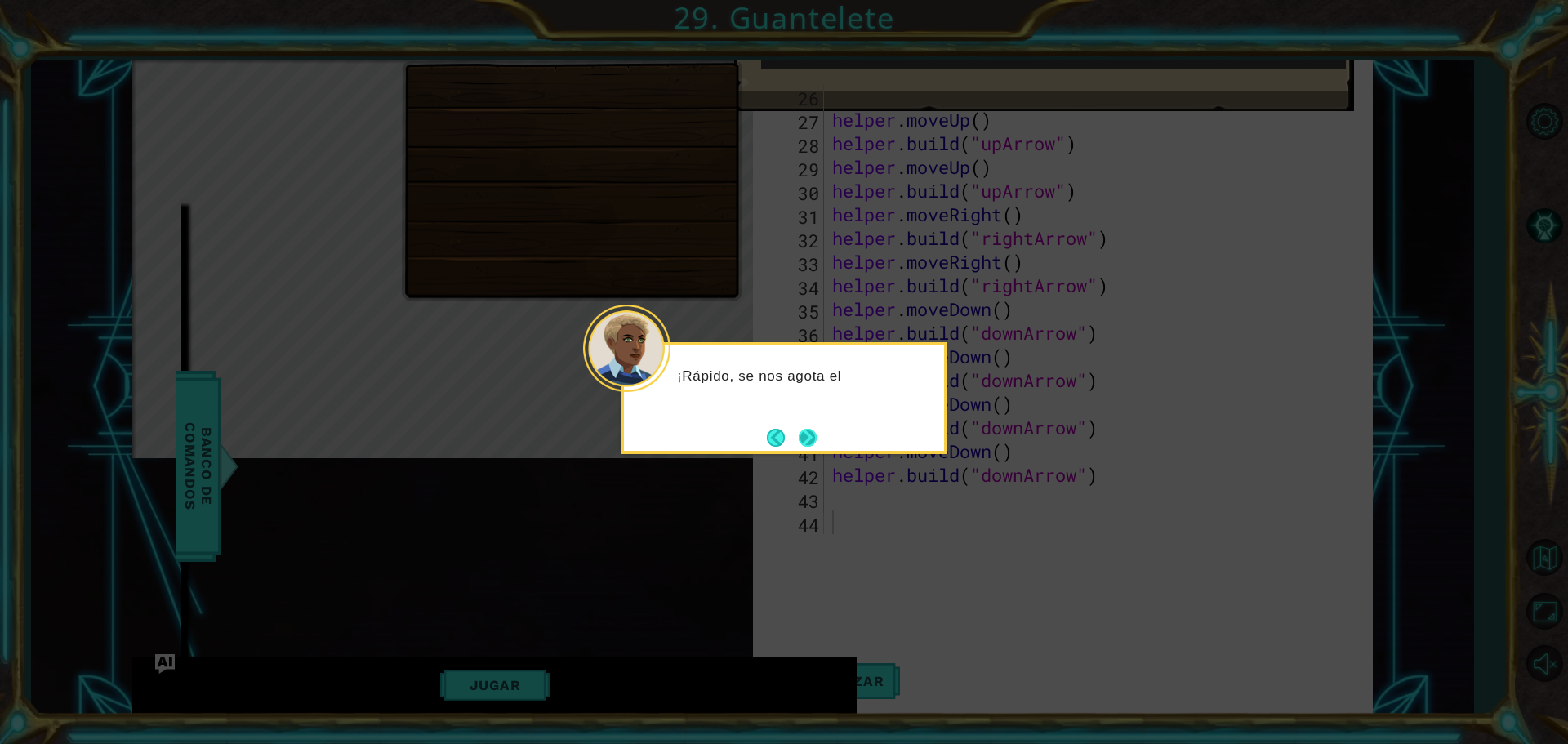
click at [812, 430] on button "Next" at bounding box center [807, 437] width 18 height 18
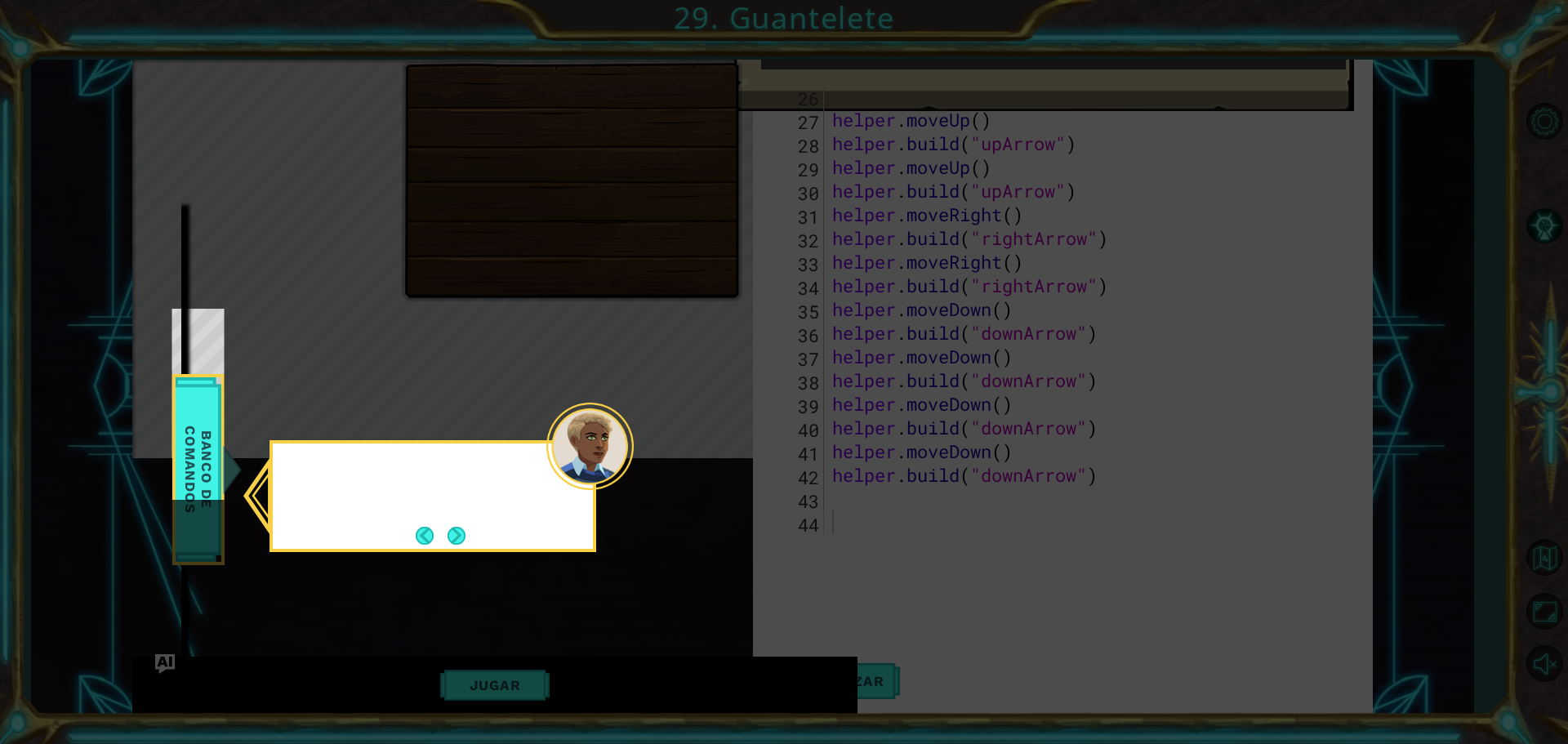
scroll to position [65, 0]
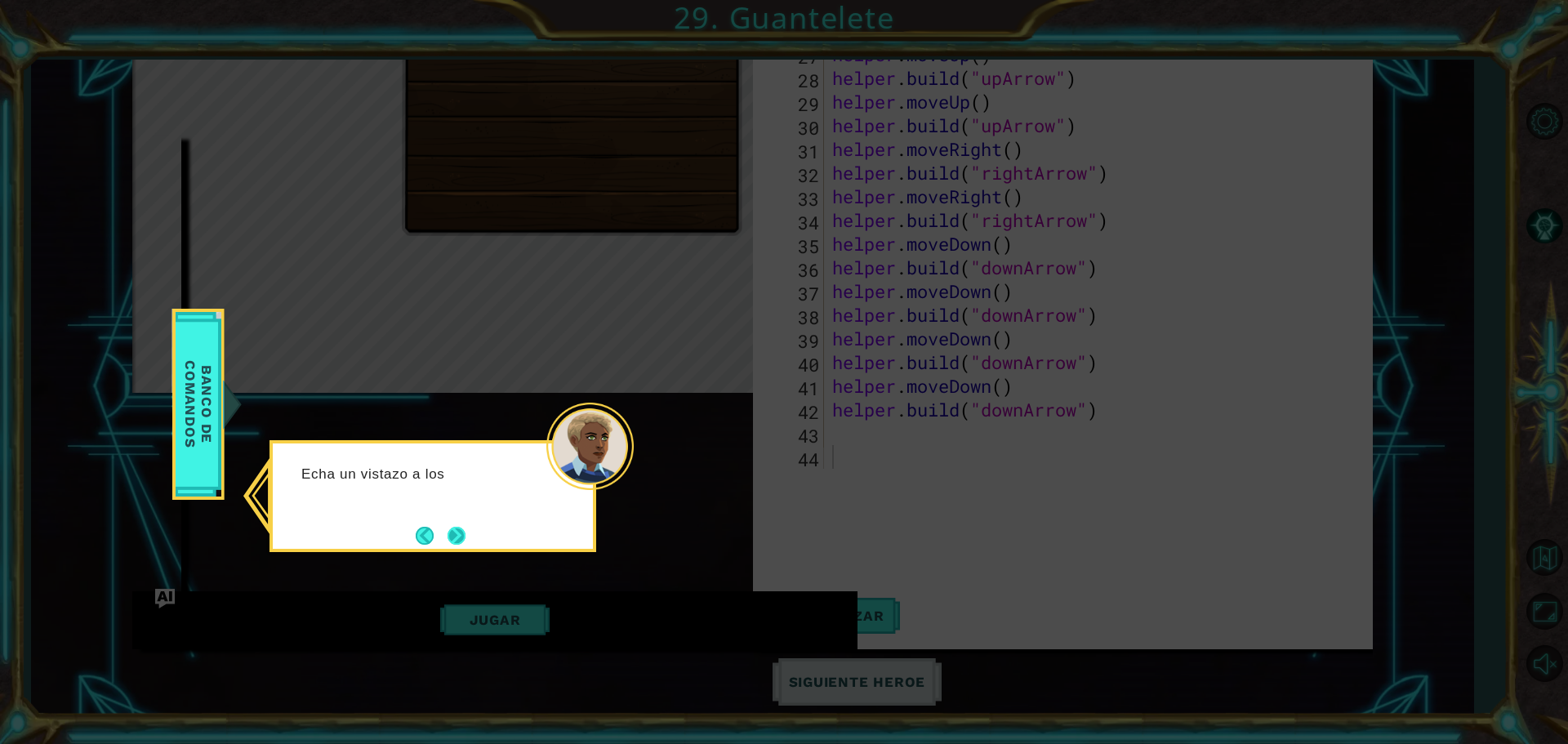
click at [459, 535] on button "Next" at bounding box center [456, 535] width 19 height 19
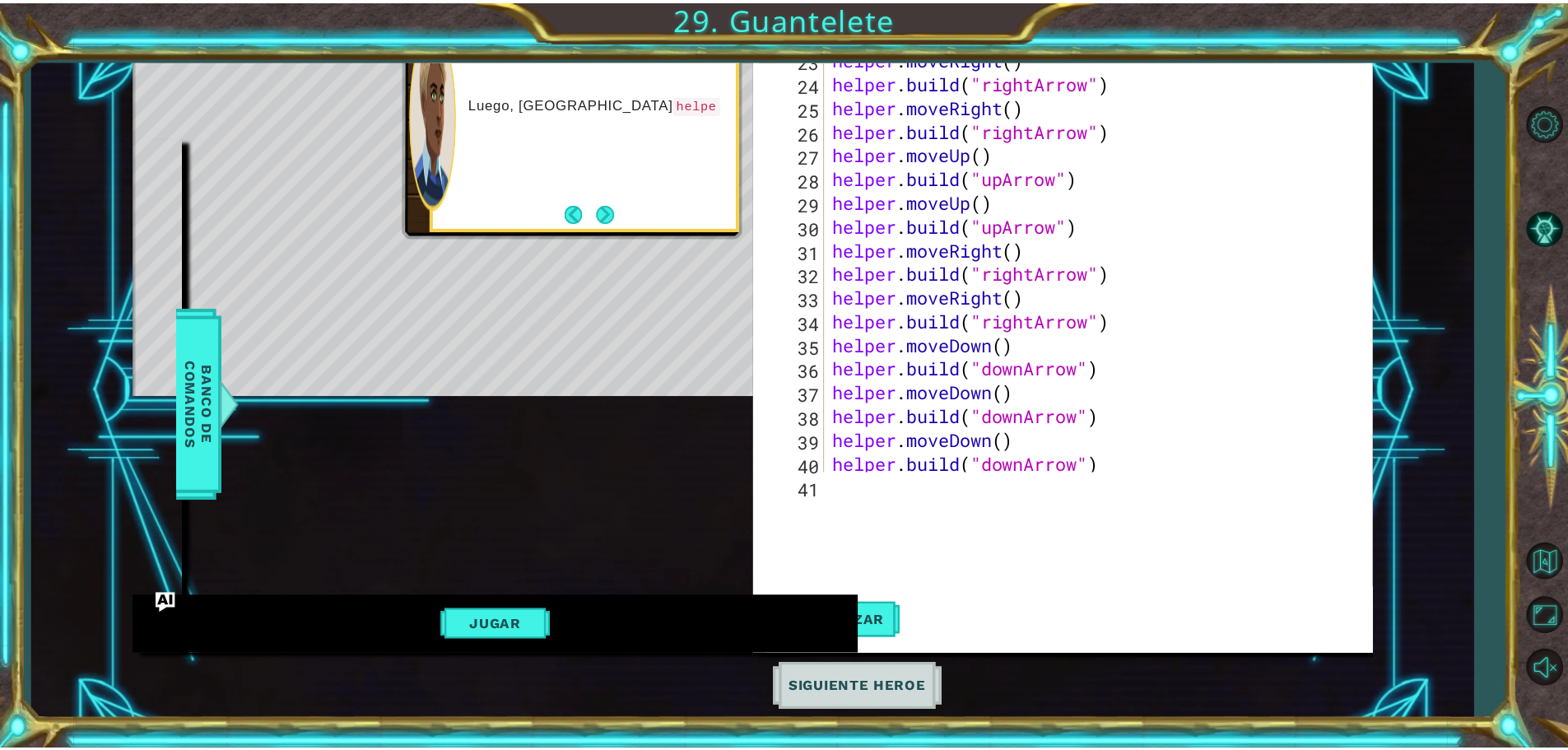
scroll to position [522, 0]
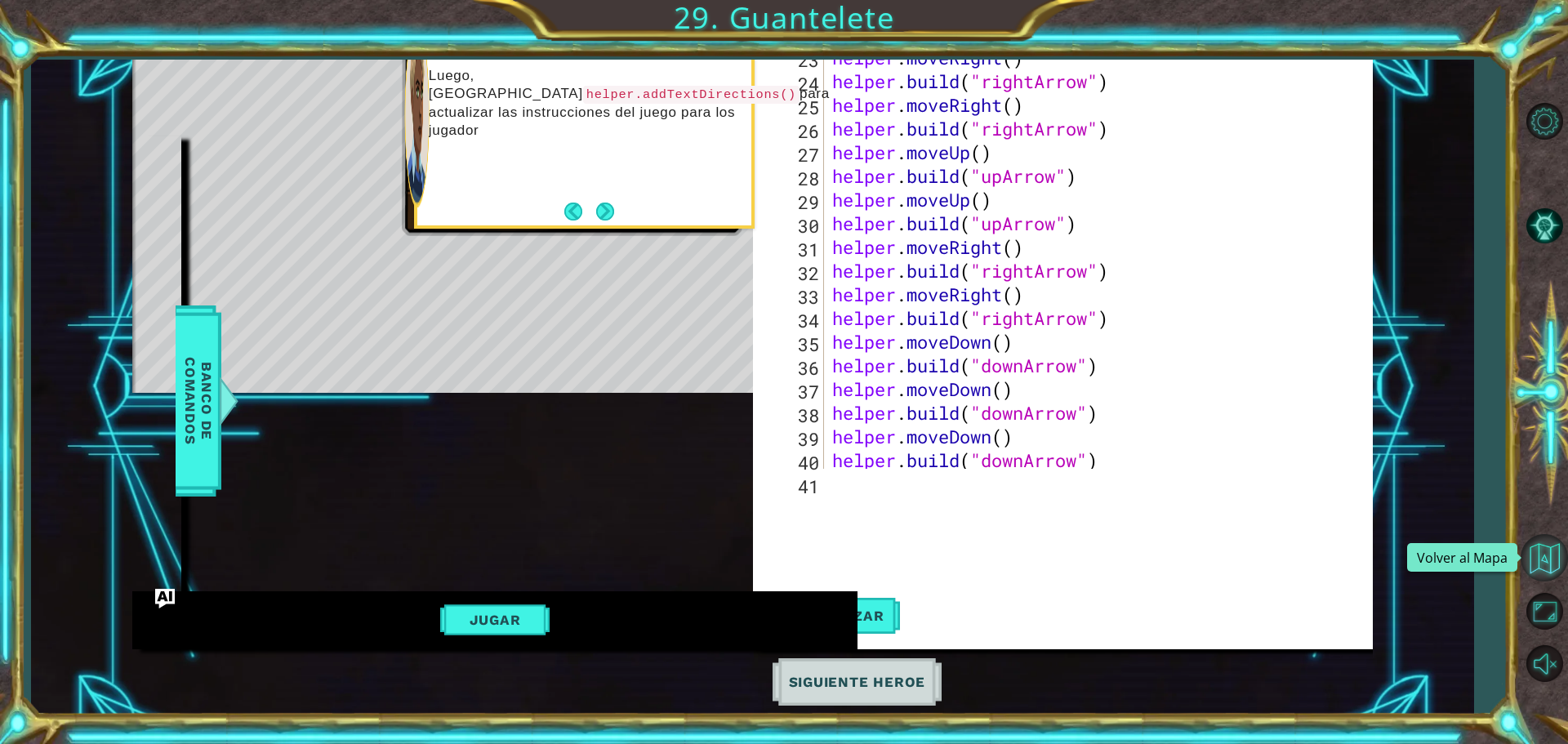
click at [1554, 568] on button "Volver al Mapa" at bounding box center [1544, 557] width 47 height 47
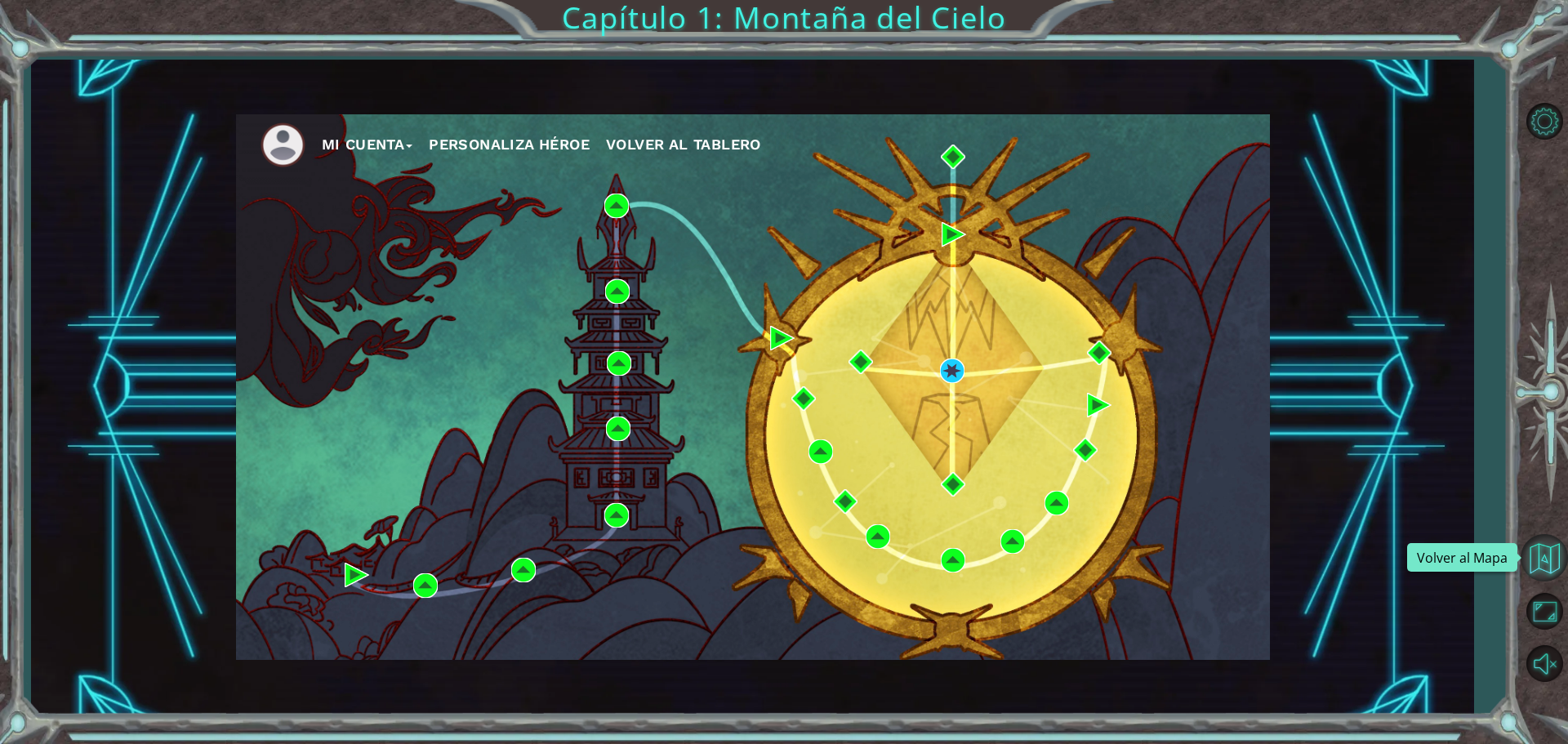
click at [1527, 553] on button "Volver al Mapa" at bounding box center [1544, 557] width 47 height 47
click at [1536, 551] on button "Volver al Mapa" at bounding box center [1544, 557] width 47 height 47
click at [391, 134] on button "Mi Cuenta" at bounding box center [368, 144] width 91 height 24
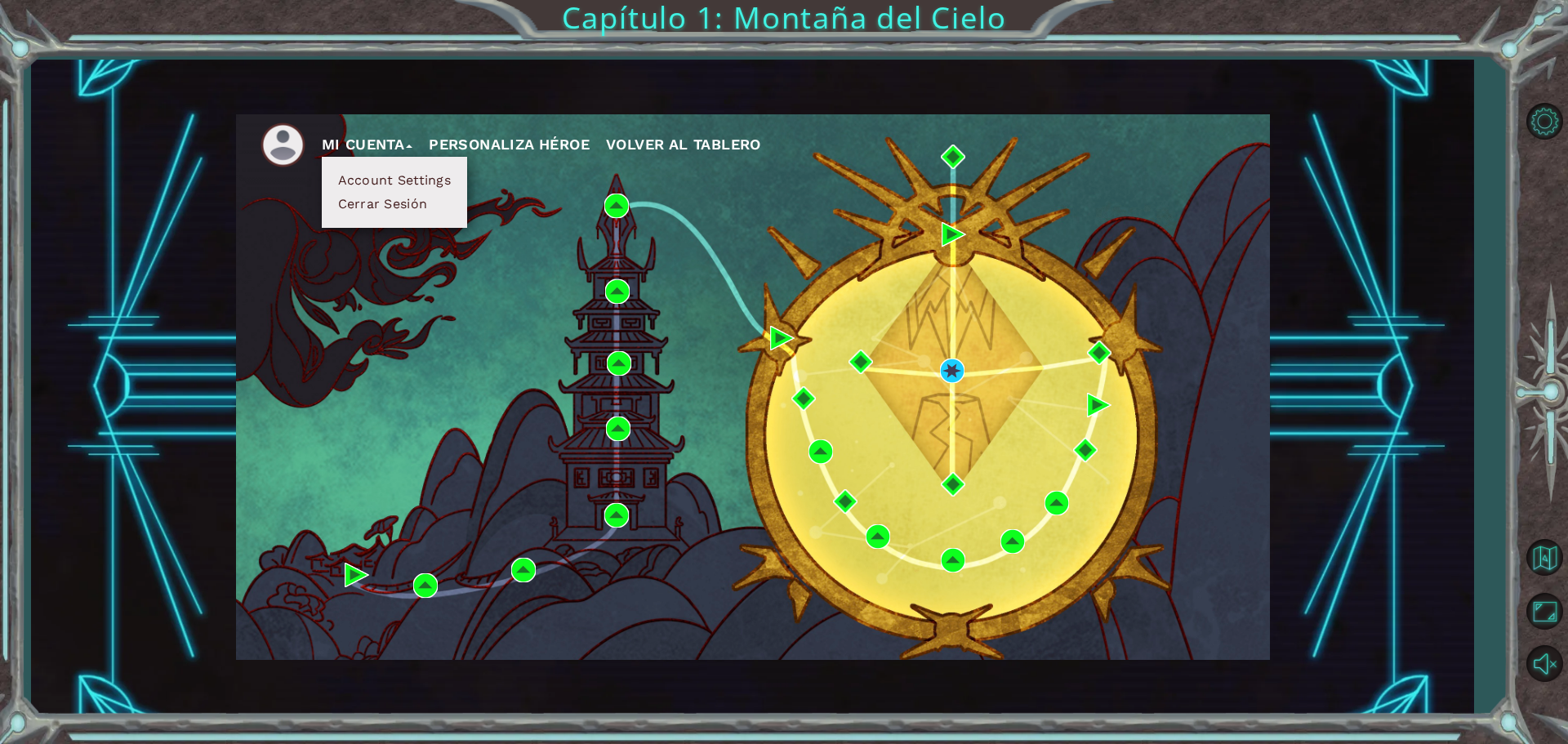
click at [716, 128] on ul "Mi Cuenta Account Settings Cerrar Sesión Personaliza Héroe Volver al Tablero" at bounding box center [765, 144] width 1010 height 45
click at [709, 143] on span "Volver al Tablero" at bounding box center [683, 144] width 155 height 17
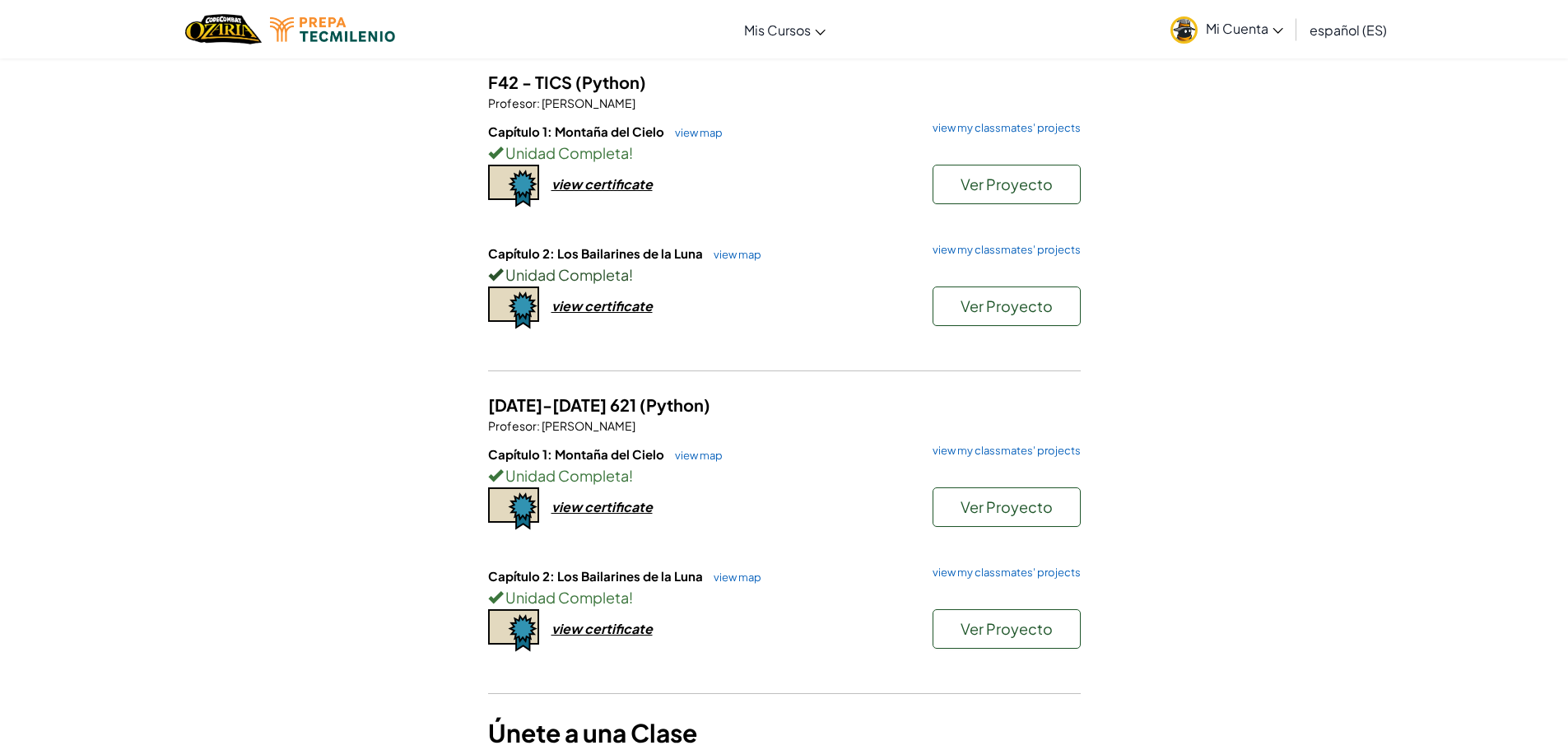
scroll to position [329, 0]
click at [612, 302] on div "view certificate" at bounding box center [602, 307] width 101 height 17
click at [987, 623] on span "Ver Proyecto" at bounding box center [1007, 630] width 92 height 19
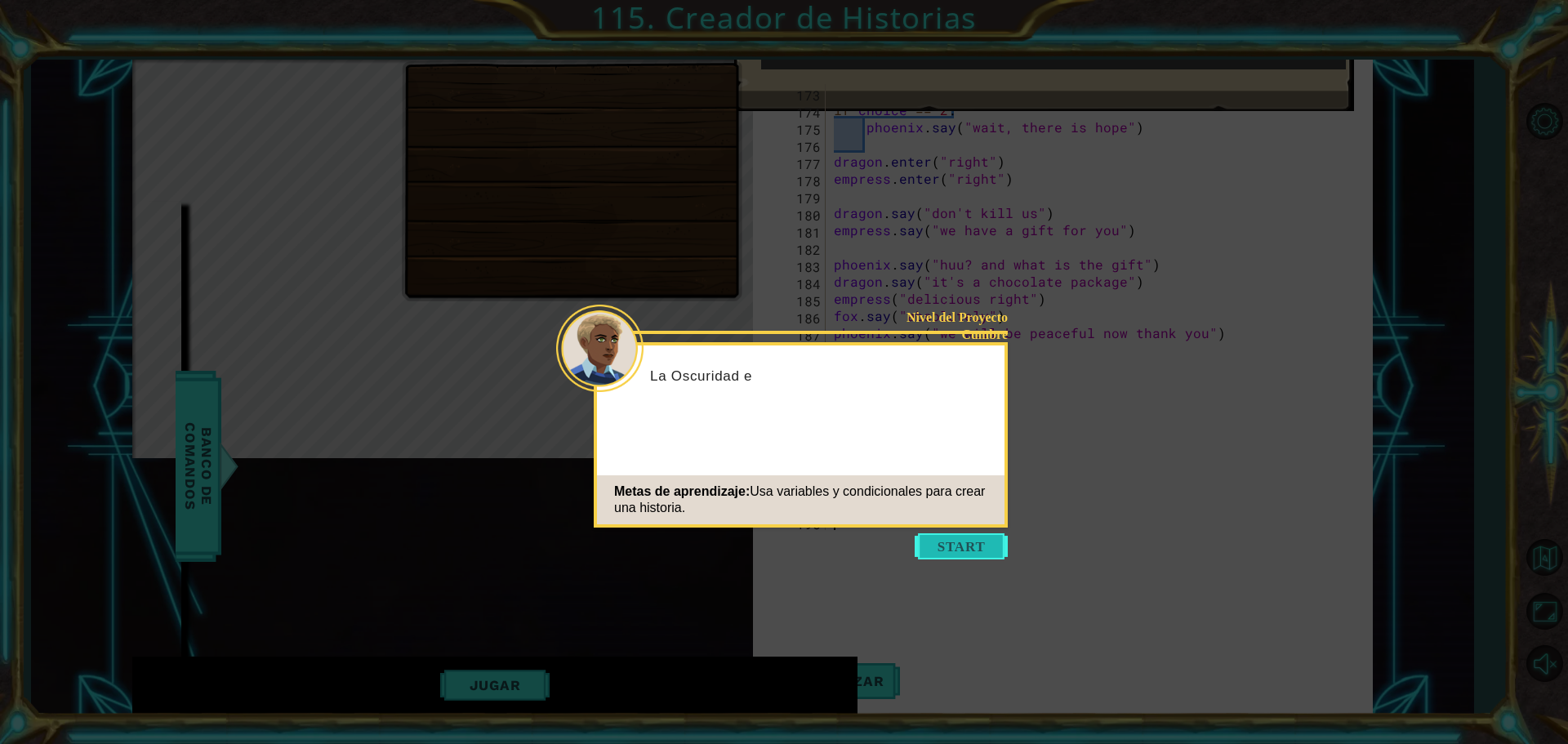
scroll to position [3051, 0]
click at [968, 540] on button "Start" at bounding box center [961, 546] width 93 height 26
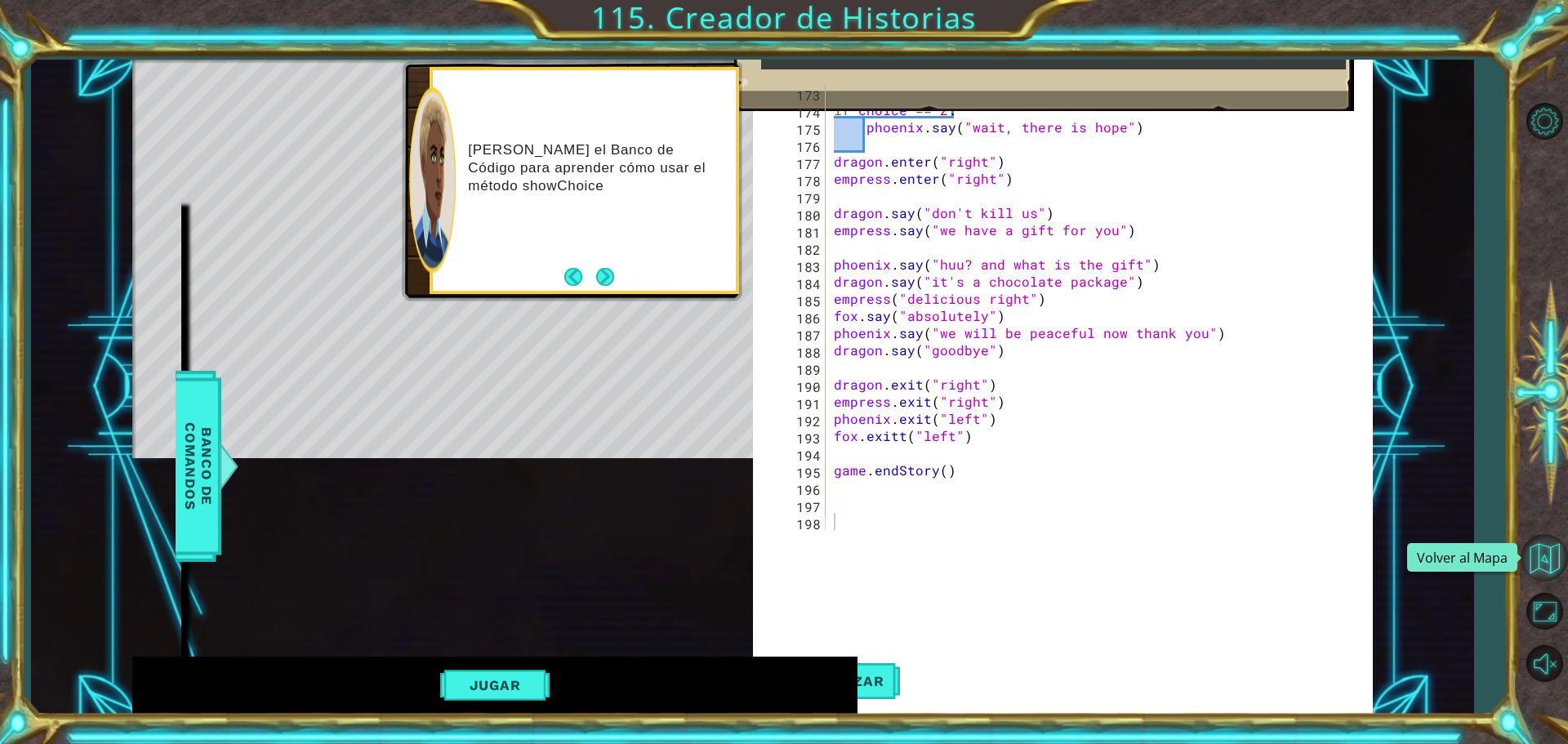
click at [1554, 573] on button "Volver al Mapa" at bounding box center [1544, 557] width 47 height 47
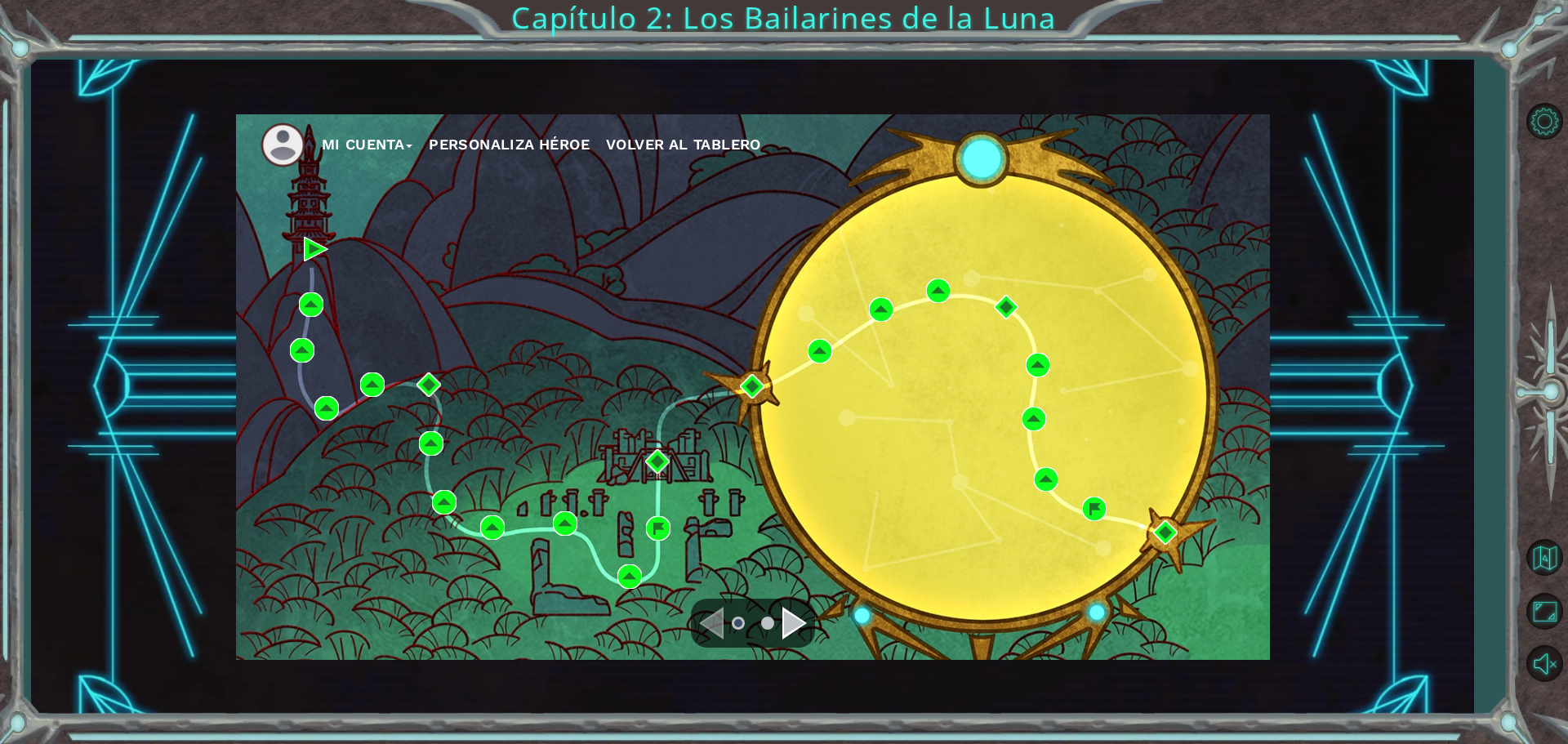
click at [713, 613] on div "Navigate to the previous page" at bounding box center [710, 622] width 24 height 33
click at [712, 619] on div "Navigate to the previous page" at bounding box center [710, 622] width 24 height 33
click at [712, 625] on div "Navigate to the previous page" at bounding box center [710, 622] width 24 height 33
click at [792, 619] on div "Navigate to the next page" at bounding box center [794, 622] width 24 height 33
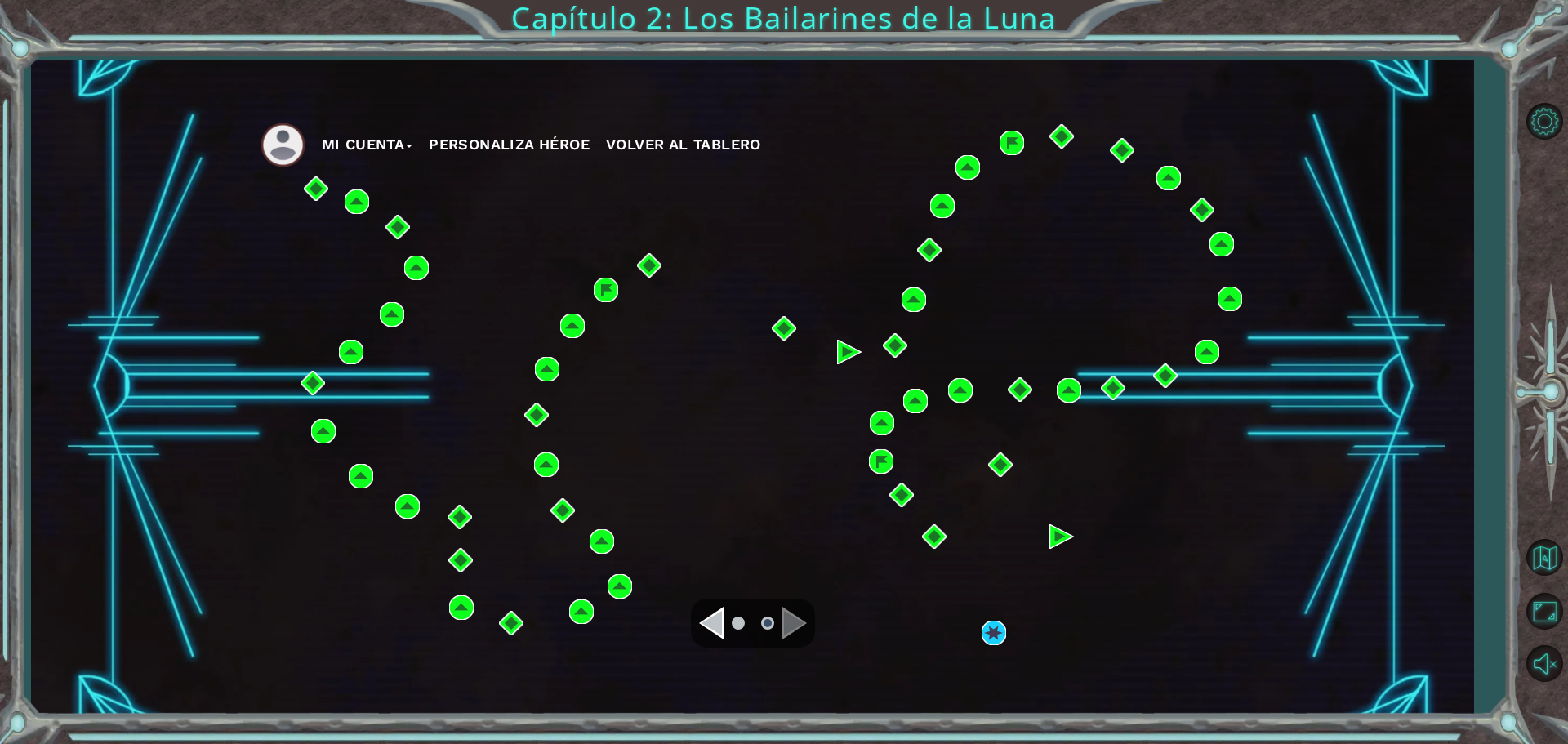
click at [715, 632] on div "Navigate to the previous page" at bounding box center [710, 622] width 24 height 33
